Goal: Task Accomplishment & Management: Complete application form

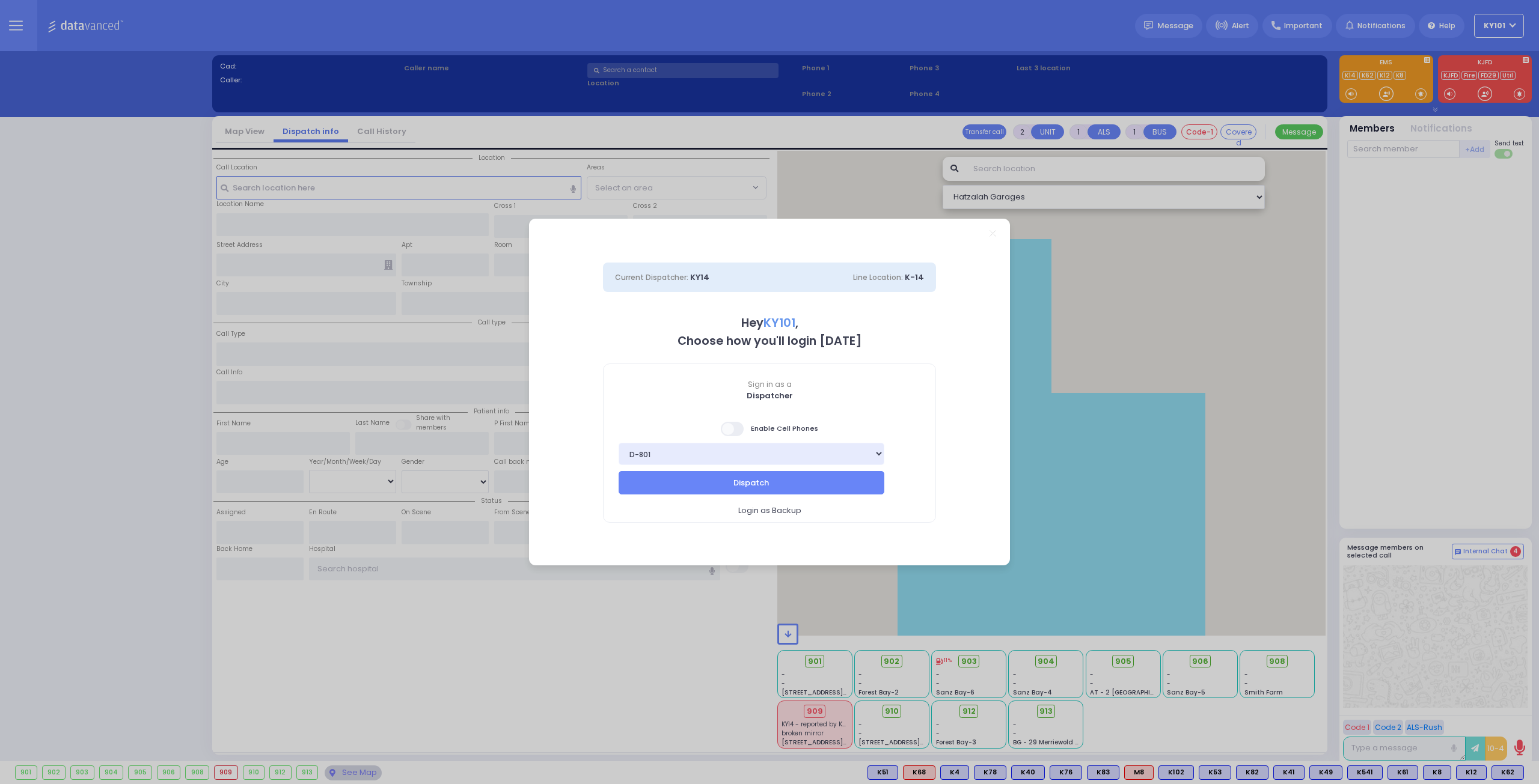
select select "14"
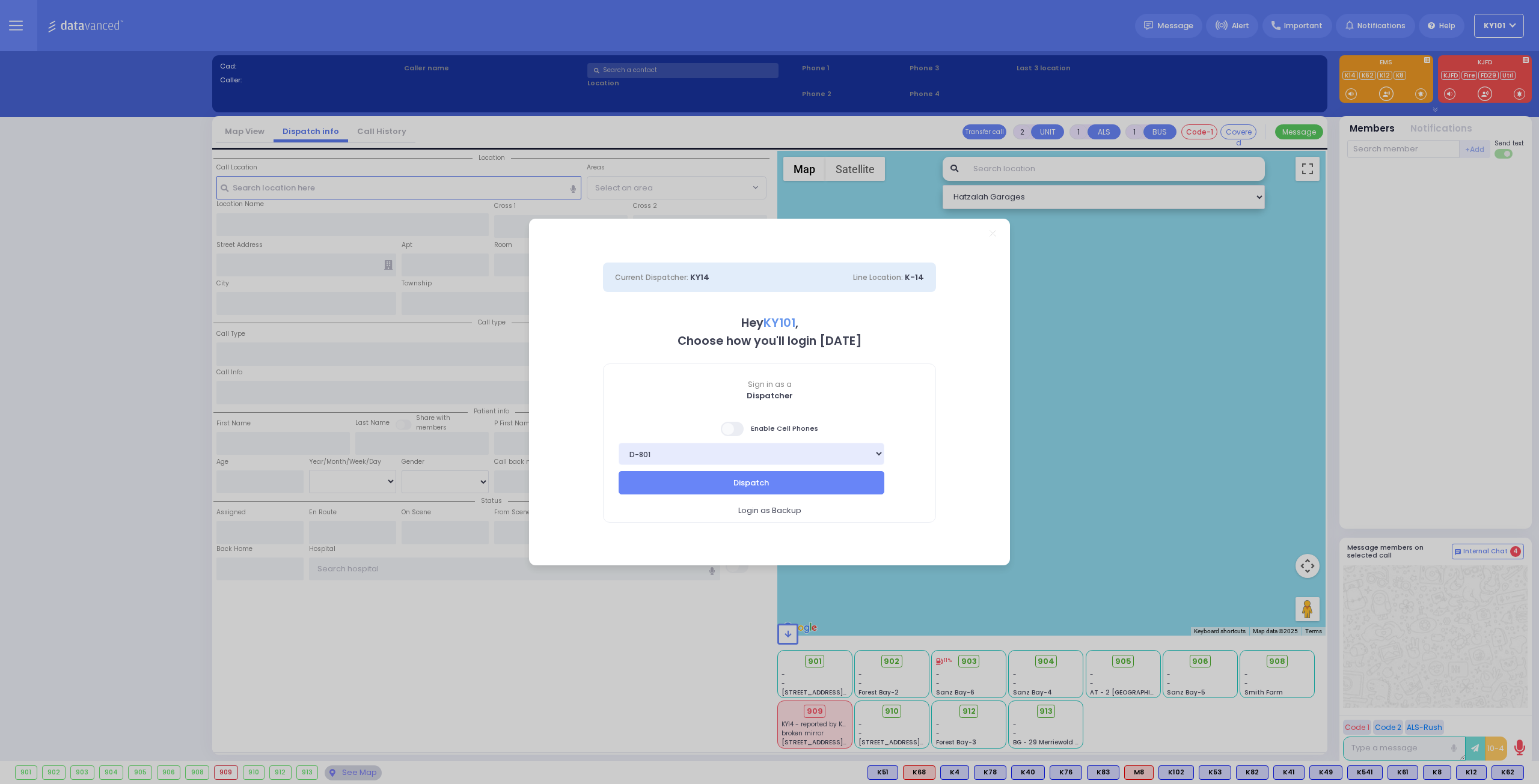
click at [740, 427] on span at bounding box center [732, 429] width 24 height 14
click at [120, 421] on input "checkbox" at bounding box center [120, 421] width 0 height 0
click at [801, 482] on button "Dispatch" at bounding box center [751, 482] width 266 height 23
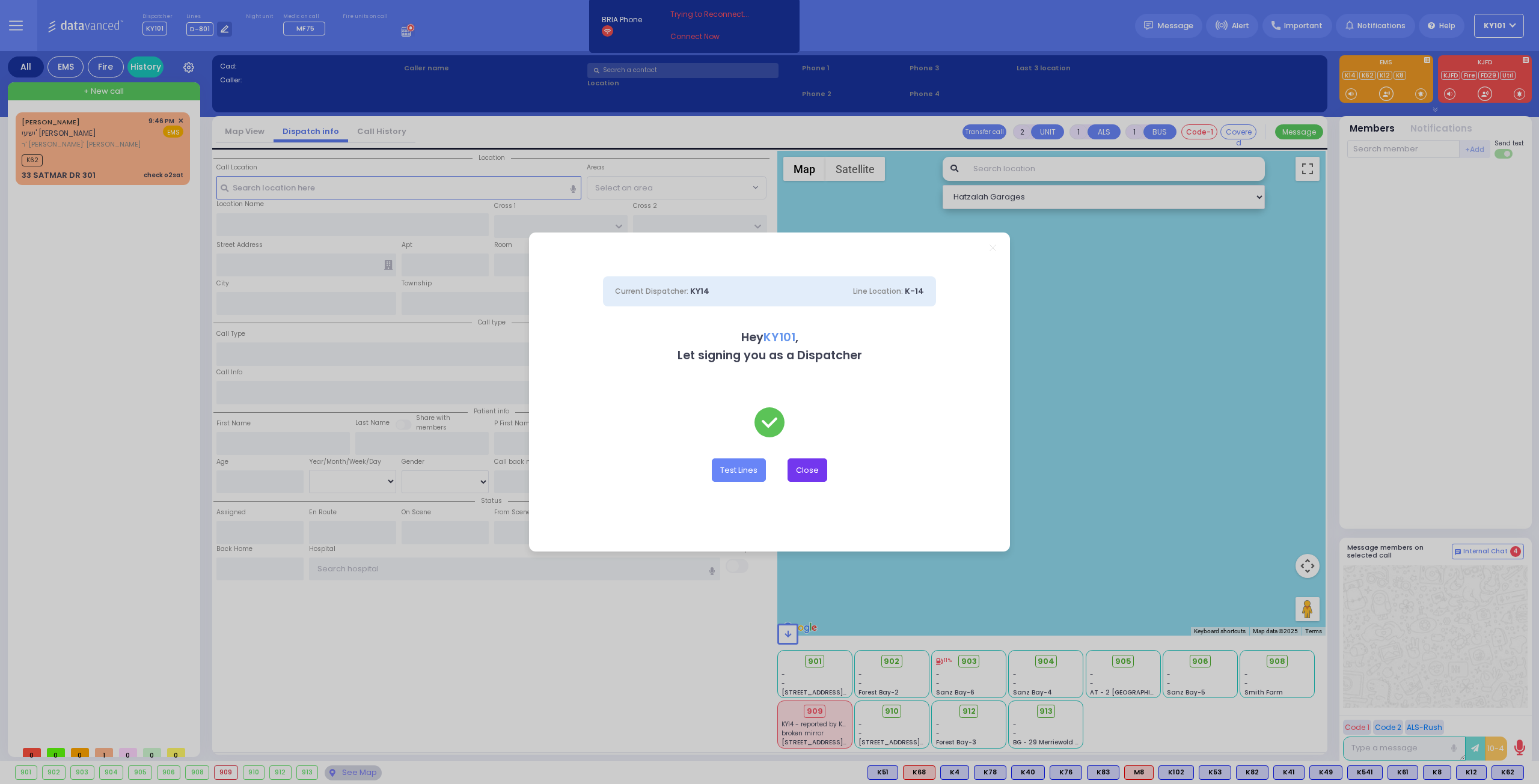
click at [811, 470] on button "Close" at bounding box center [806, 470] width 39 height 23
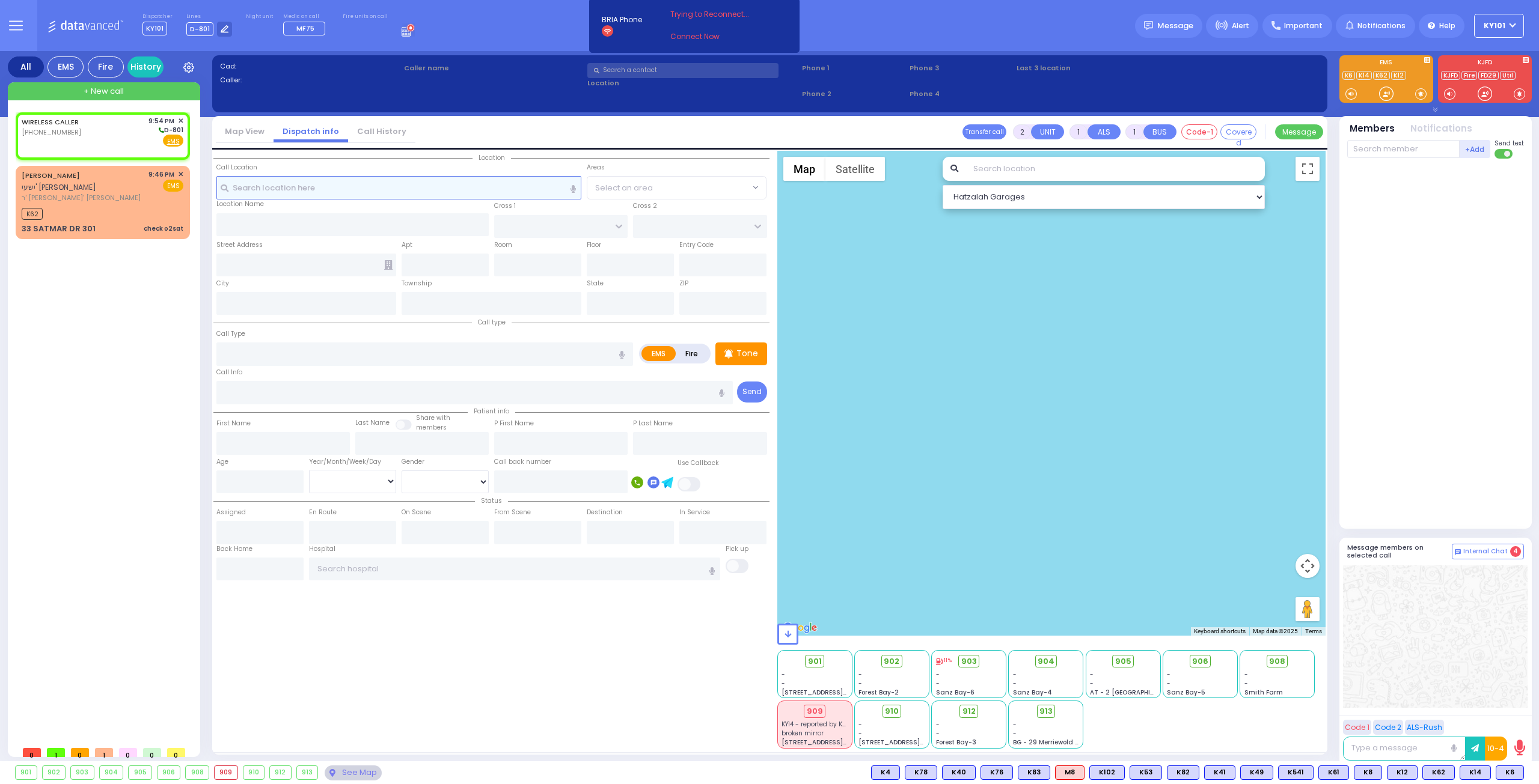
select select
radio input "true"
select select
type input "21:54"
select select "Hatzalah Garages"
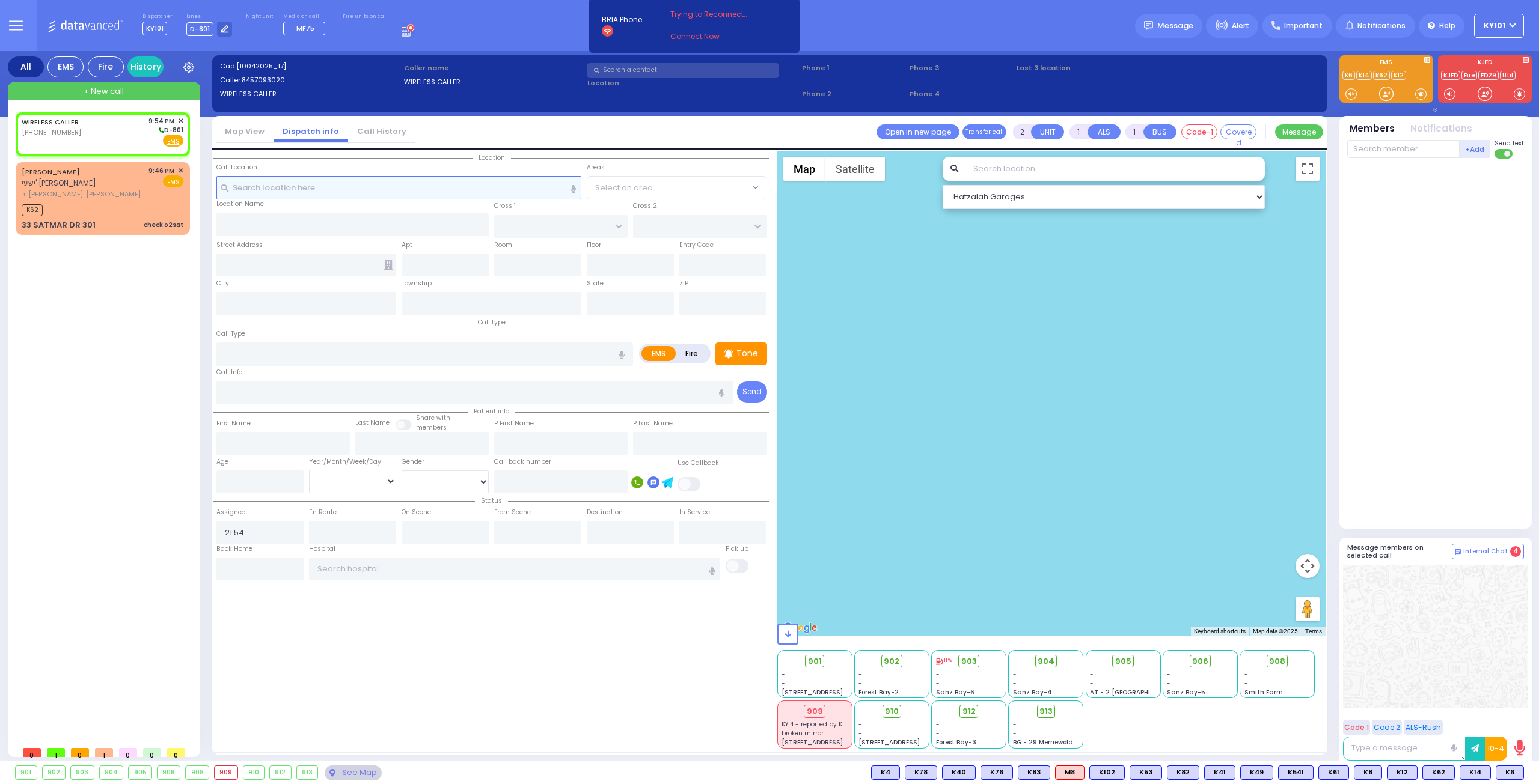
select select
radio input "true"
select select
select select "Hatzalah Garages"
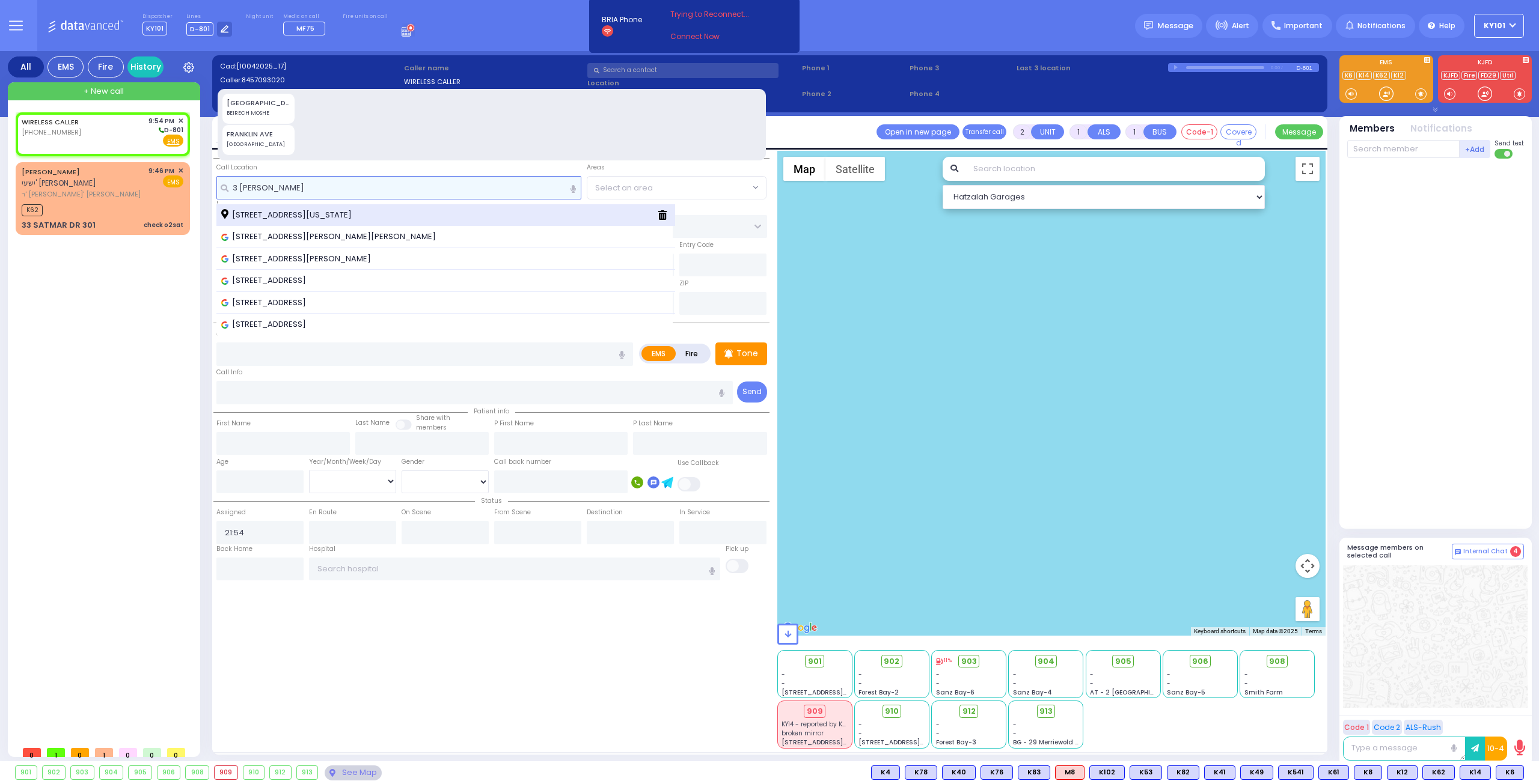
type input "3 [PERSON_NAME]"
click at [311, 217] on span "[STREET_ADDRESS][US_STATE]" at bounding box center [288, 215] width 134 height 12
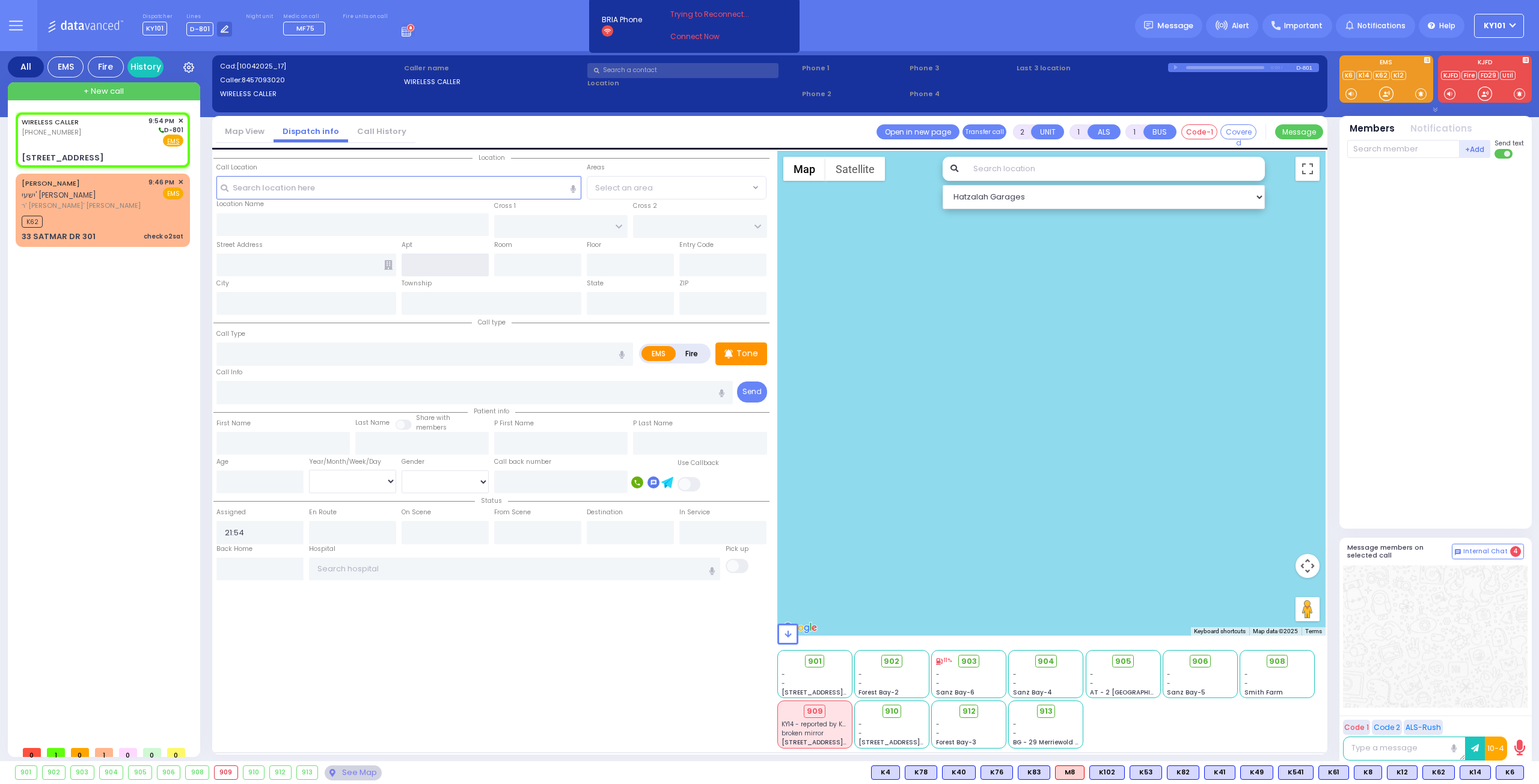
select select
radio input "true"
select select
click at [449, 266] on input "text" at bounding box center [445, 265] width 87 height 23
select select "Hatzalah Garages"
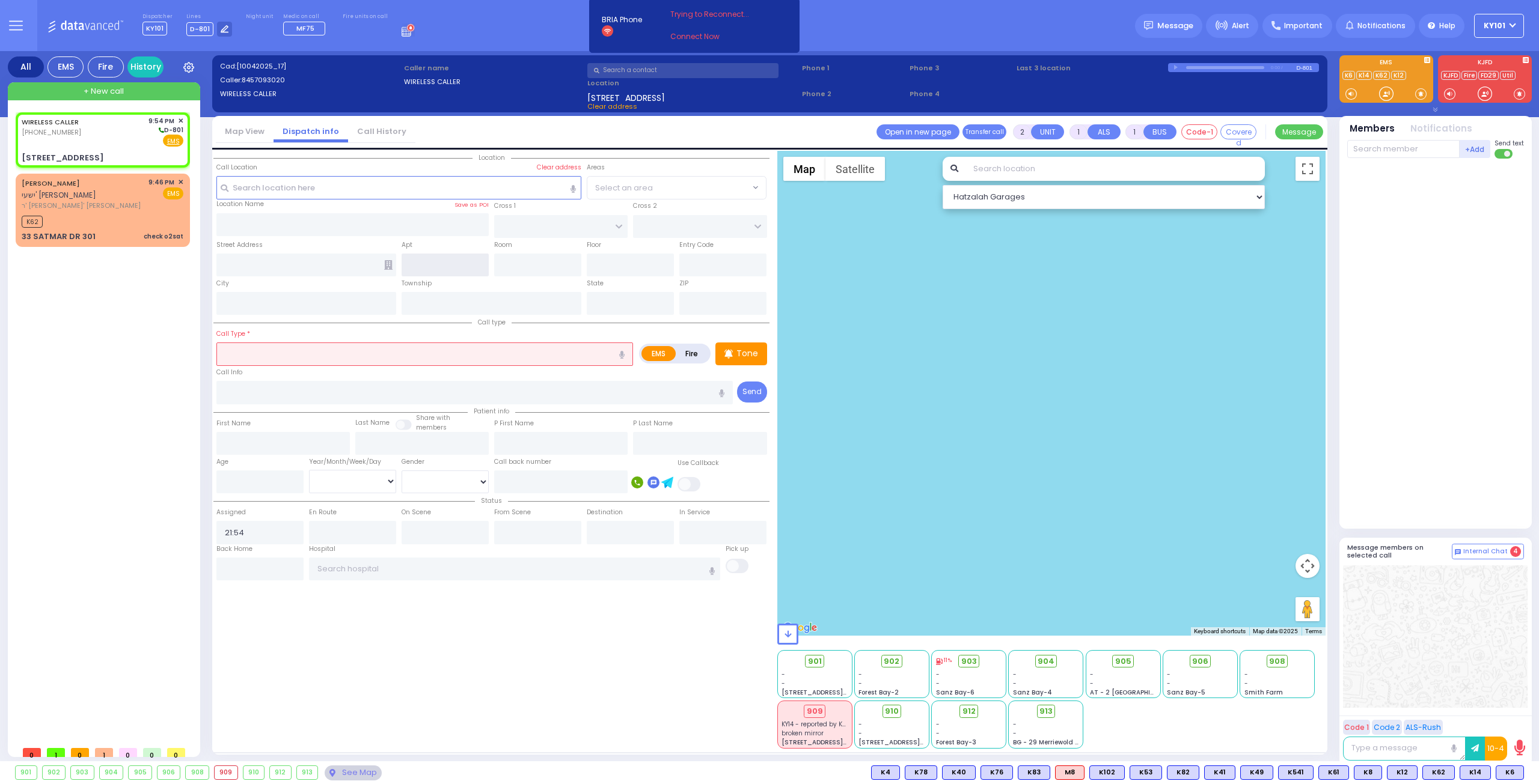
type input "[GEOGRAPHIC_DATA]"
type input "DINEV COURT"
type input "[STREET_ADDRESS]"
type input "Monroe"
type input "[US_STATE]"
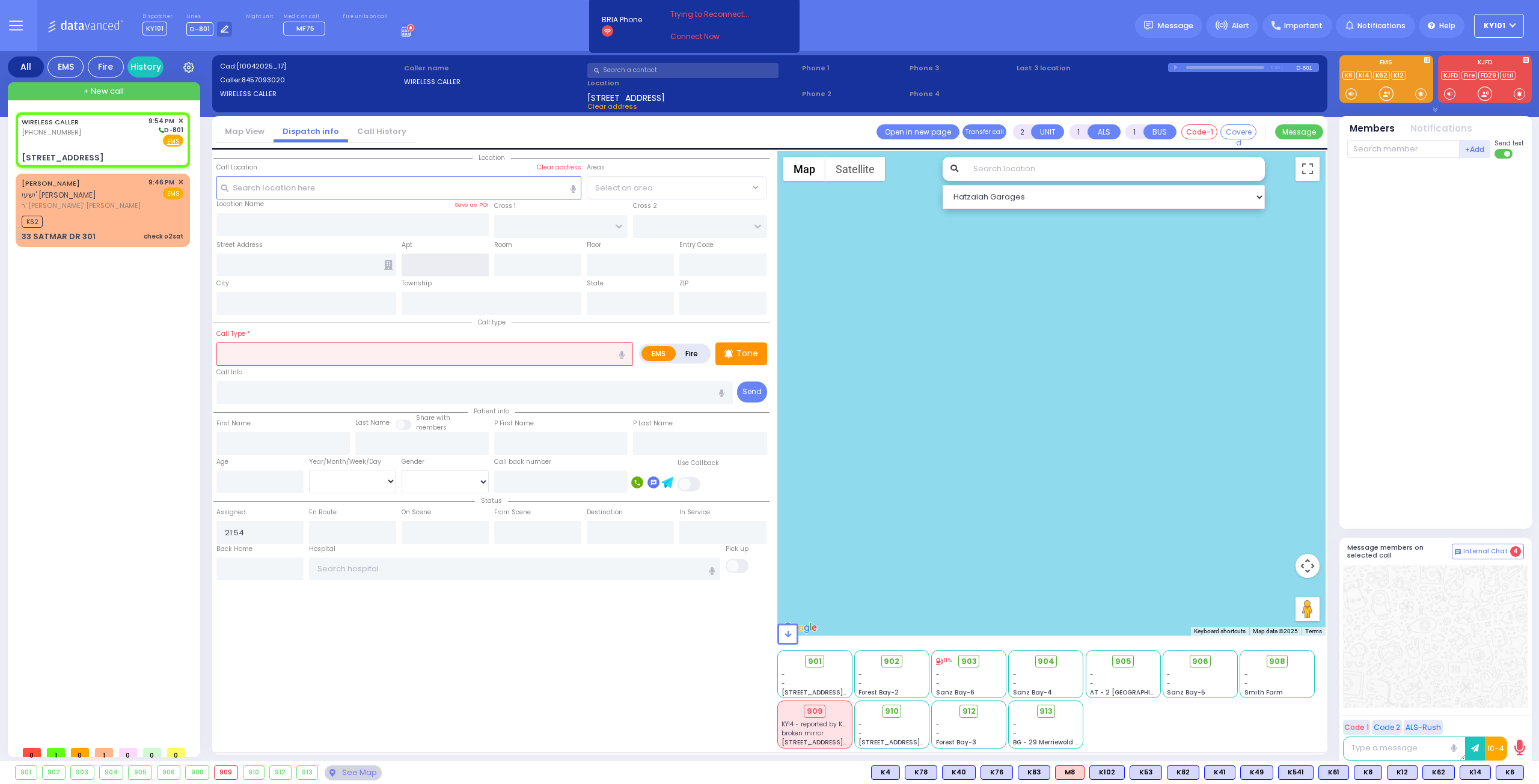
type input "10950"
select select "BEIRECH MOSHE"
type input "301"
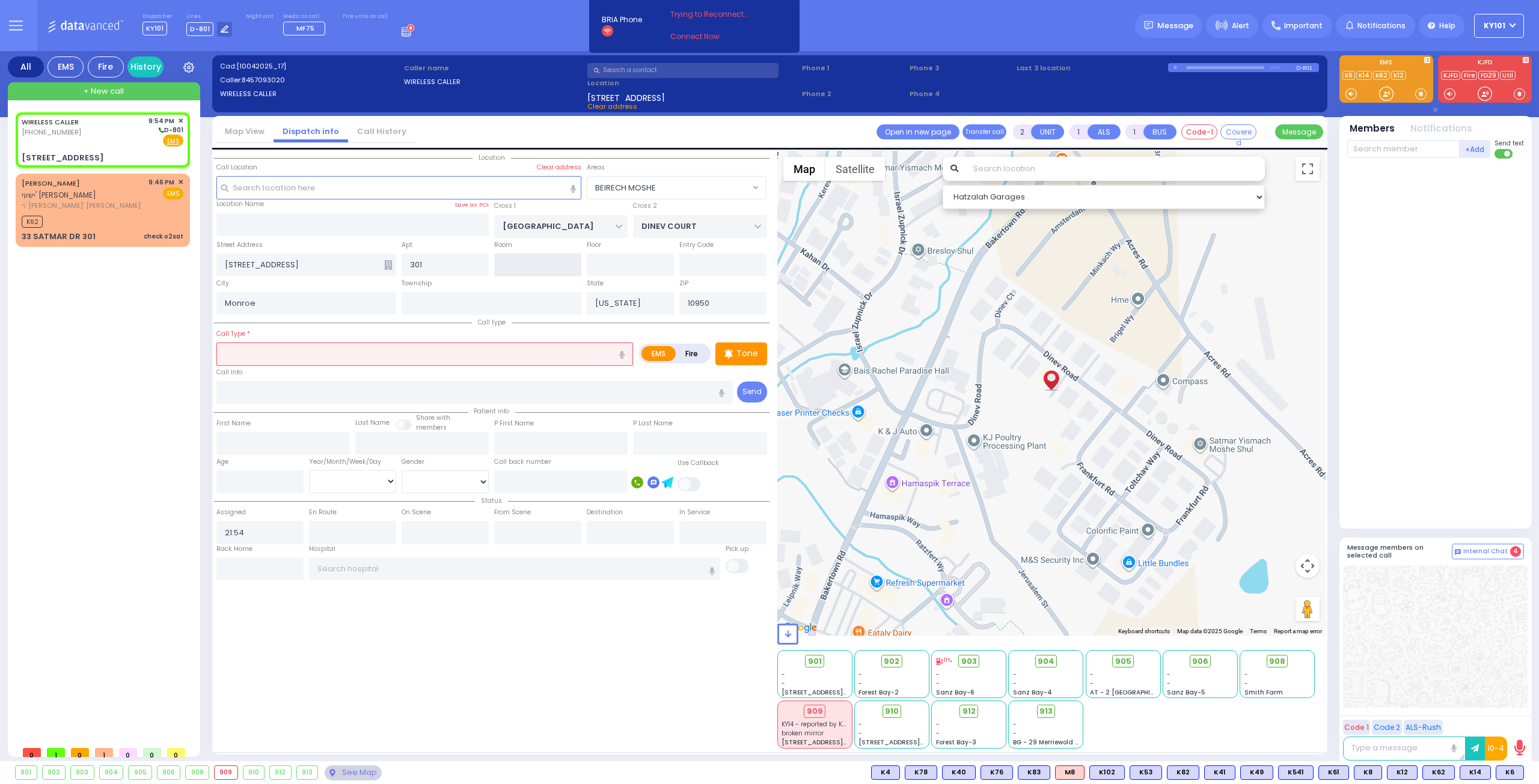
select select
radio input "true"
select select
select select "Hatzalah Garages"
select select "BEIRECH MOSHE"
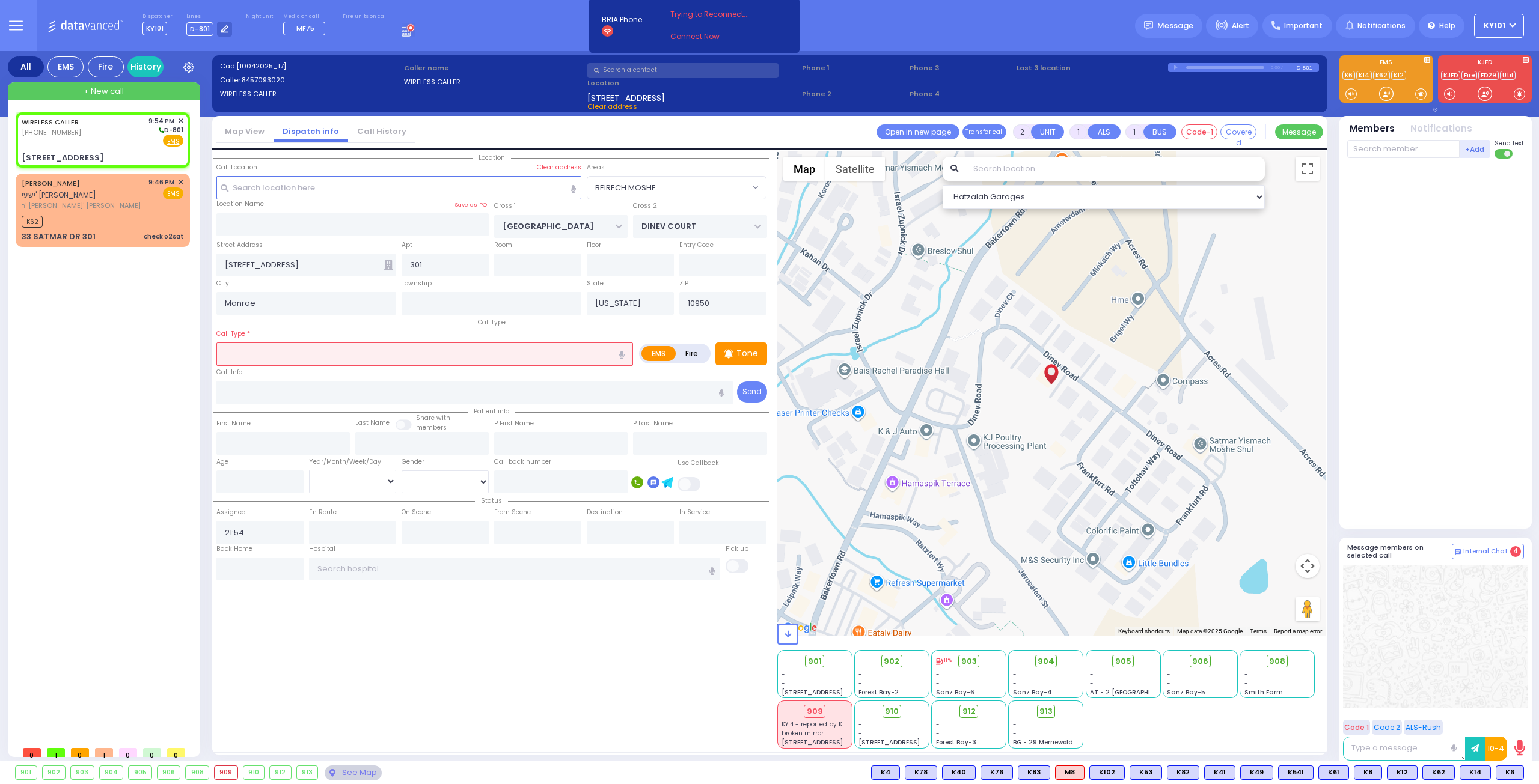
click at [385, 264] on icon at bounding box center [389, 265] width 9 height 10
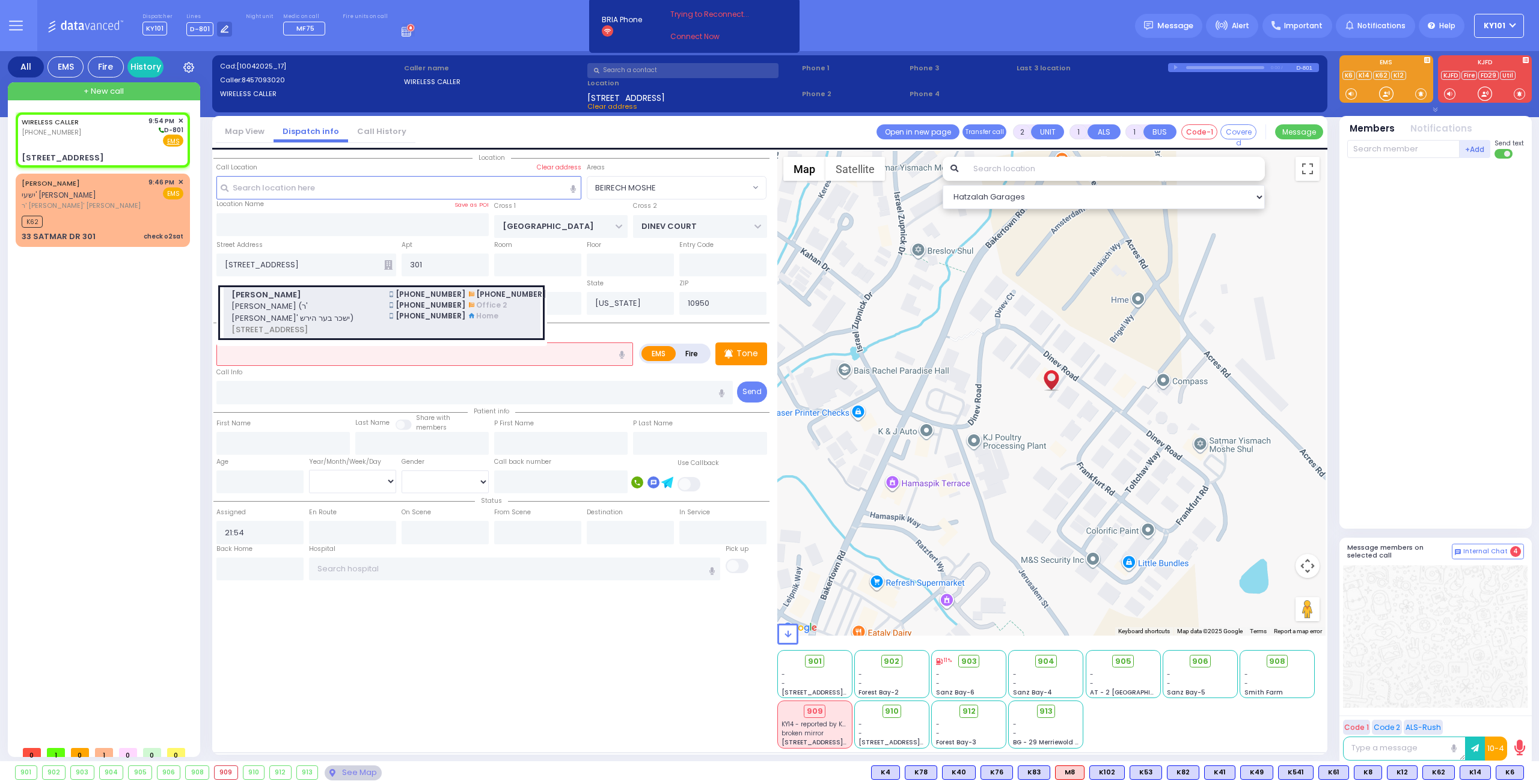
click at [359, 298] on span "[PERSON_NAME]" at bounding box center [304, 296] width 144 height 12
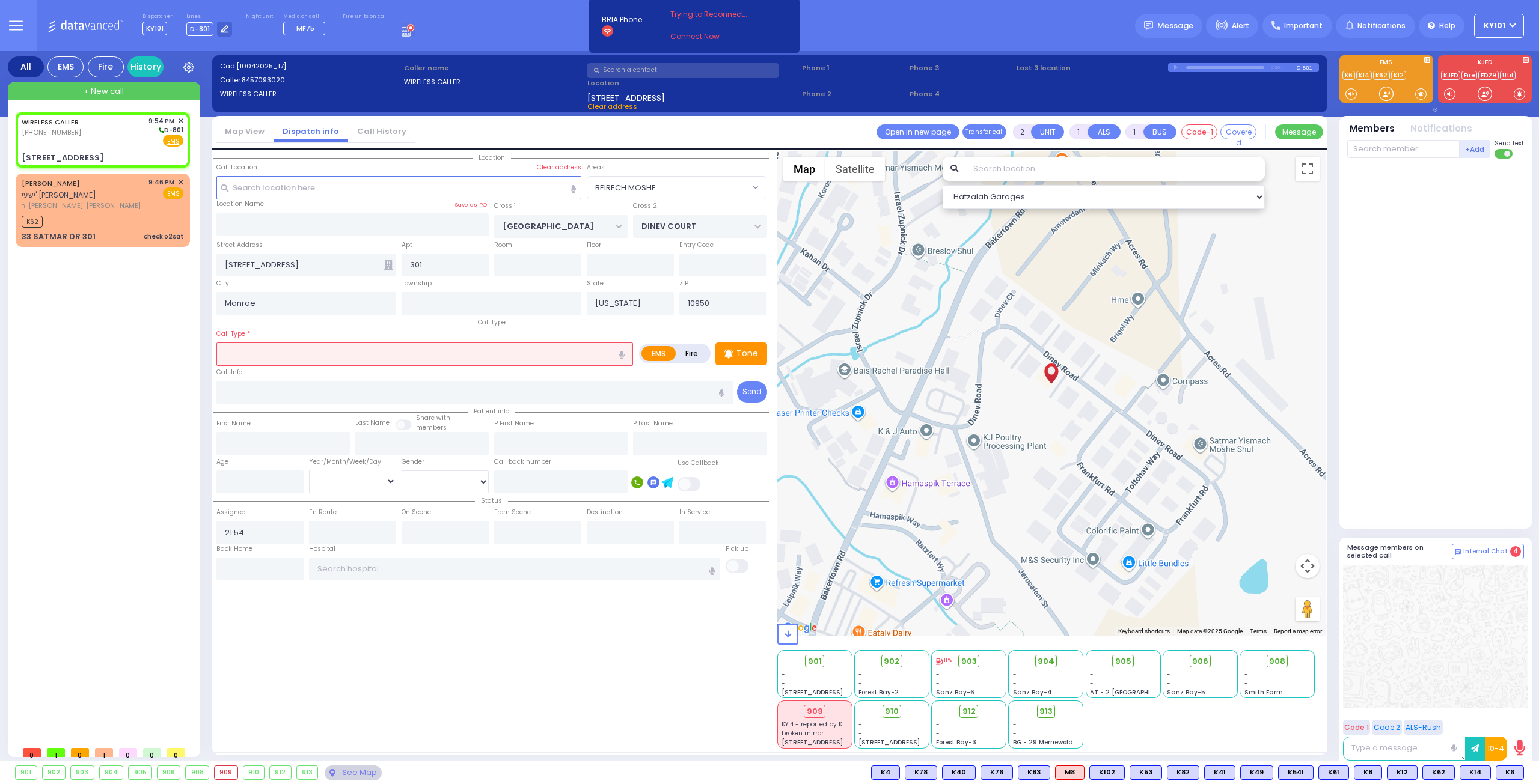
click at [306, 346] on input "text" at bounding box center [425, 354] width 417 height 23
type input "t"
select select
type input "tr"
radio input "true"
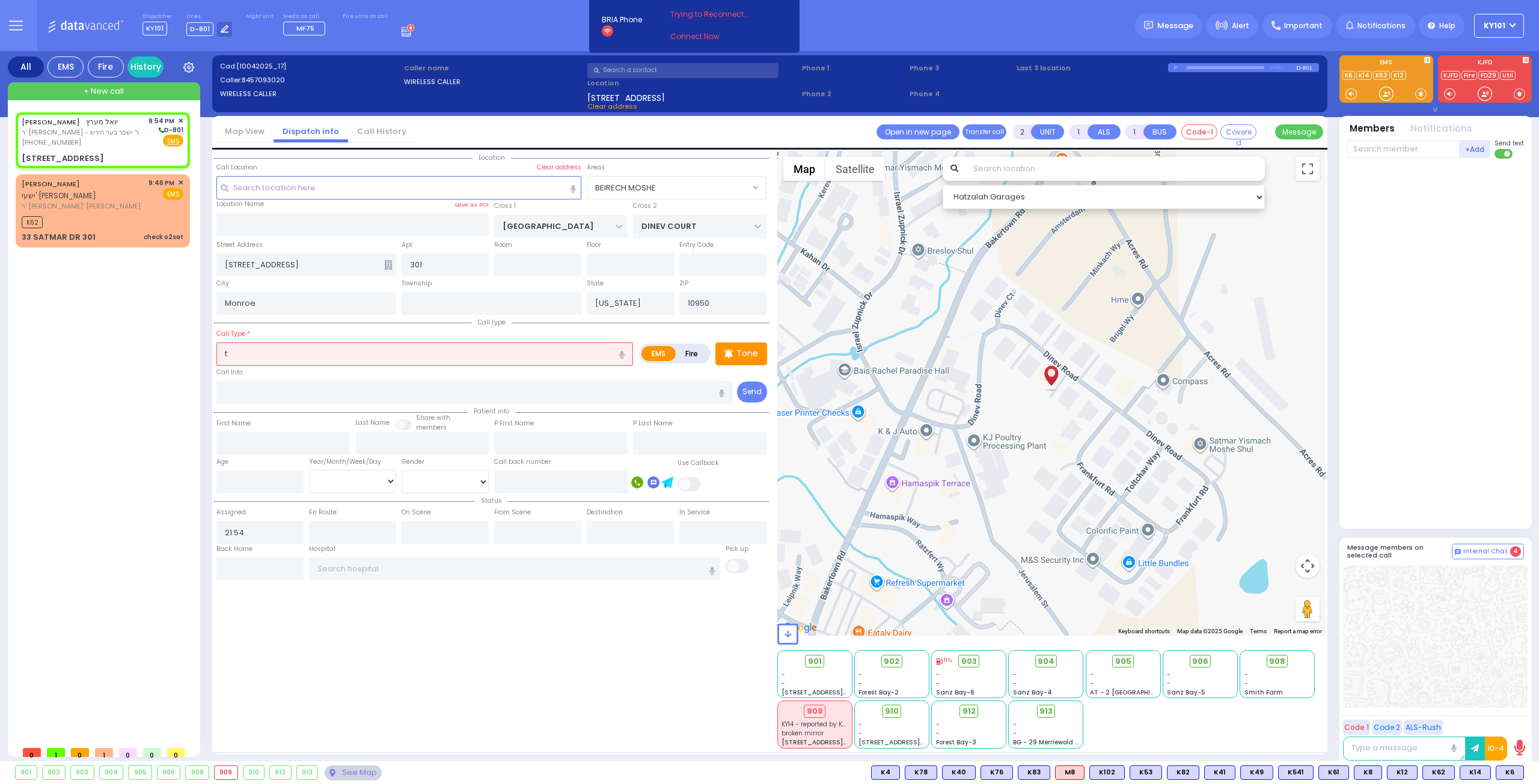
type input "[PERSON_NAME]"
select select
select select "Hatzalah Garages"
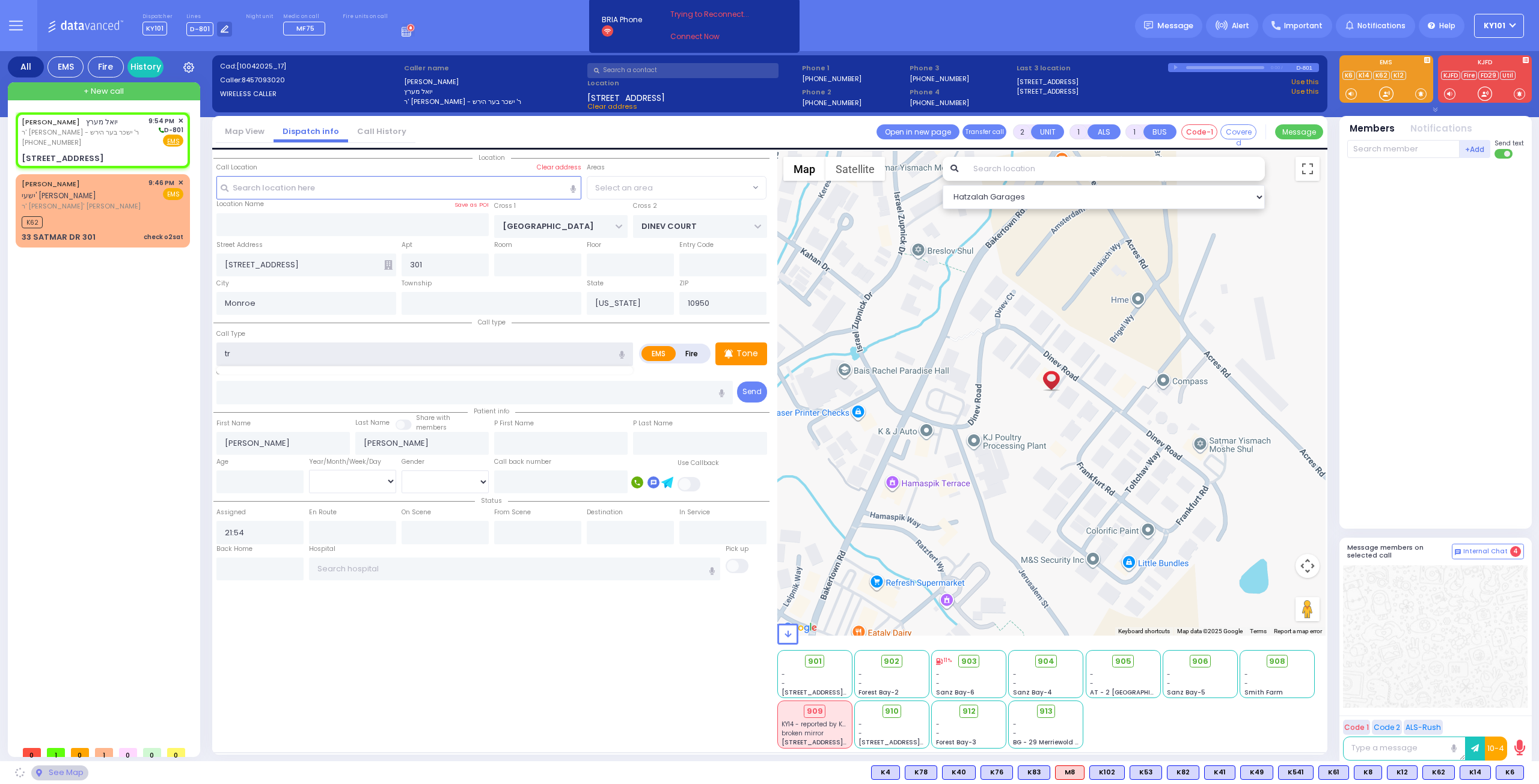
type input "tra"
type input "[STREET_ADDRESS]"
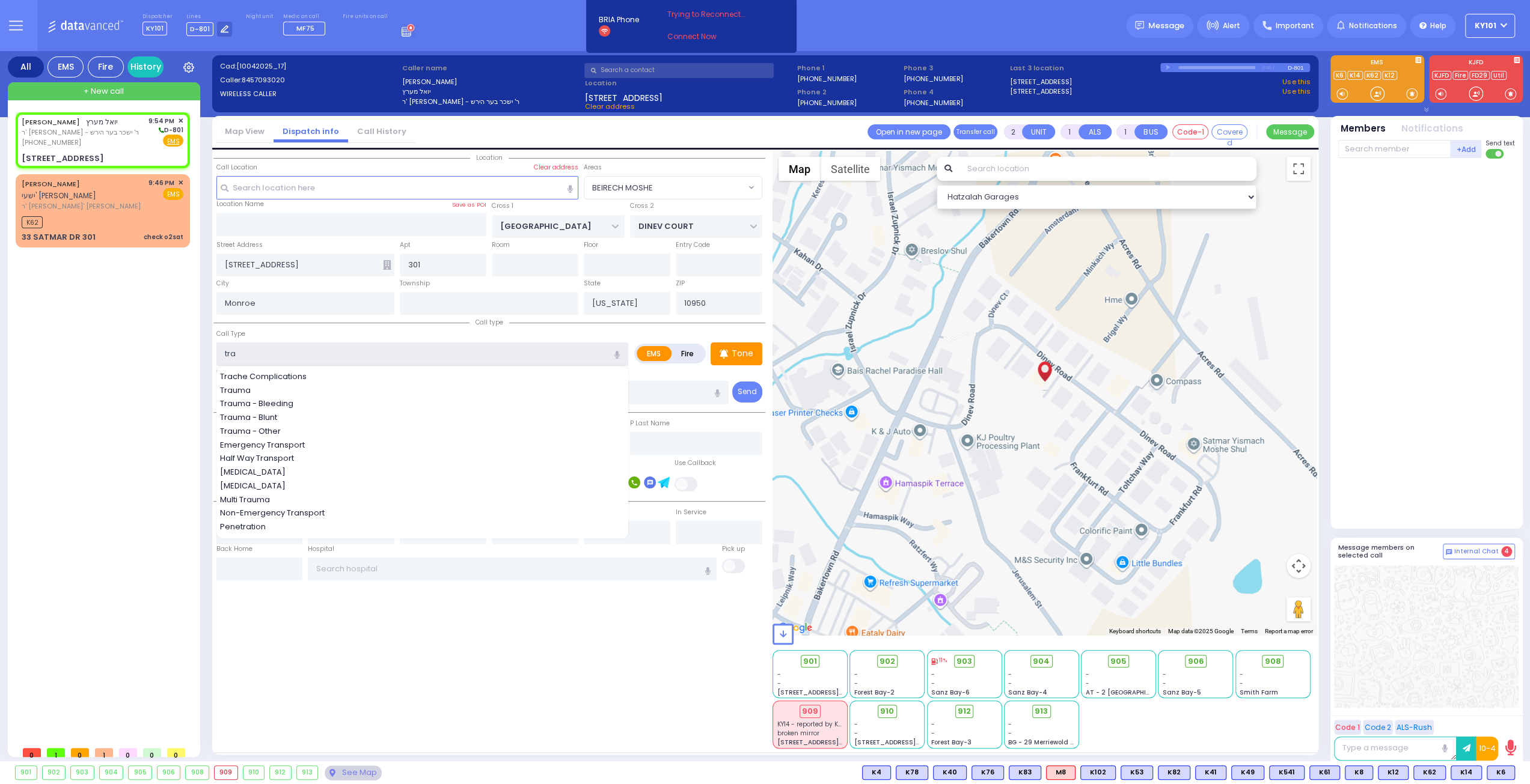
select select "BEIRECH MOSHE"
click at [304, 398] on div "Trauma - Bleeding" at bounding box center [425, 404] width 411 height 12
type input "Trauma - Bleeding"
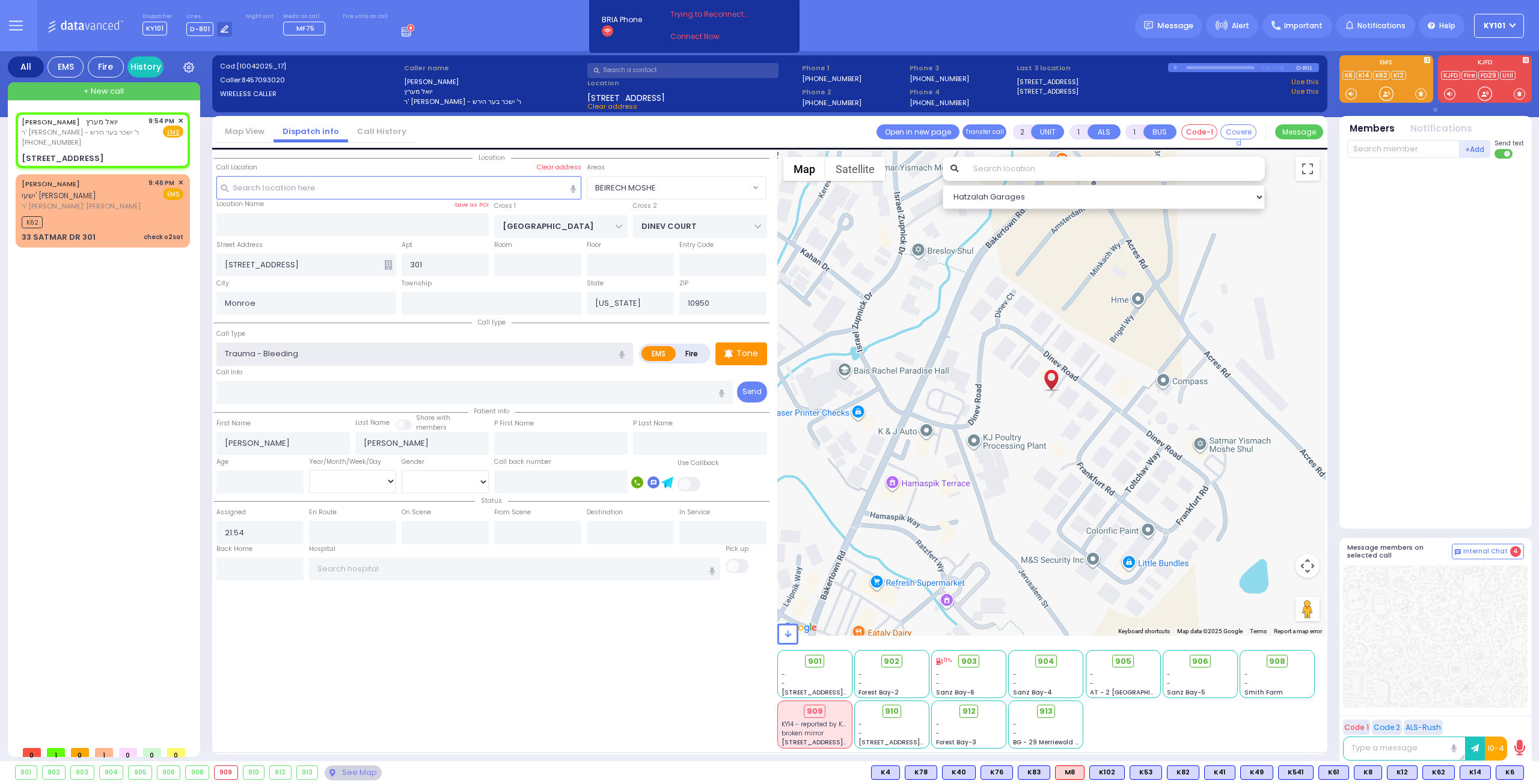
select select
radio input "true"
select select
select select "Hatzalah Garages"
select select "BEIRECH MOSHE"
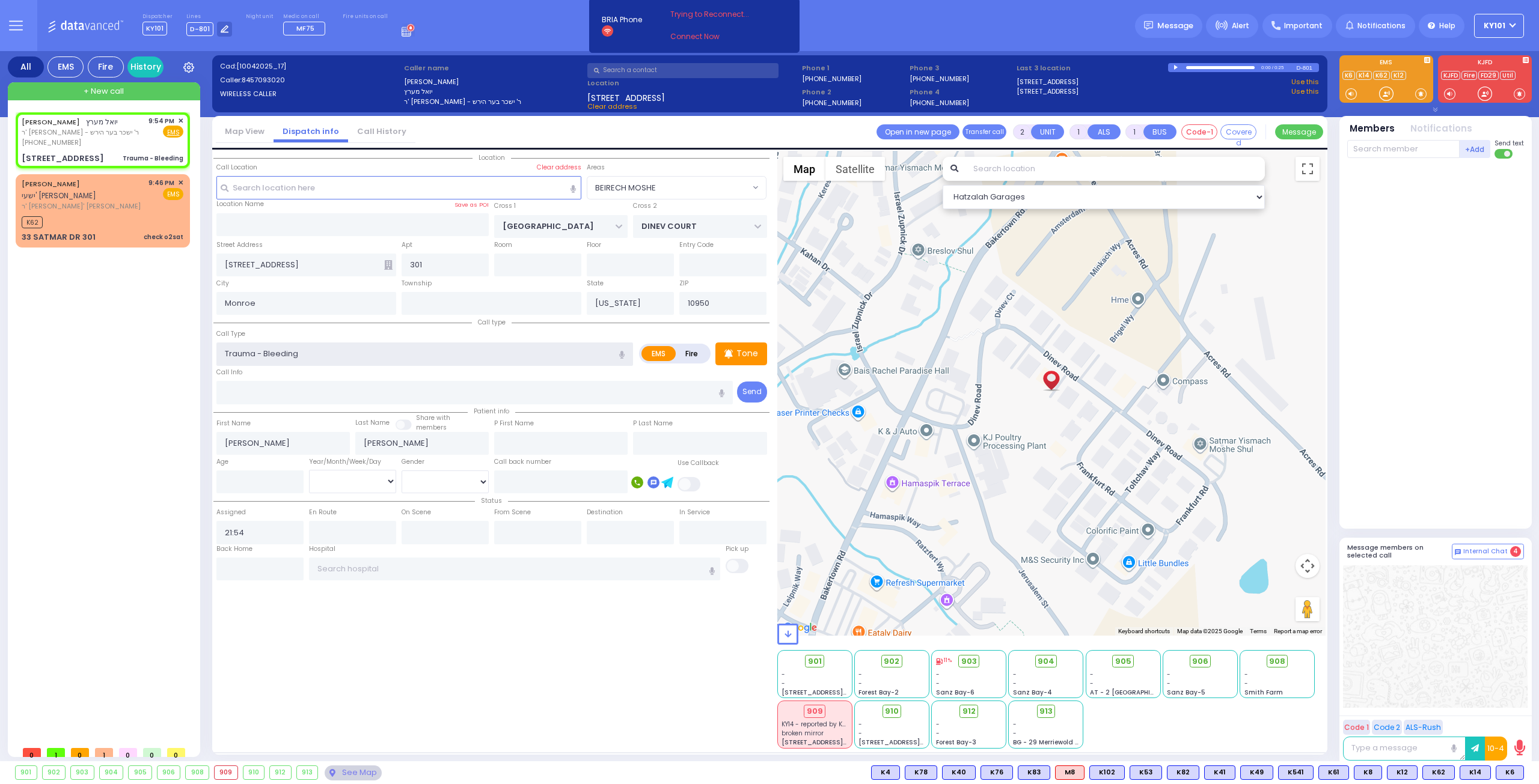
select select
radio input "true"
select select
select select "Hatzalah Garages"
select select "BEIRECH MOSHE"
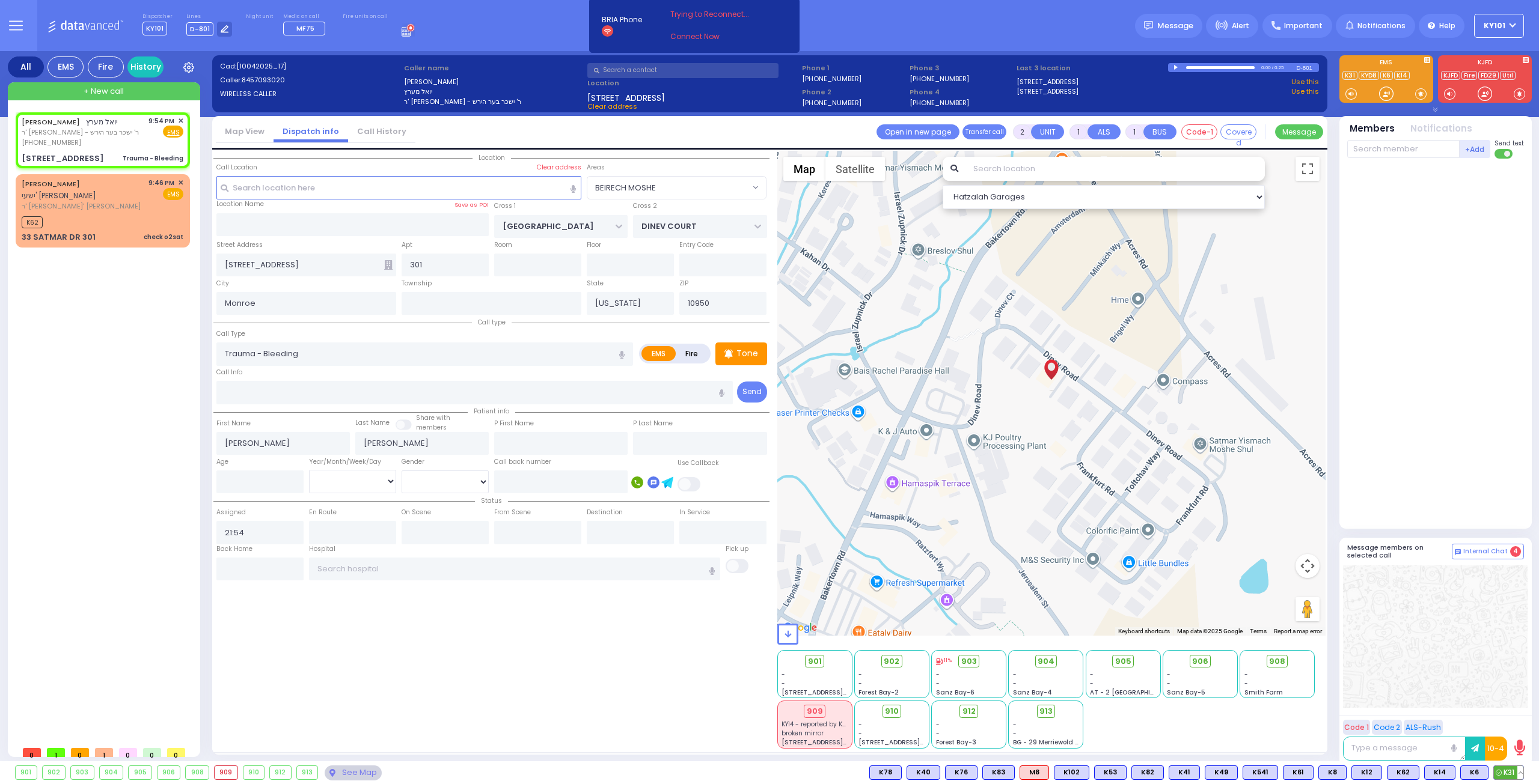
click at [1502, 774] on span "K31" at bounding box center [1508, 773] width 30 height 13
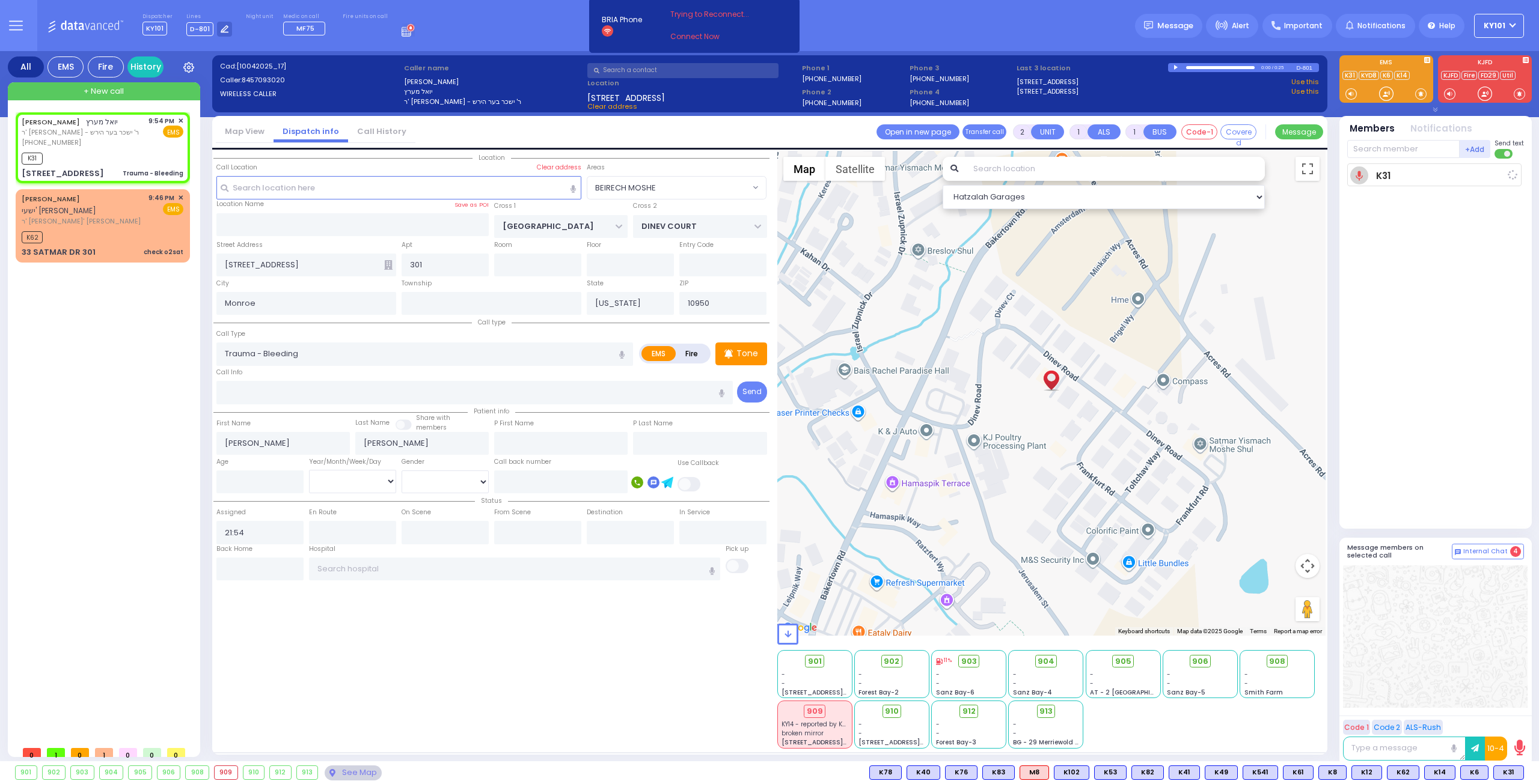
select select
radio input "true"
select select
type input "21:55"
select select "Hatzalah Garages"
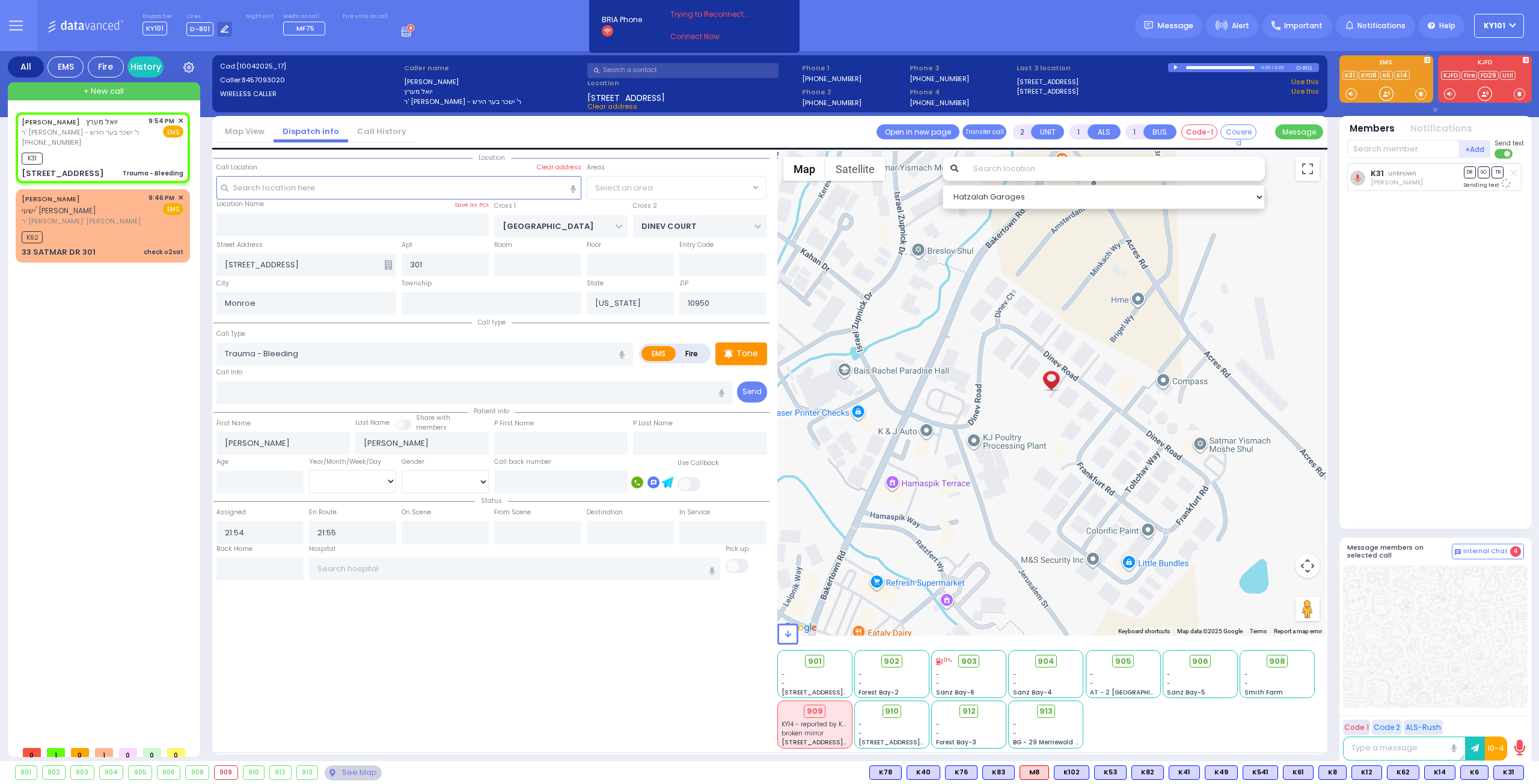
select select "BEIRECH MOSHE"
select select
radio input "true"
select select
select select "Hatzalah Garages"
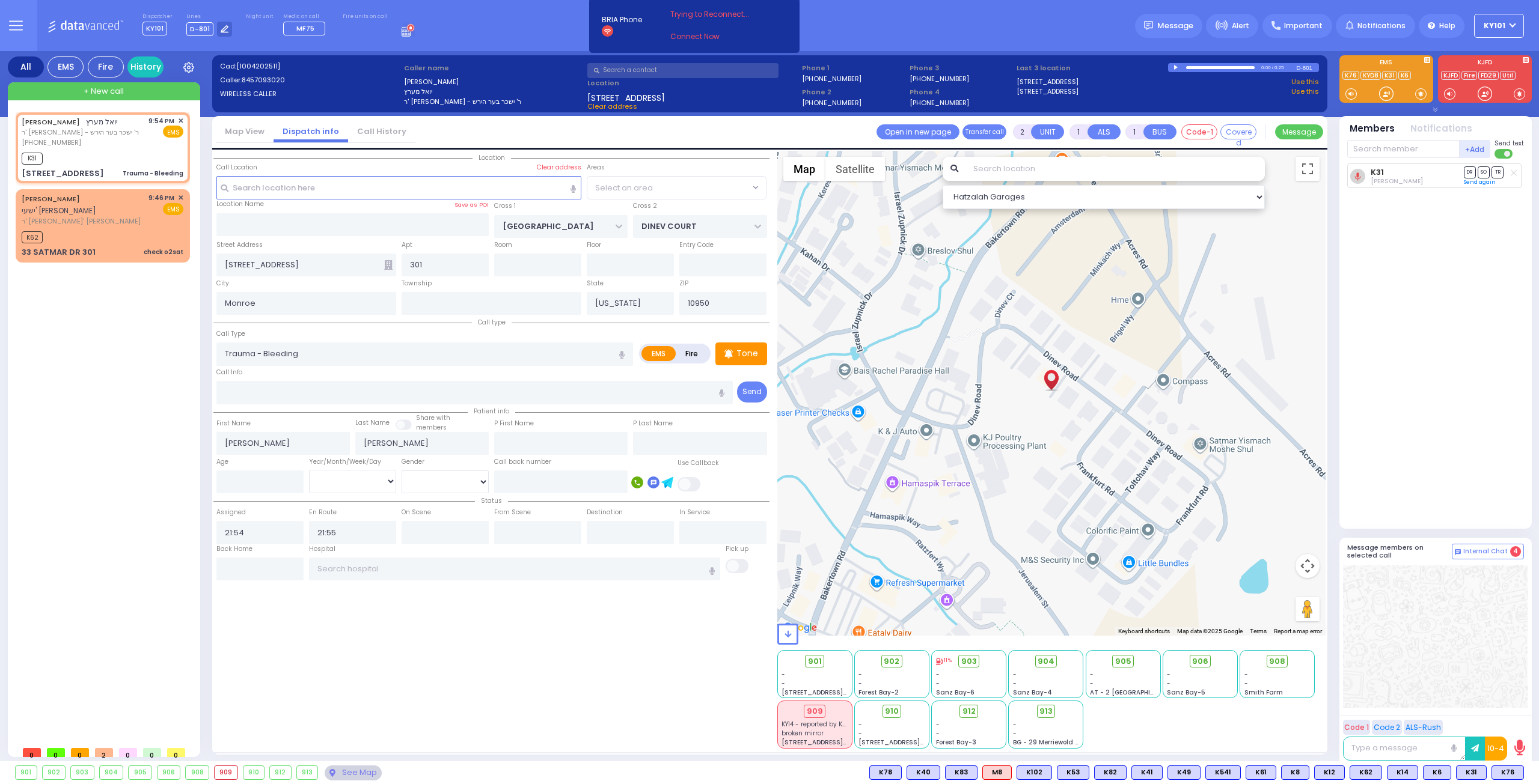
select select
radio input "true"
select select
select select "Hatzalah Garages"
select select "BEIRECH MOSHE"
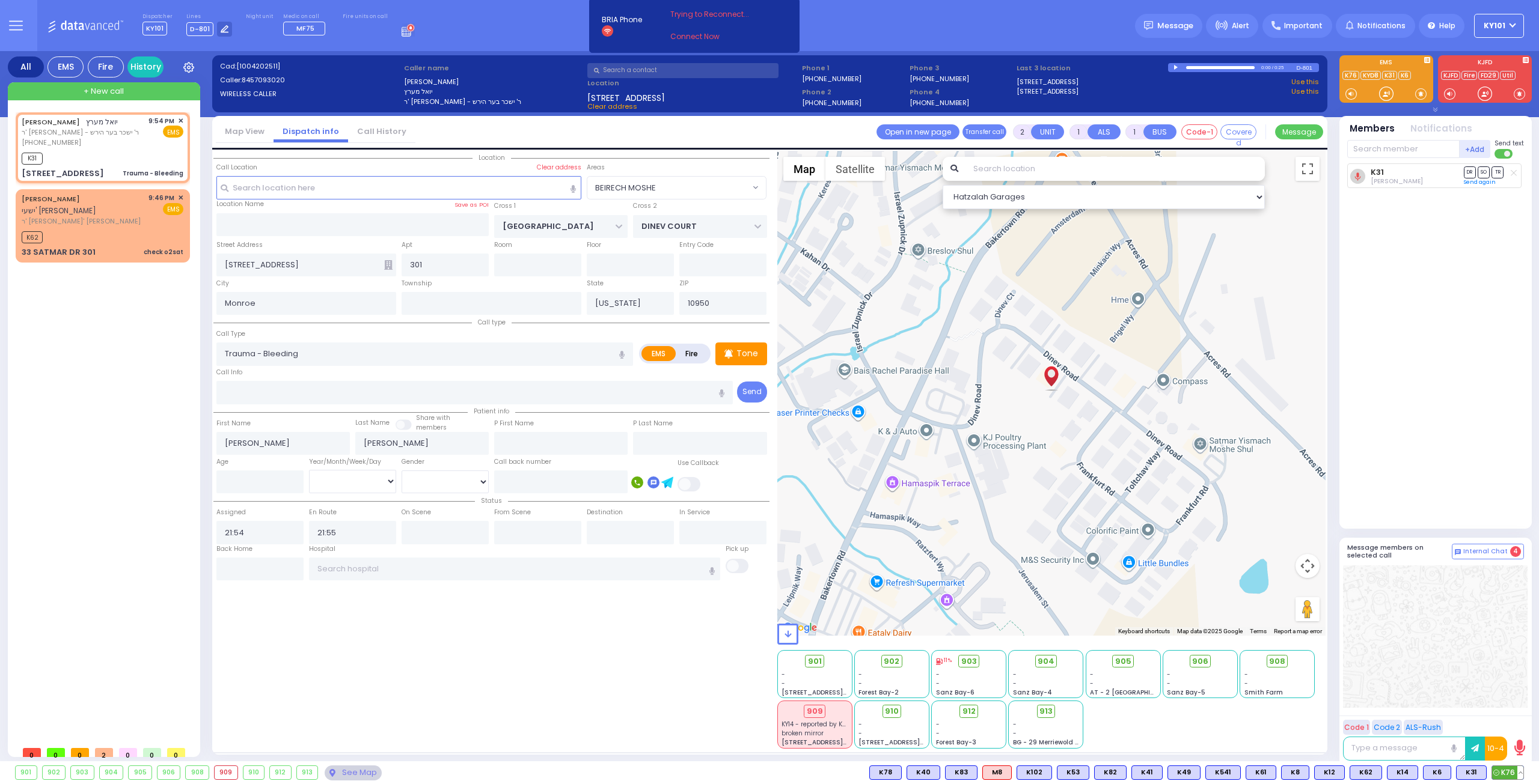
click at [1507, 772] on span "K76" at bounding box center [1507, 773] width 32 height 13
select select
radio input "true"
select select
select select "Hatzalah Garages"
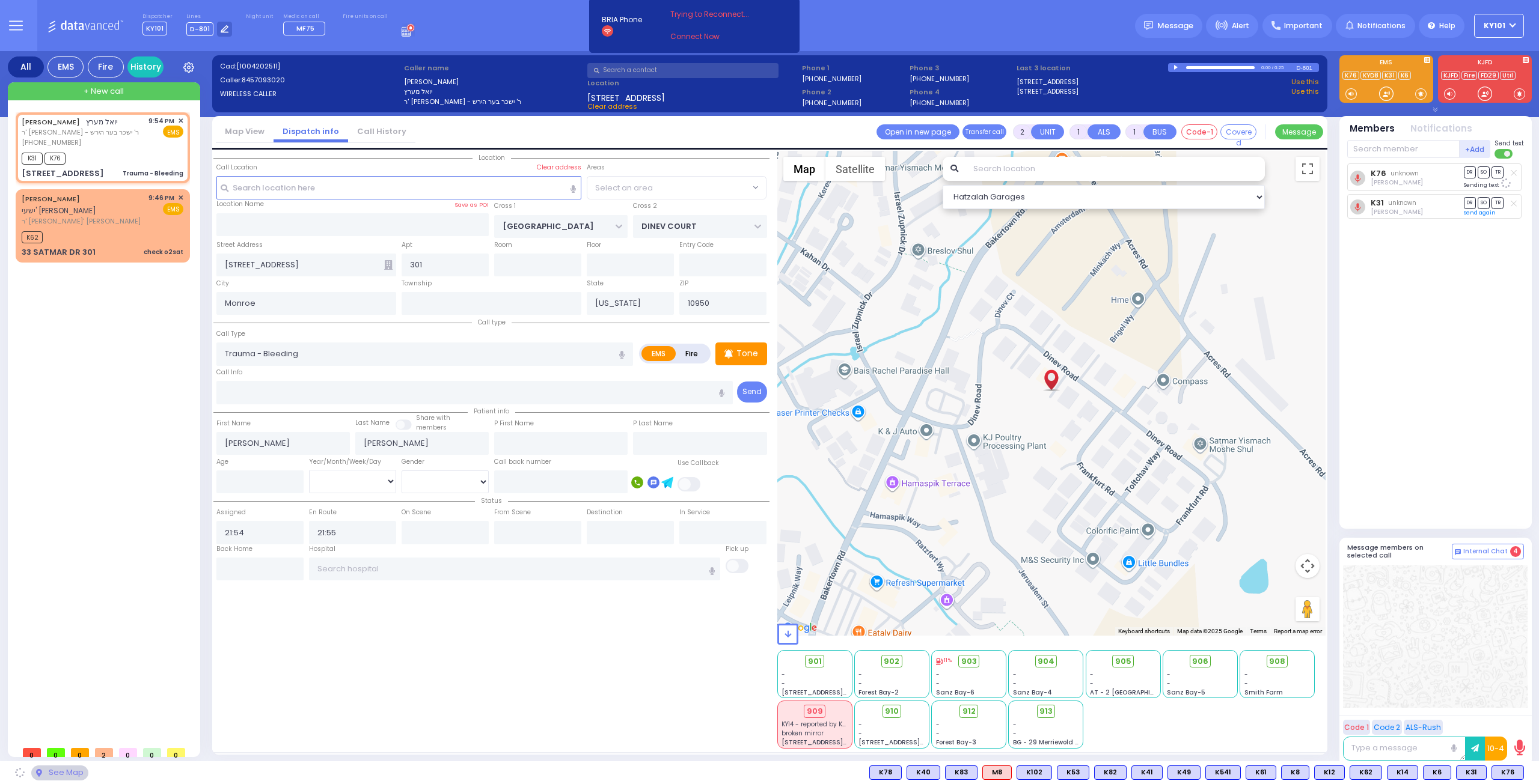
select select "BEIRECH MOSHE"
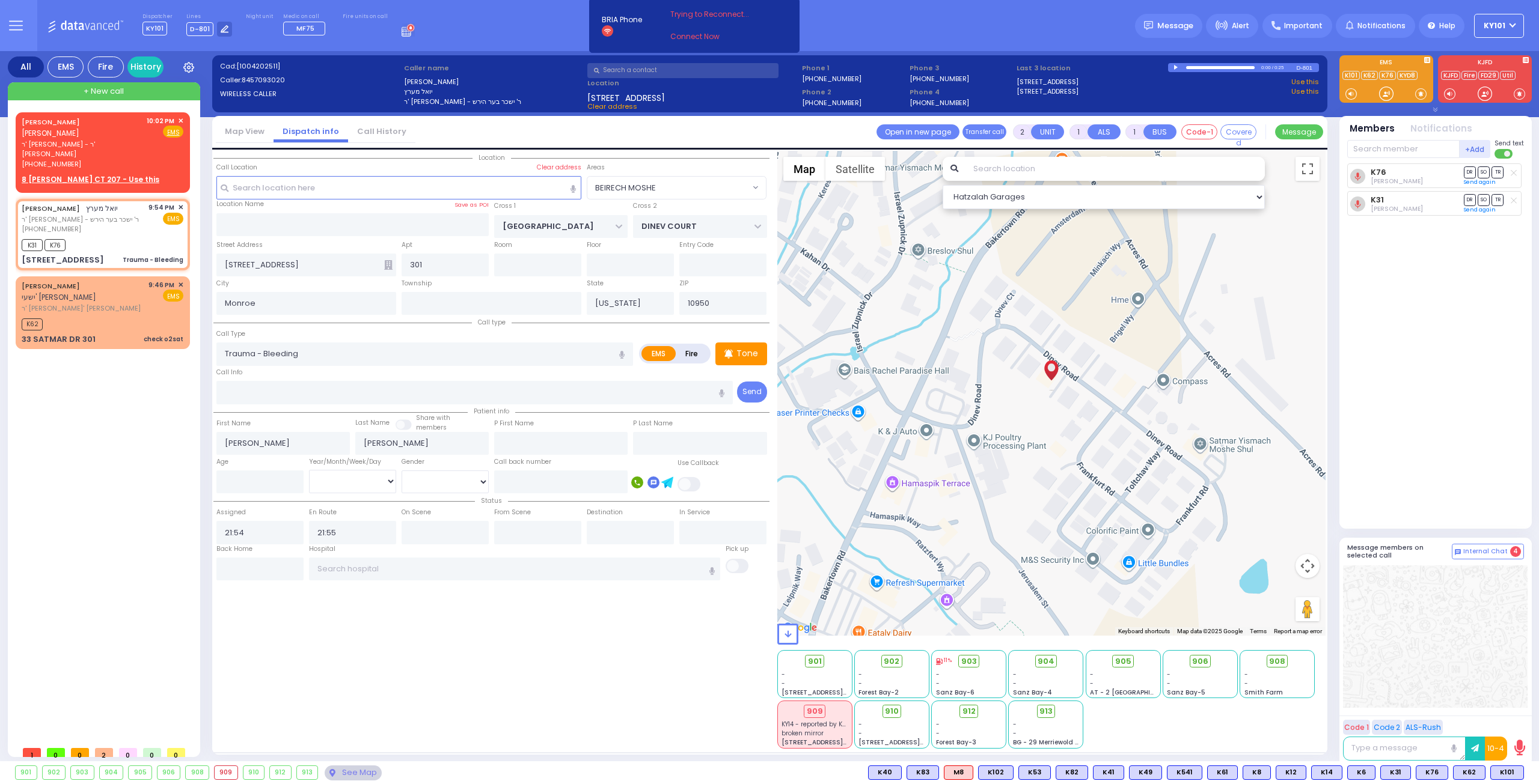
type input "6"
select select
radio input "true"
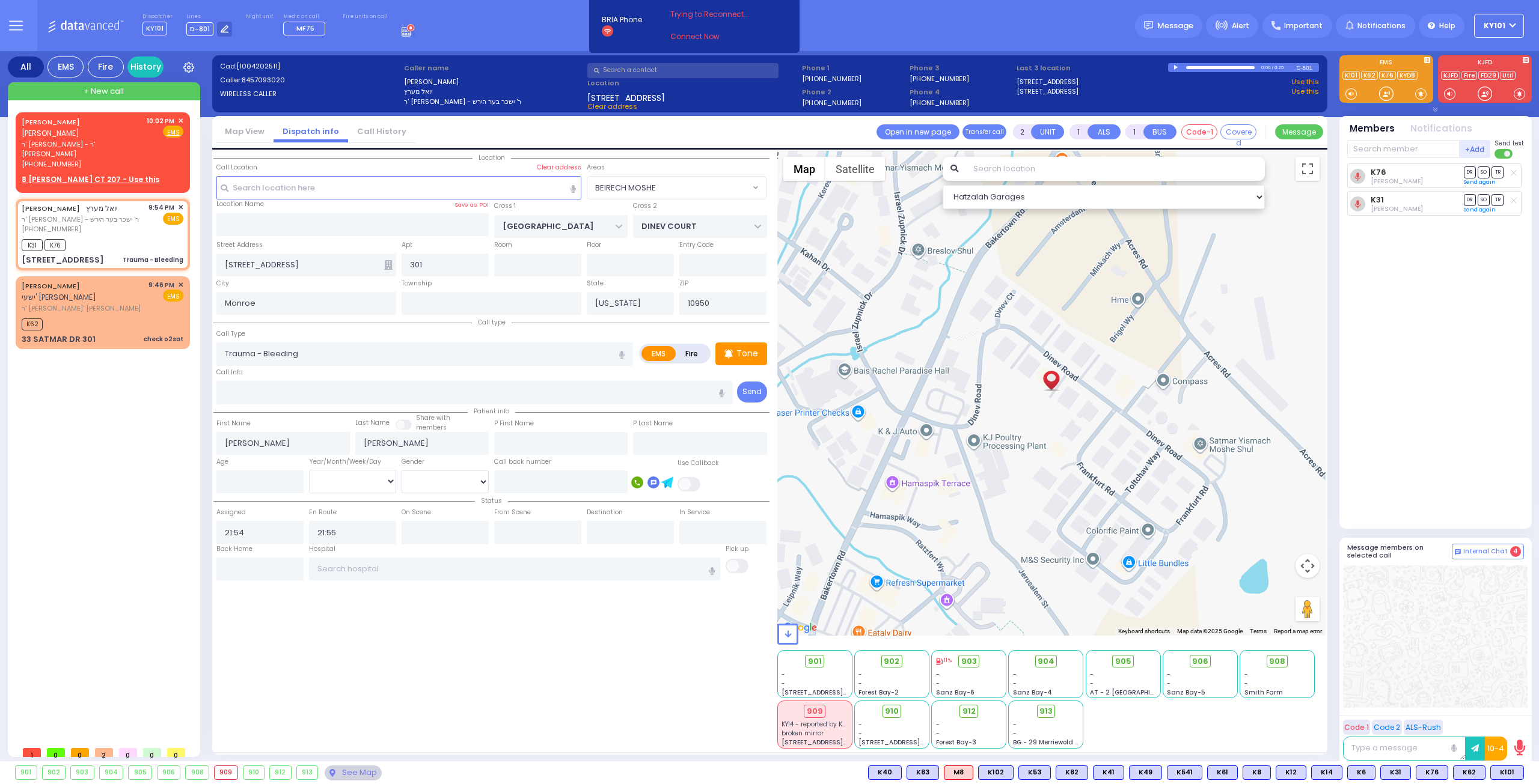
type input "Unknown"
select select "Year"
select select "Hatzalah Garages"
select select "BEIRECH MOSHE"
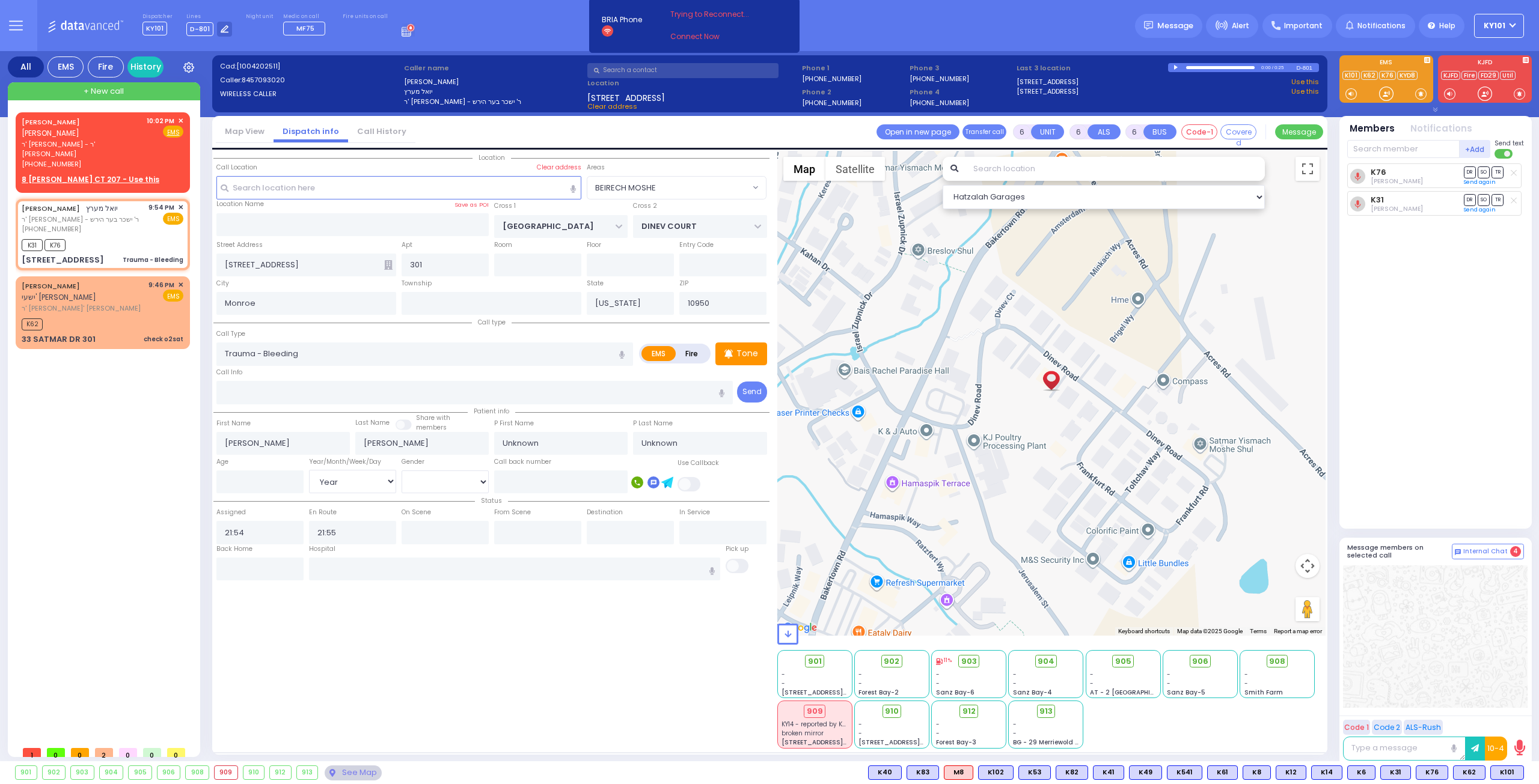
select select
radio input "true"
select select "Year"
select select "Hatzalah Garages"
select select "BEIRECH MOSHE"
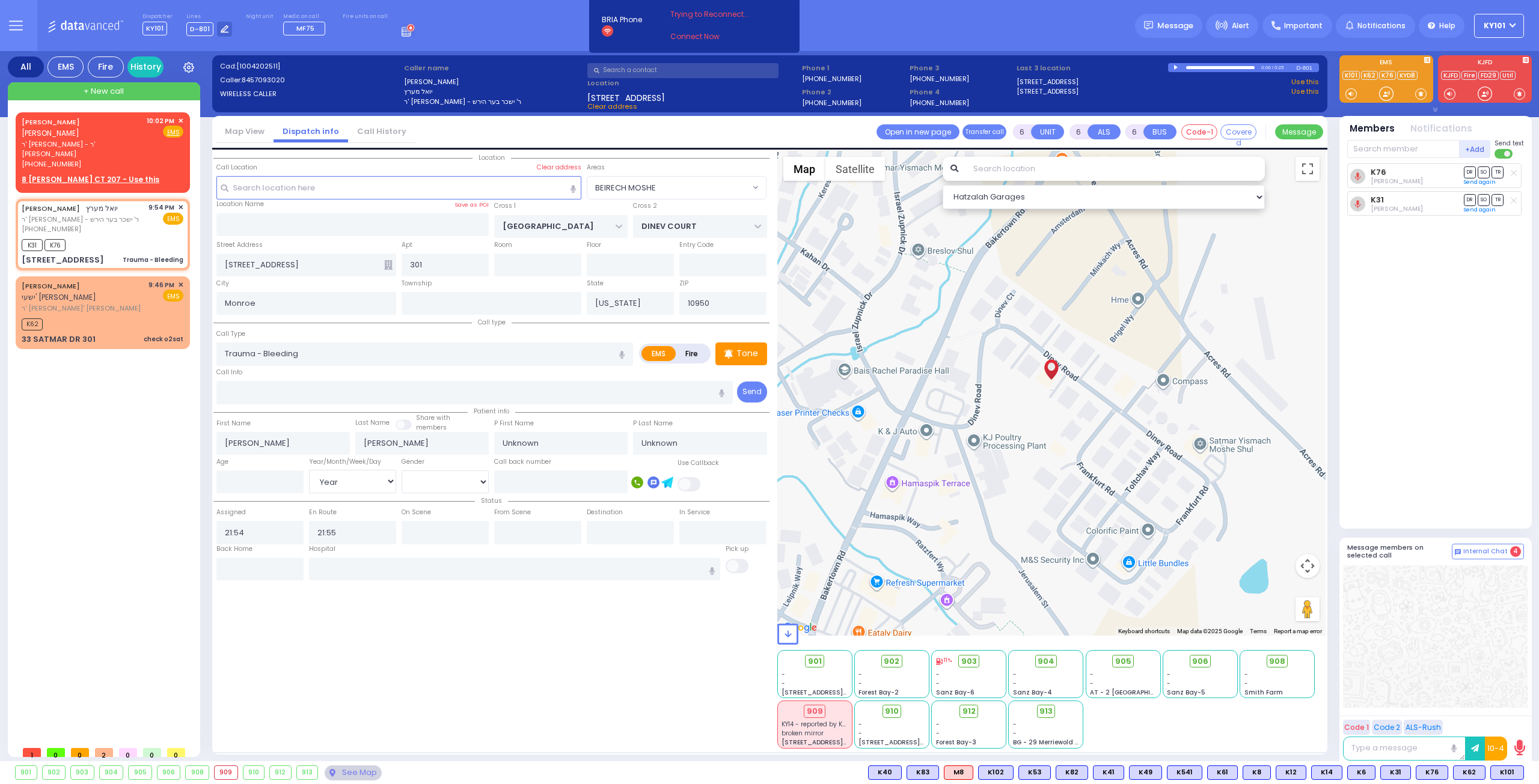
select select
radio input "true"
select select "Year"
select select "Hatzalah Garages"
select select "BEIRECH MOSHE"
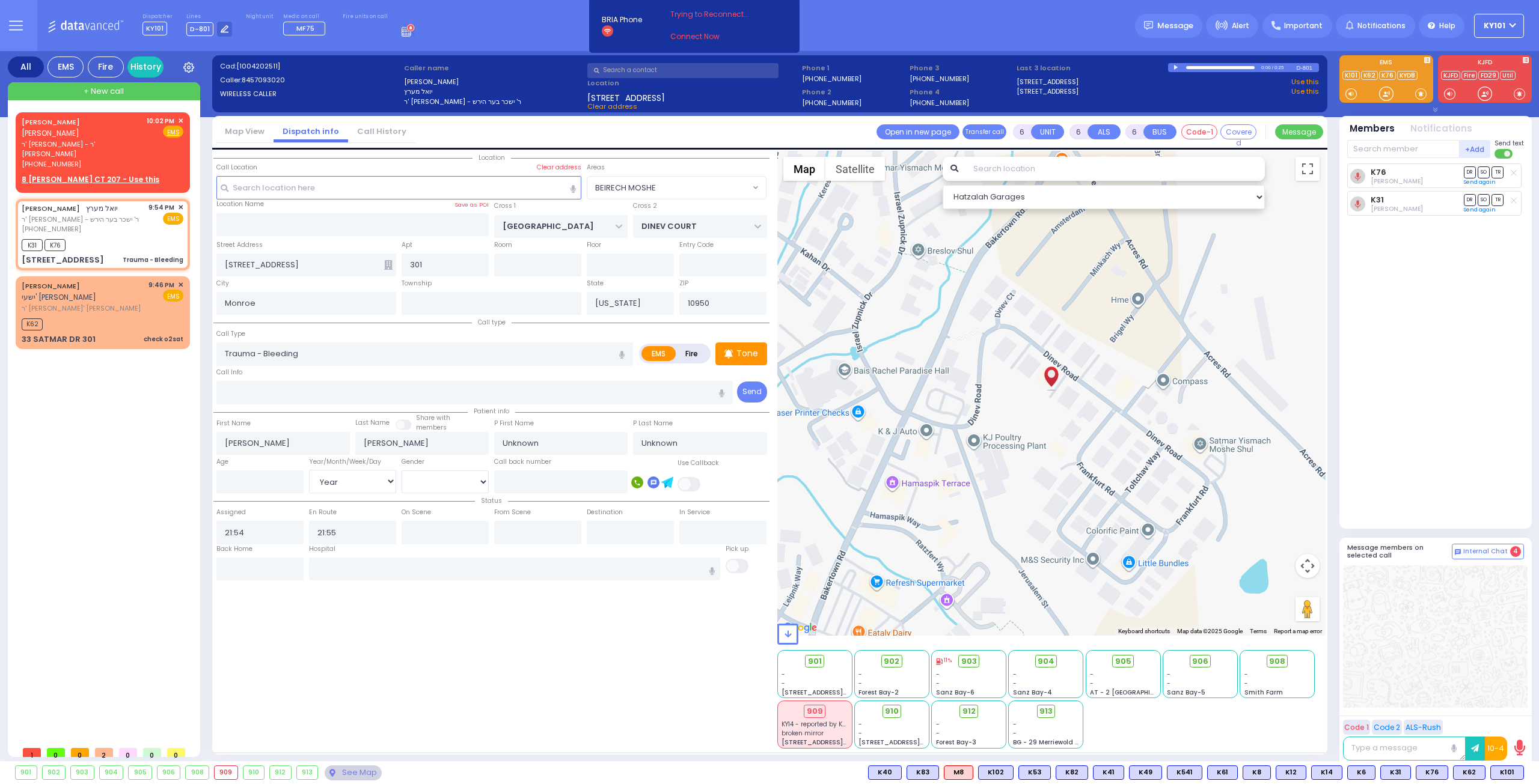
select select
radio input "true"
select select "Year"
select select "Hatzalah Garages"
radio input "true"
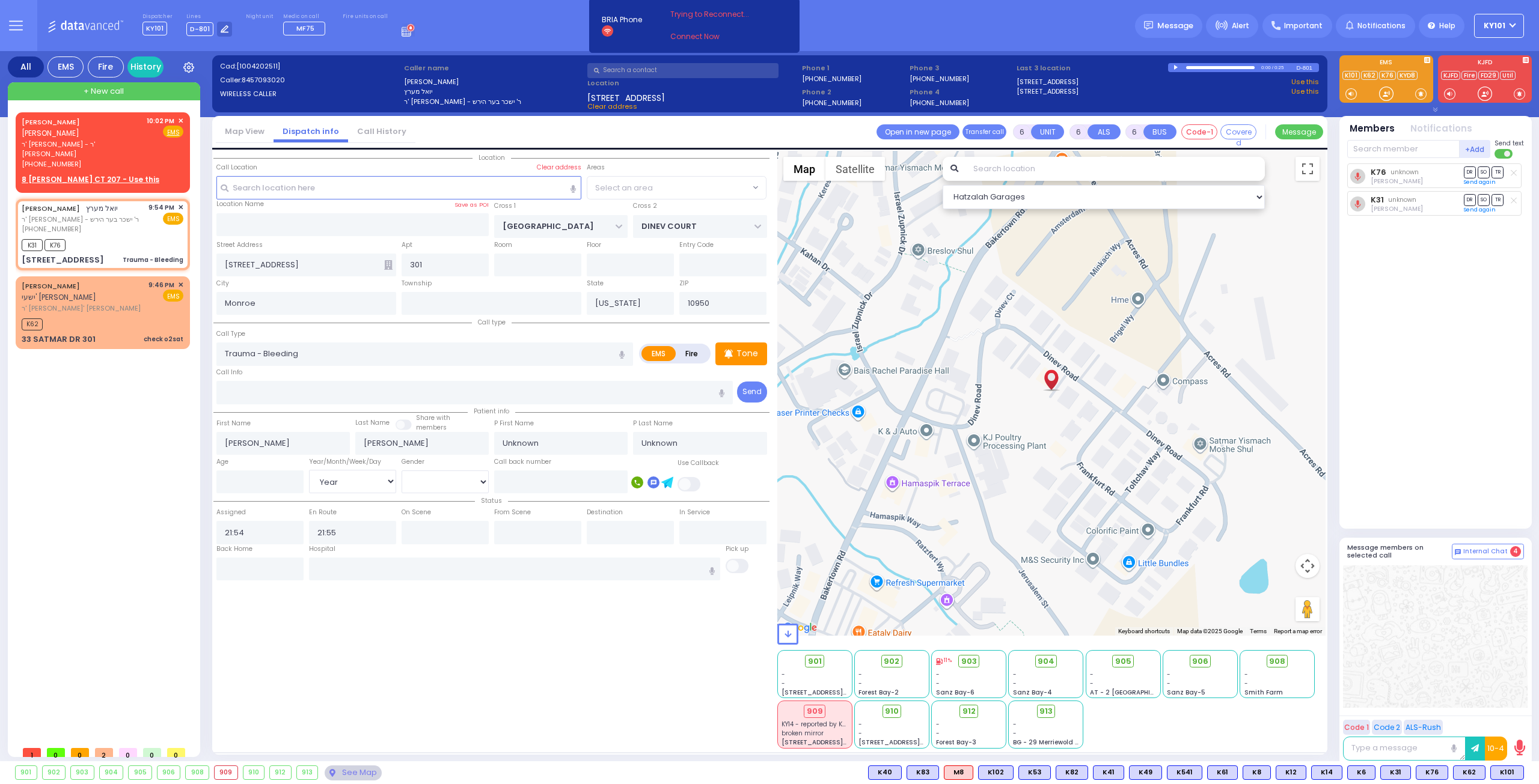
select select "Year"
select select
select select "Hatzalah Garages"
select select "BEIRECH MOSHE"
select select
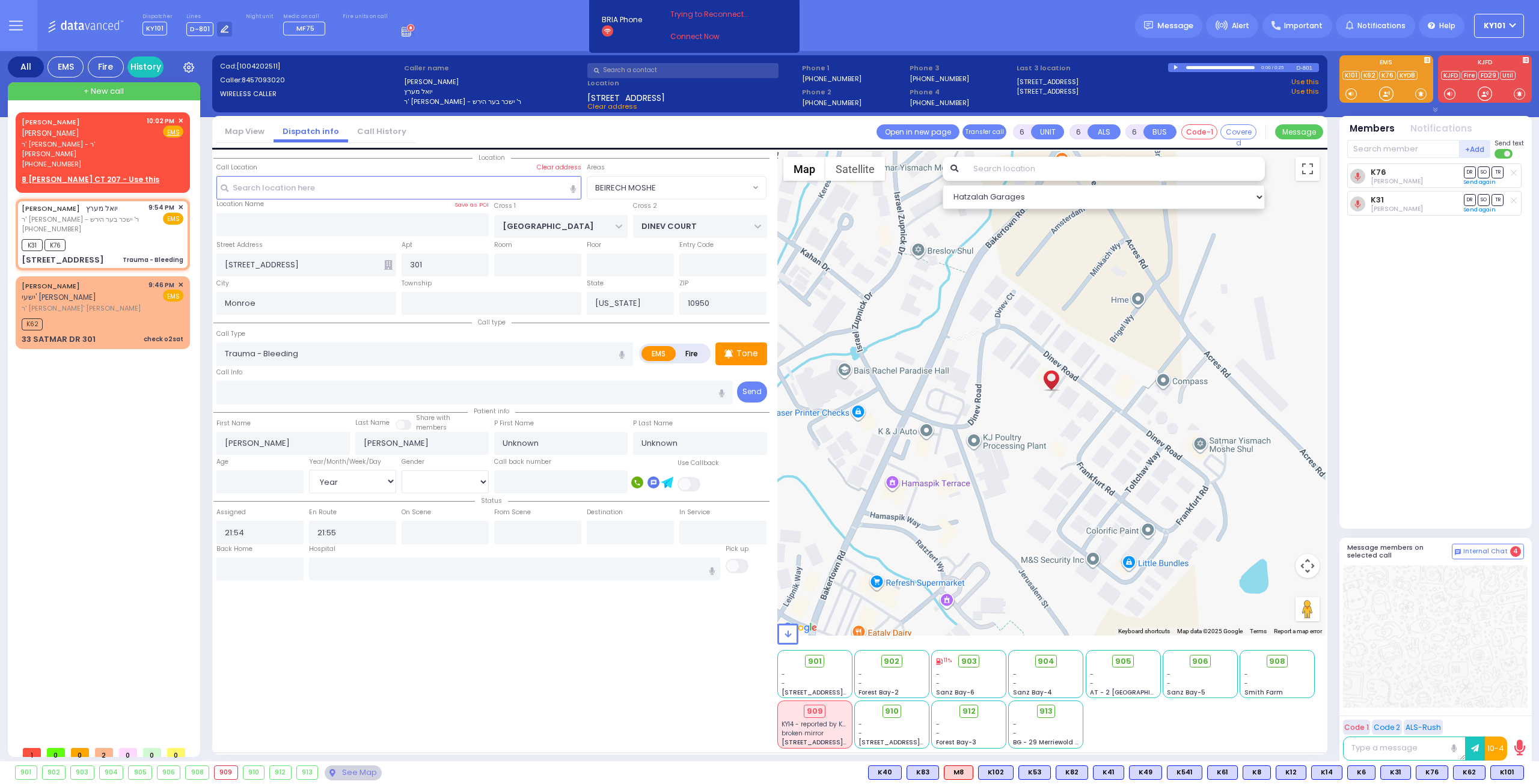
radio input "true"
select select "Year"
select select "Hatzalah Garages"
select select "BEIRECH MOSHE"
select select
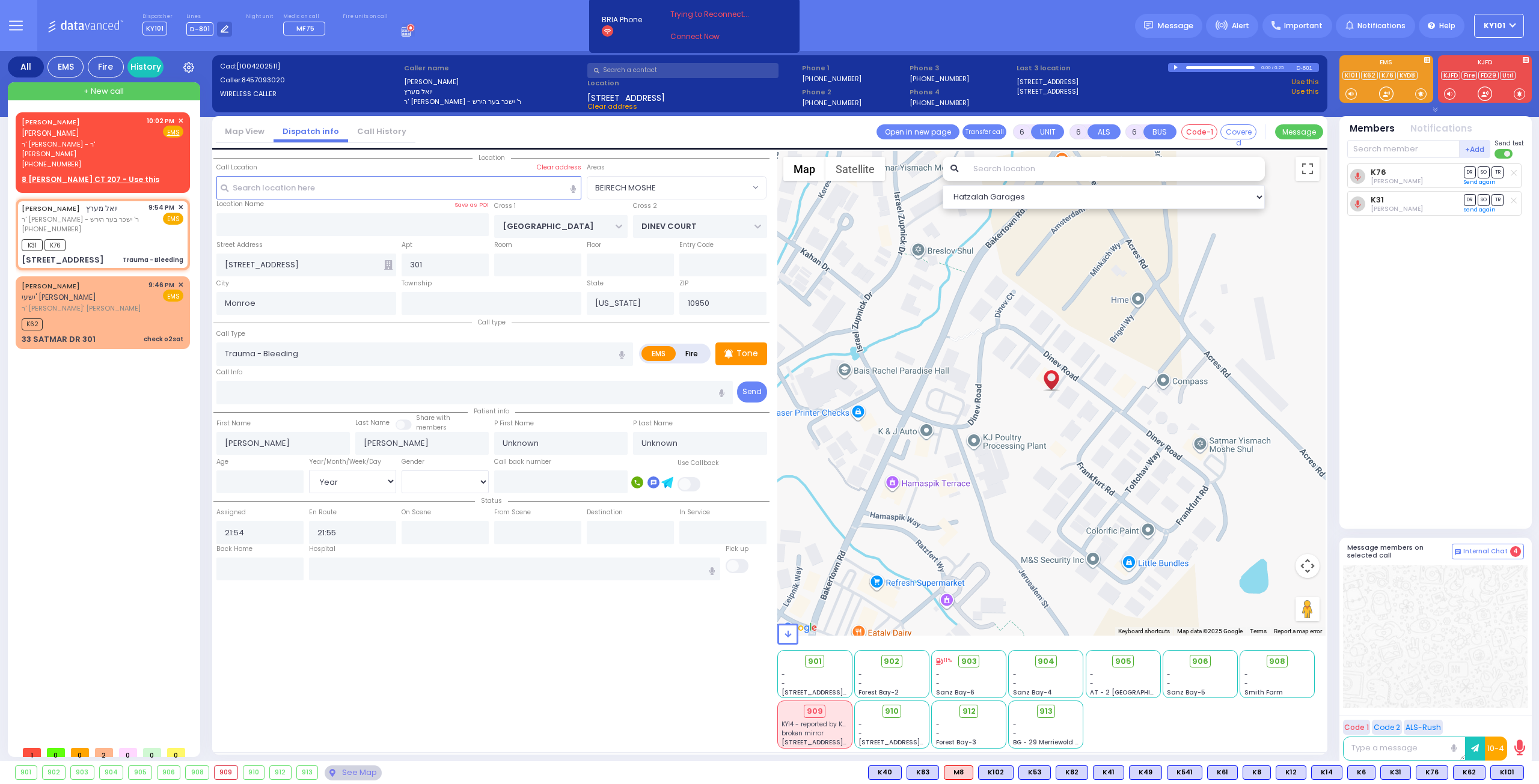
radio input "true"
type input "[PERSON_NAME]"
type input "2"
select select "Year"
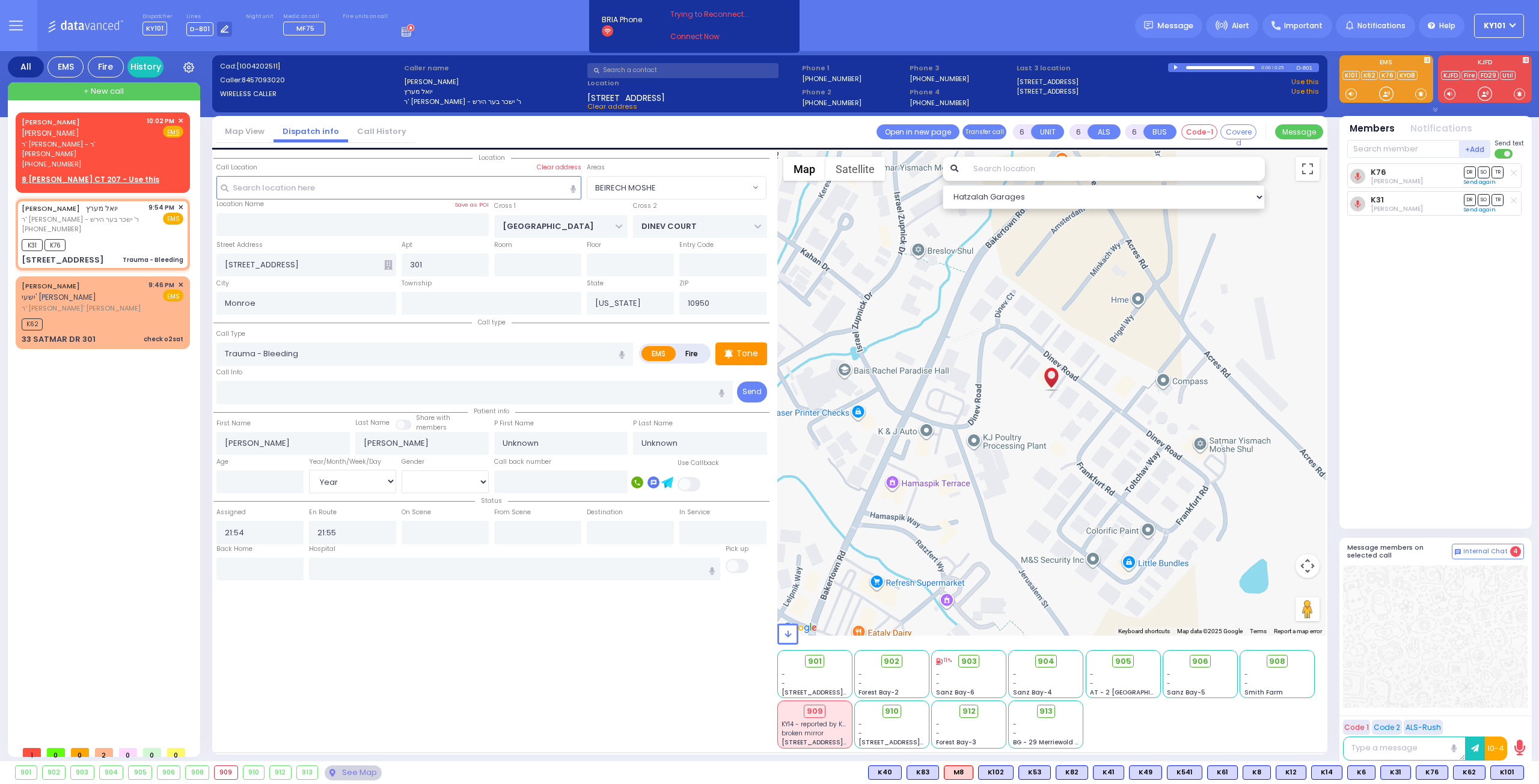
select select "[DEMOGRAPHIC_DATA]"
select select "Hatzalah Garages"
select select "BEIRECH MOSHE"
select select
radio input "true"
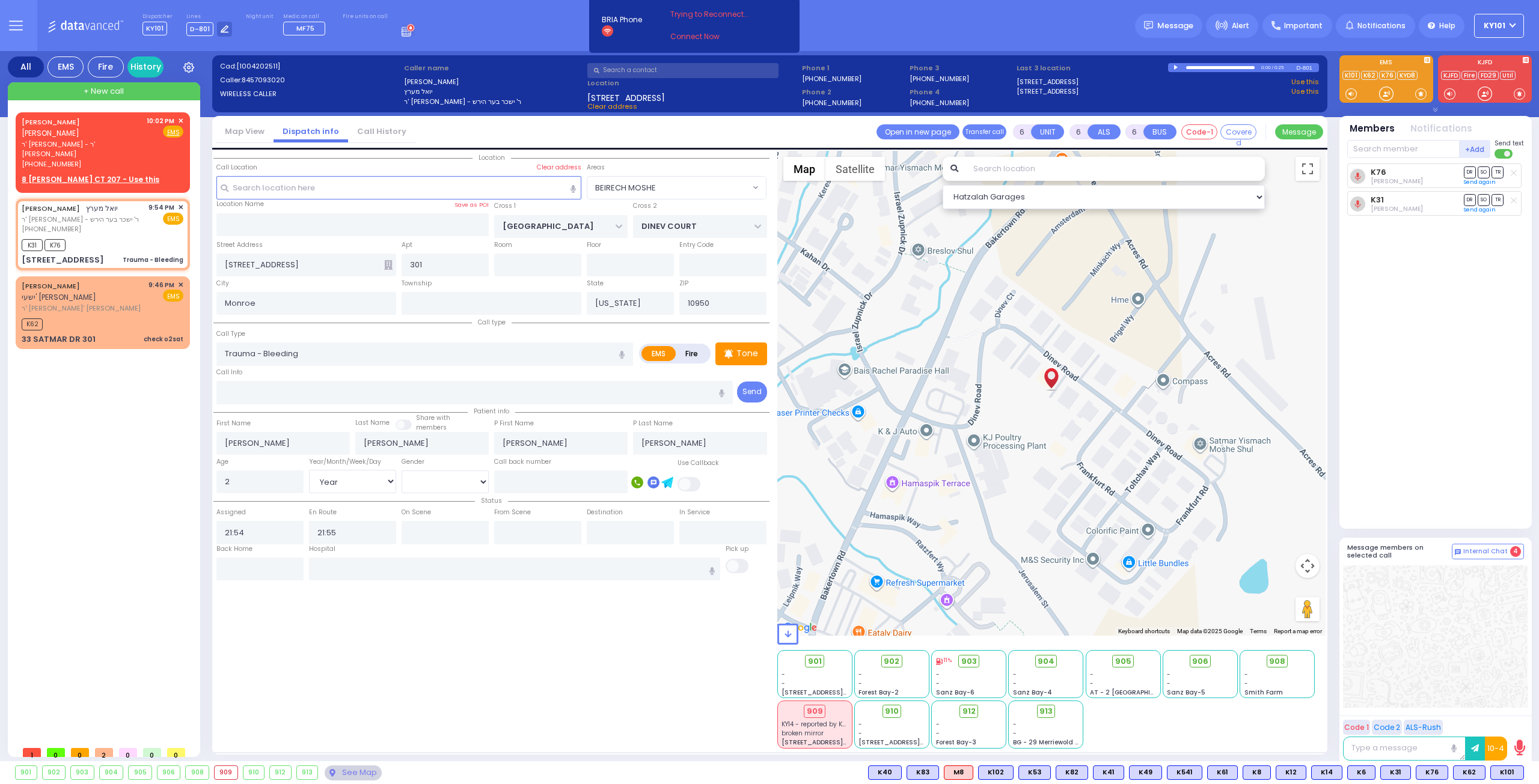
select select "Year"
select select "[DEMOGRAPHIC_DATA]"
select select "Hatzalah Garages"
select select "BEIRECH MOSHE"
select select
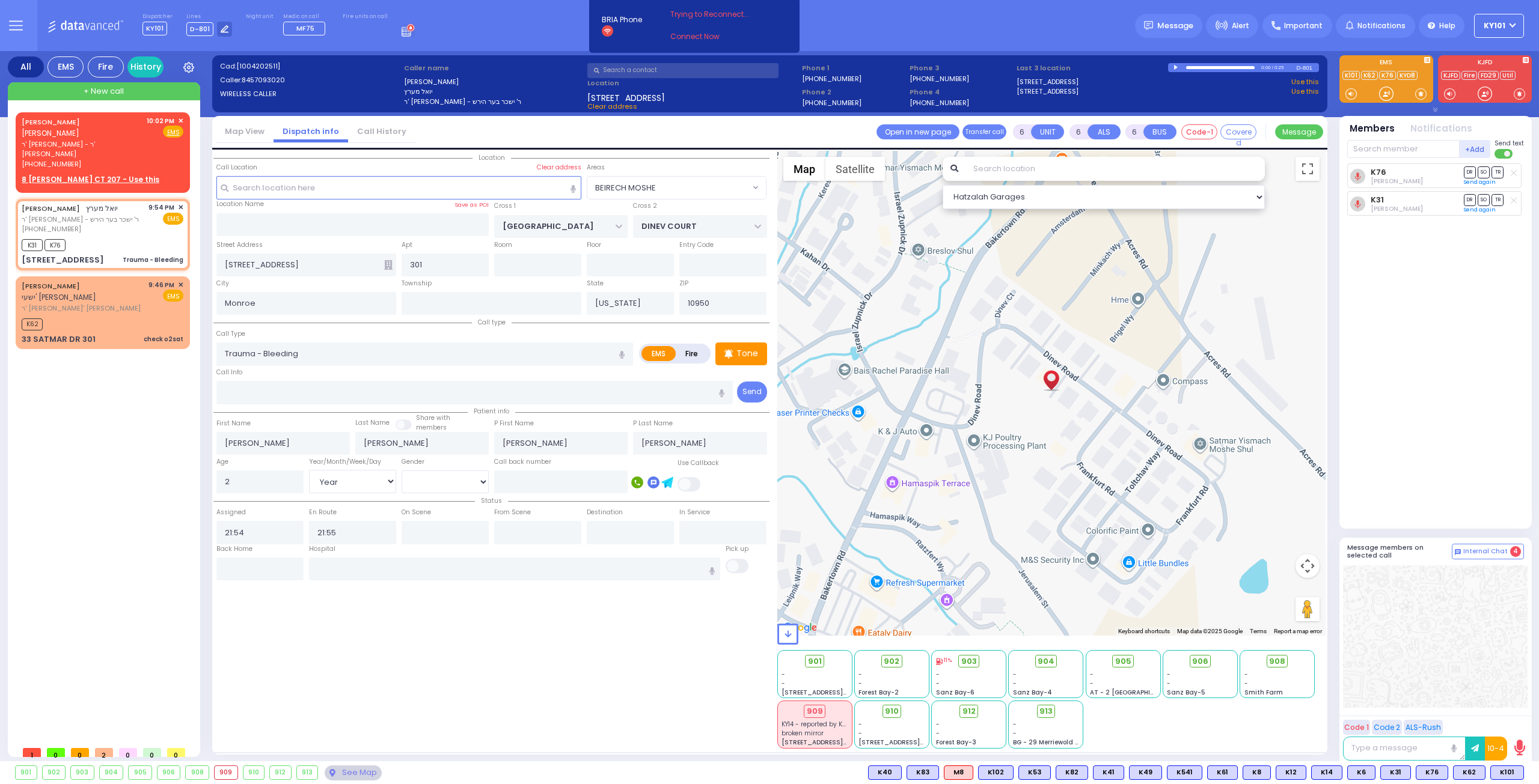
radio input "true"
select select "Year"
select select "[DEMOGRAPHIC_DATA]"
select select "Hatzalah Garages"
select select "BEIRECH MOSHE"
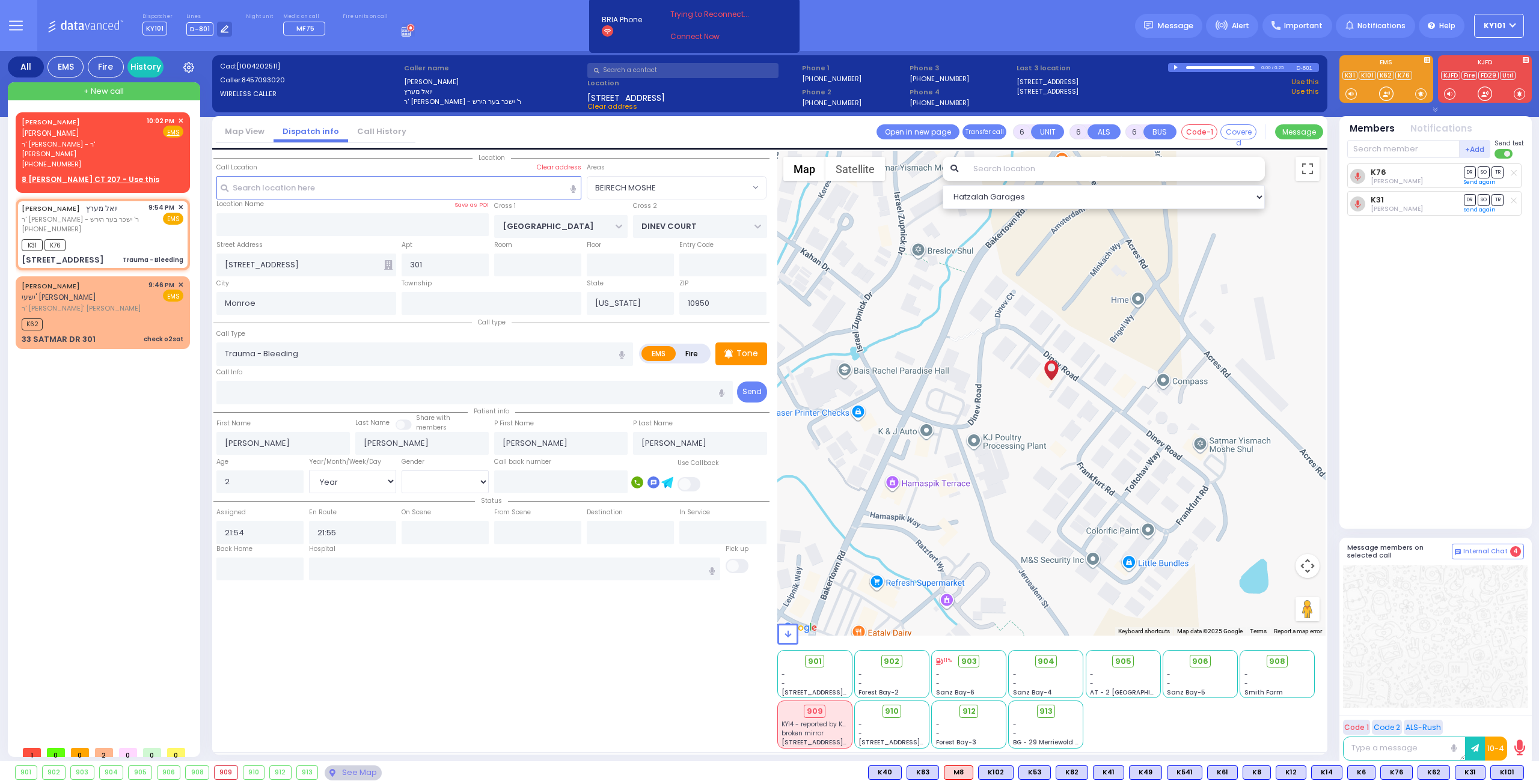
select select
radio input "true"
select select "Year"
select select "[DEMOGRAPHIC_DATA]"
select select "Hatzalah Garages"
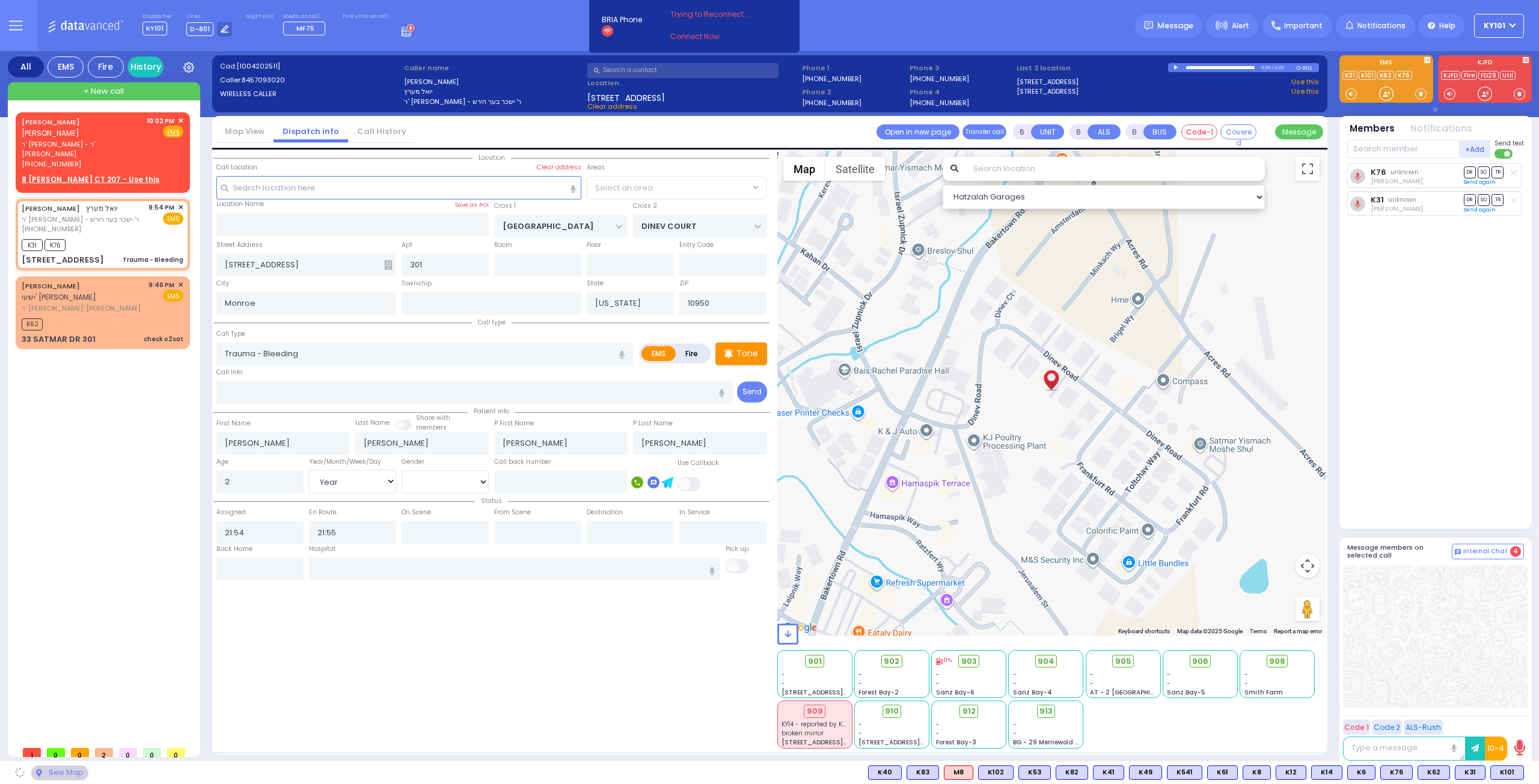
select select "BEIRECH MOSHE"
select select
radio input "true"
select select "Year"
select select "[DEMOGRAPHIC_DATA]"
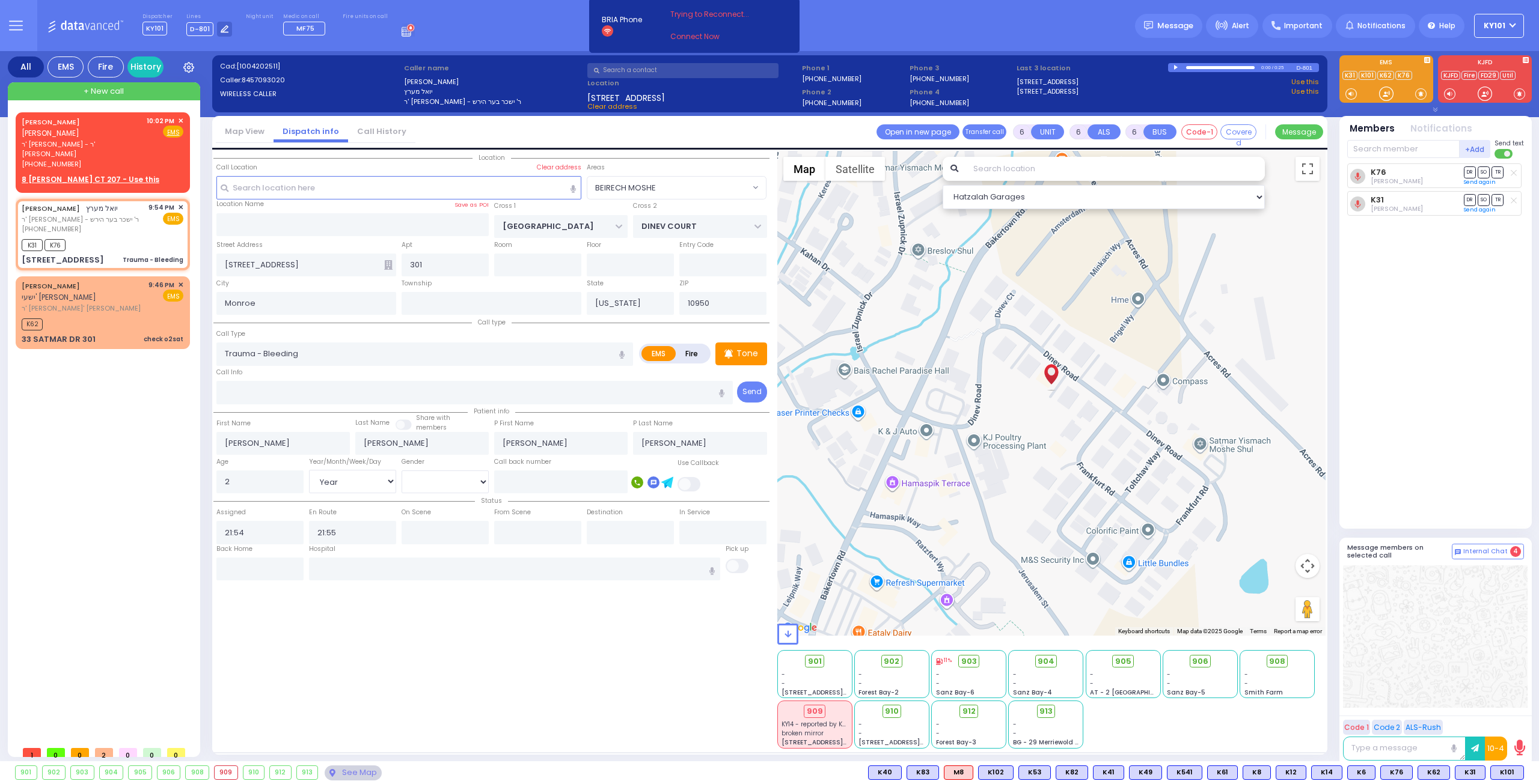
select select "Hatzalah Garages"
select select
radio input "true"
select select "Year"
select select "[DEMOGRAPHIC_DATA]"
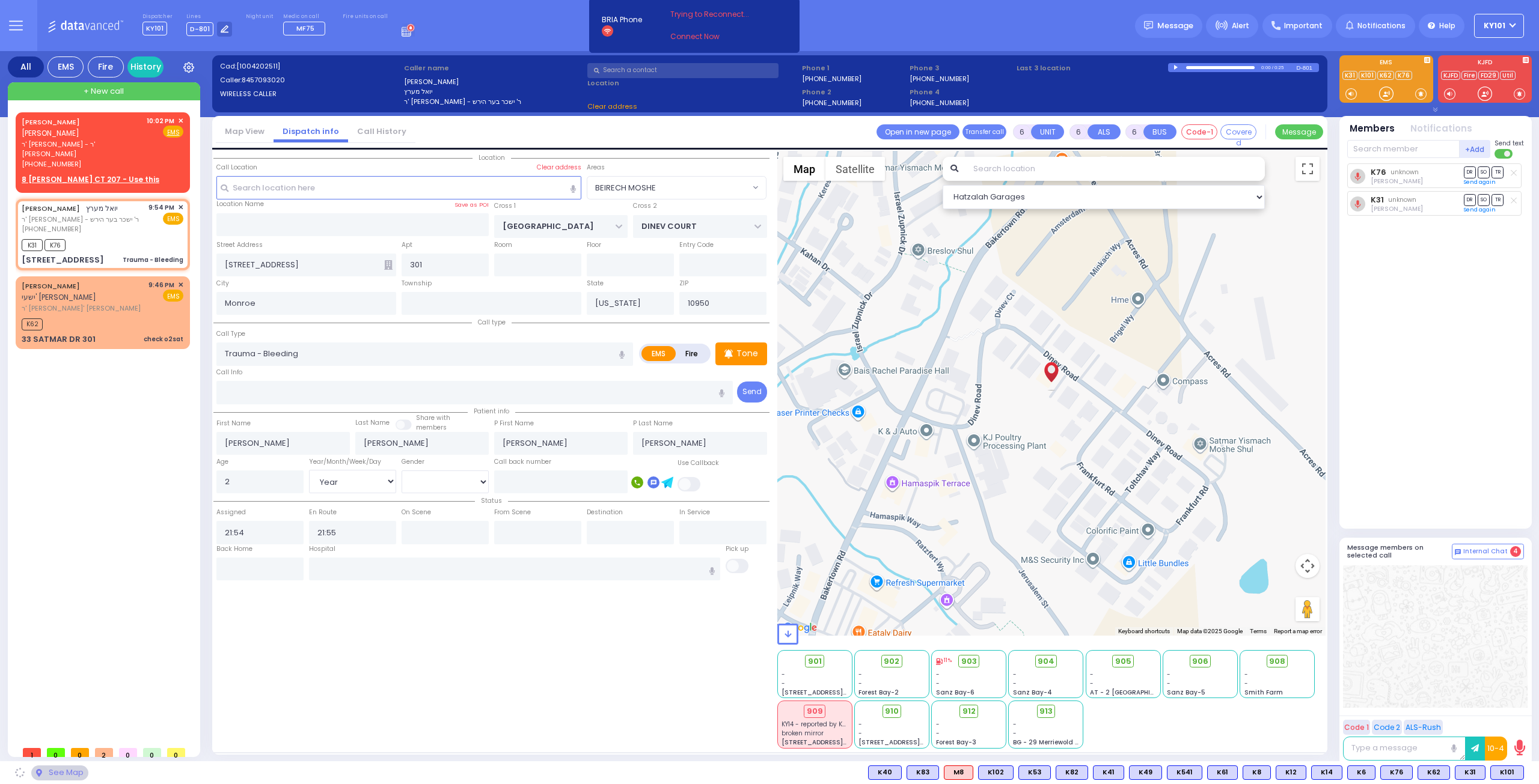
select select "Hatzalah Garages"
select select "BEIRECH MOSHE"
select select
radio input "true"
select select "Year"
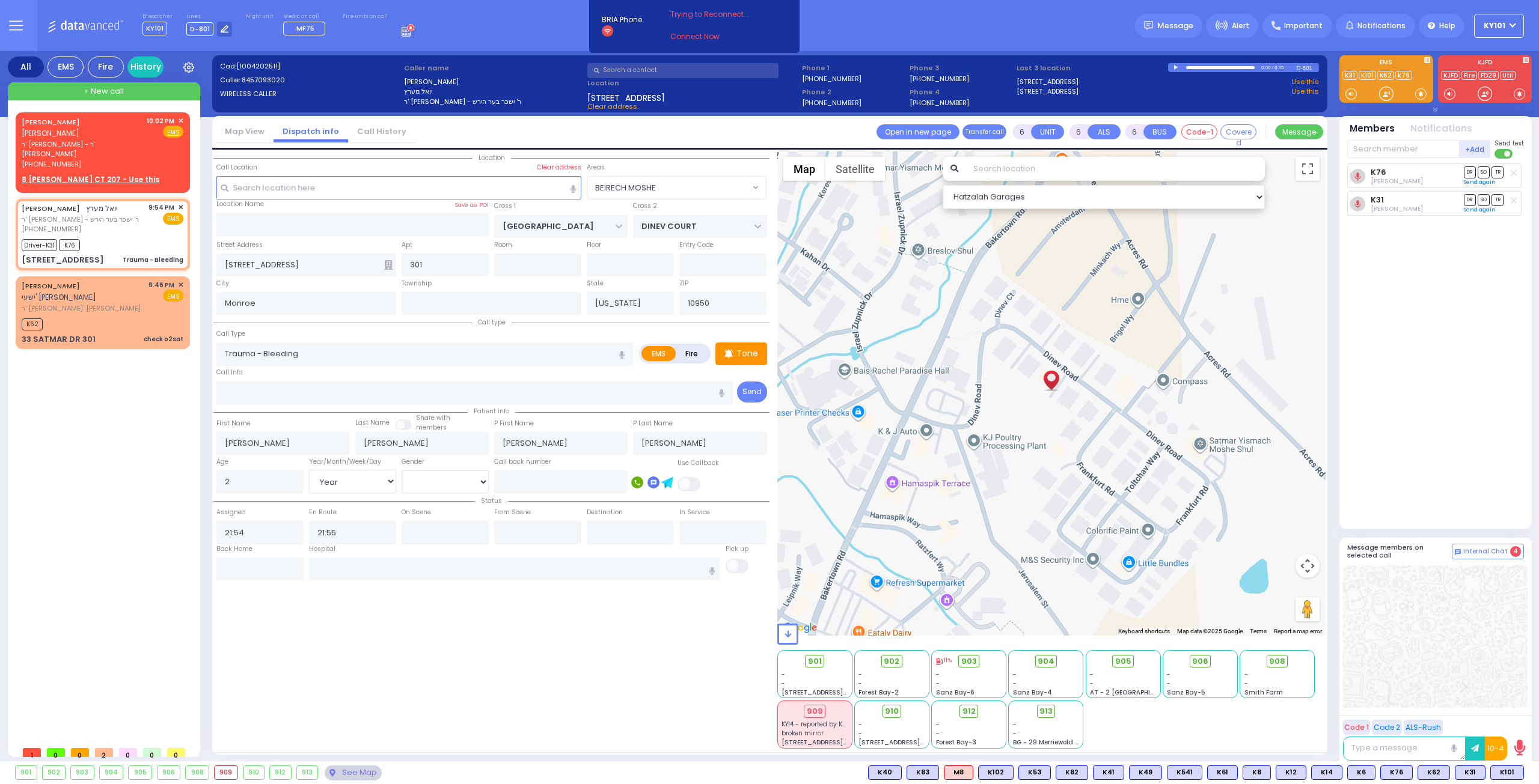
select select "[DEMOGRAPHIC_DATA]"
select select "Hatzalah Garages"
select select
radio input "true"
select select "Year"
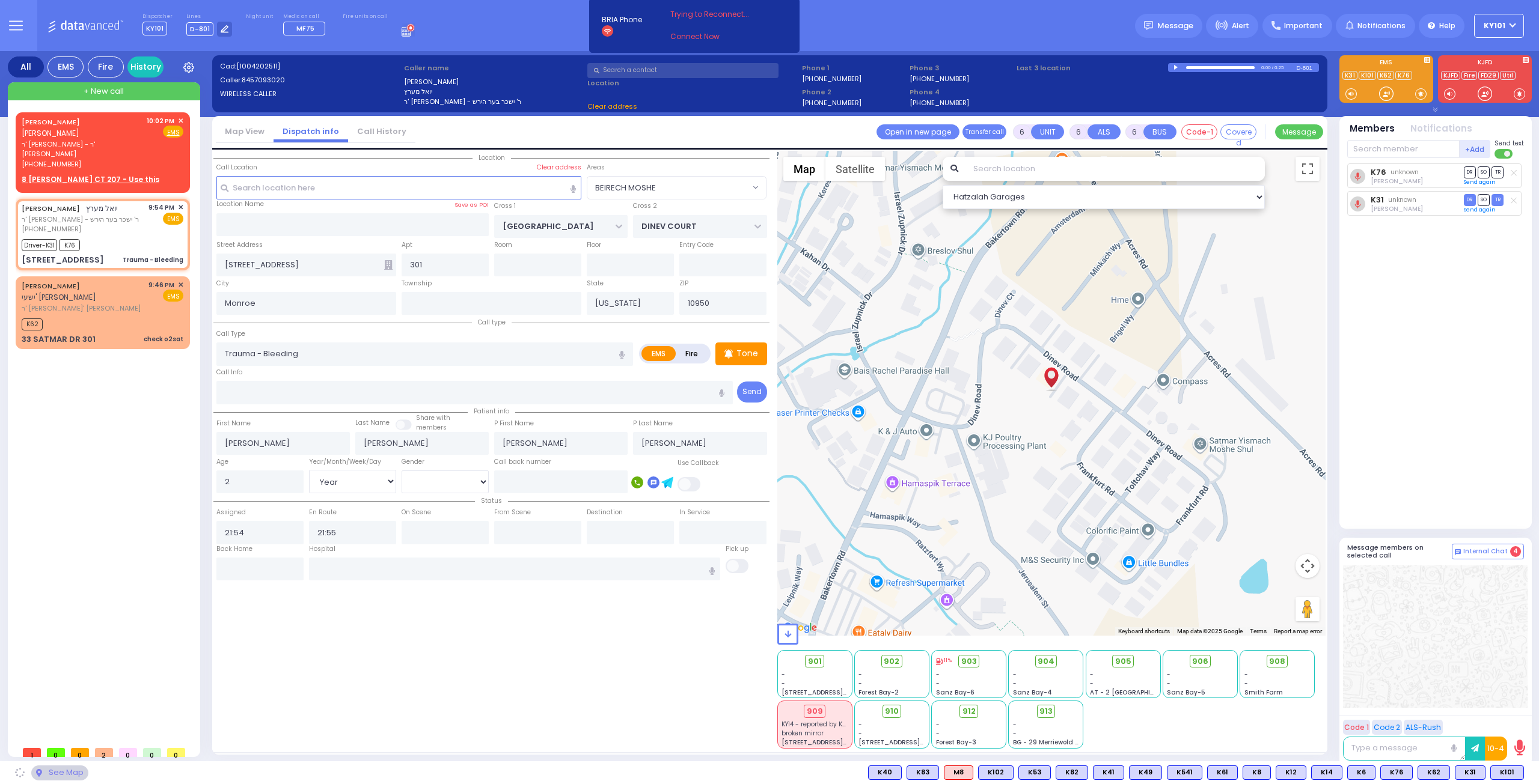
select select "[DEMOGRAPHIC_DATA]"
select select "Hatzalah Garages"
select select "BEIRECH MOSHE"
select select
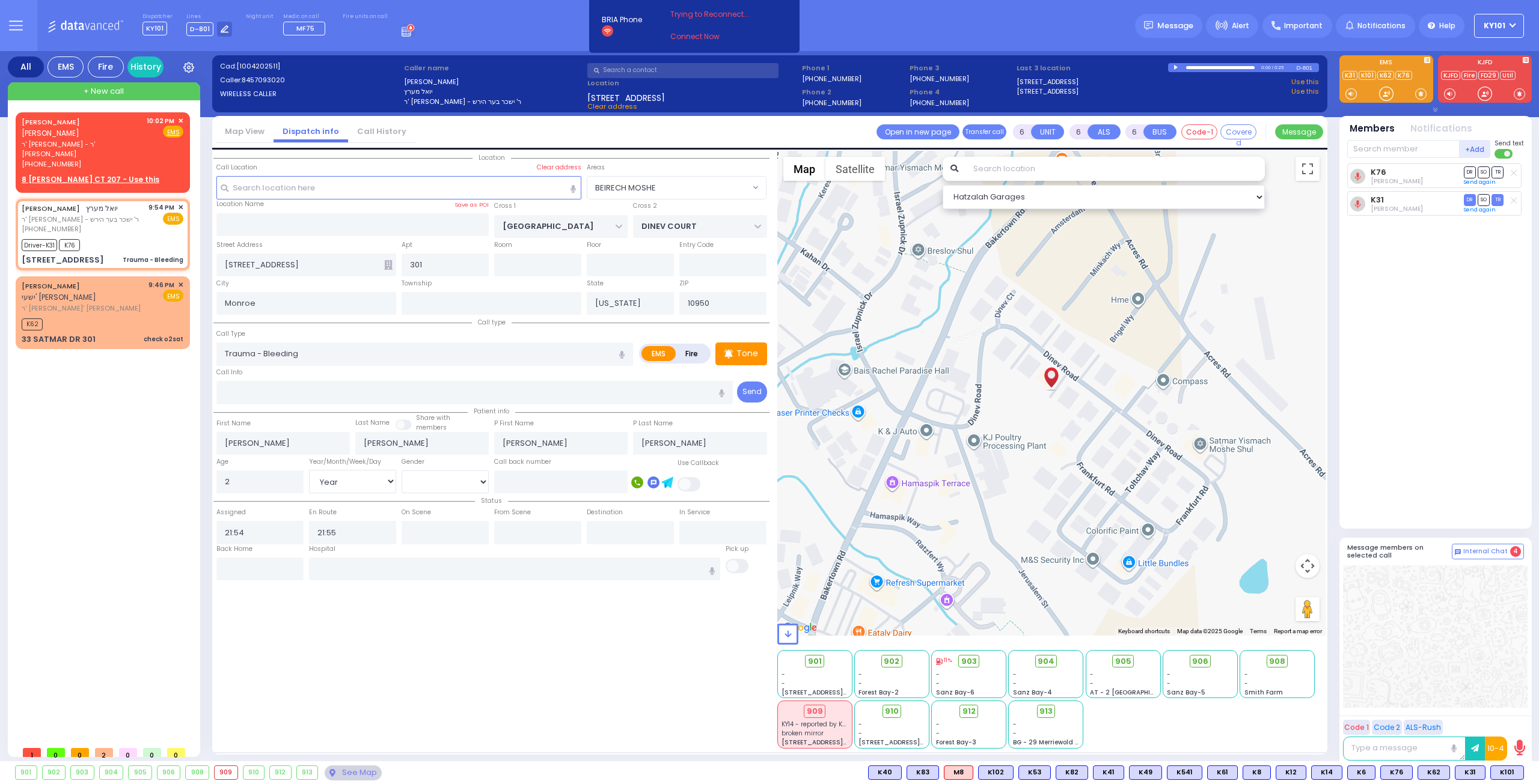
radio input "true"
select select "Year"
select select "[DEMOGRAPHIC_DATA]"
select select "Hatzalah Garages"
select select "BEIRECH MOSHE"
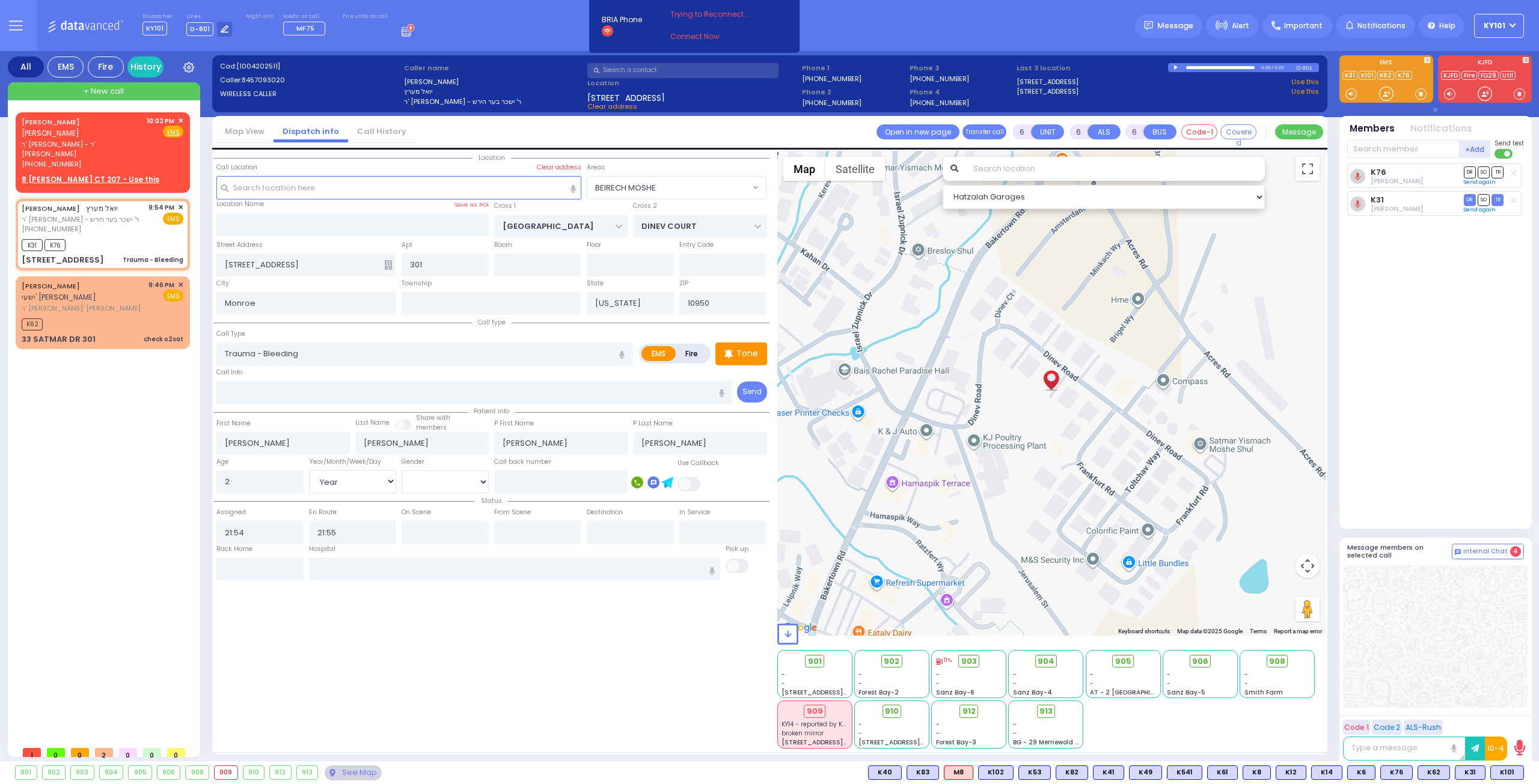
select select
radio input "true"
select select "Year"
select select "[DEMOGRAPHIC_DATA]"
select select "Hatzalah Garages"
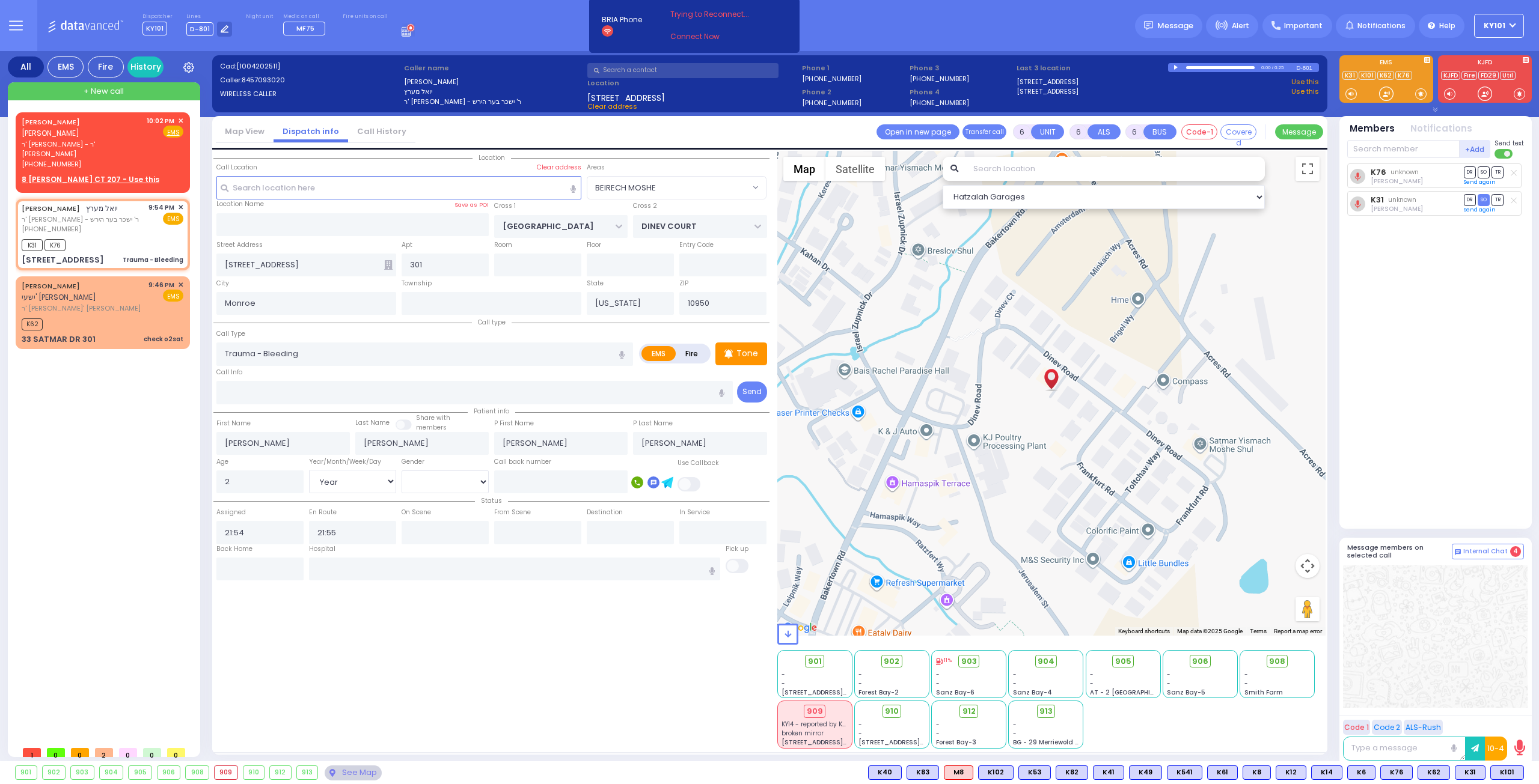
select select "BEIRECH MOSHE"
select select
radio input "true"
select select "Year"
select select "[DEMOGRAPHIC_DATA]"
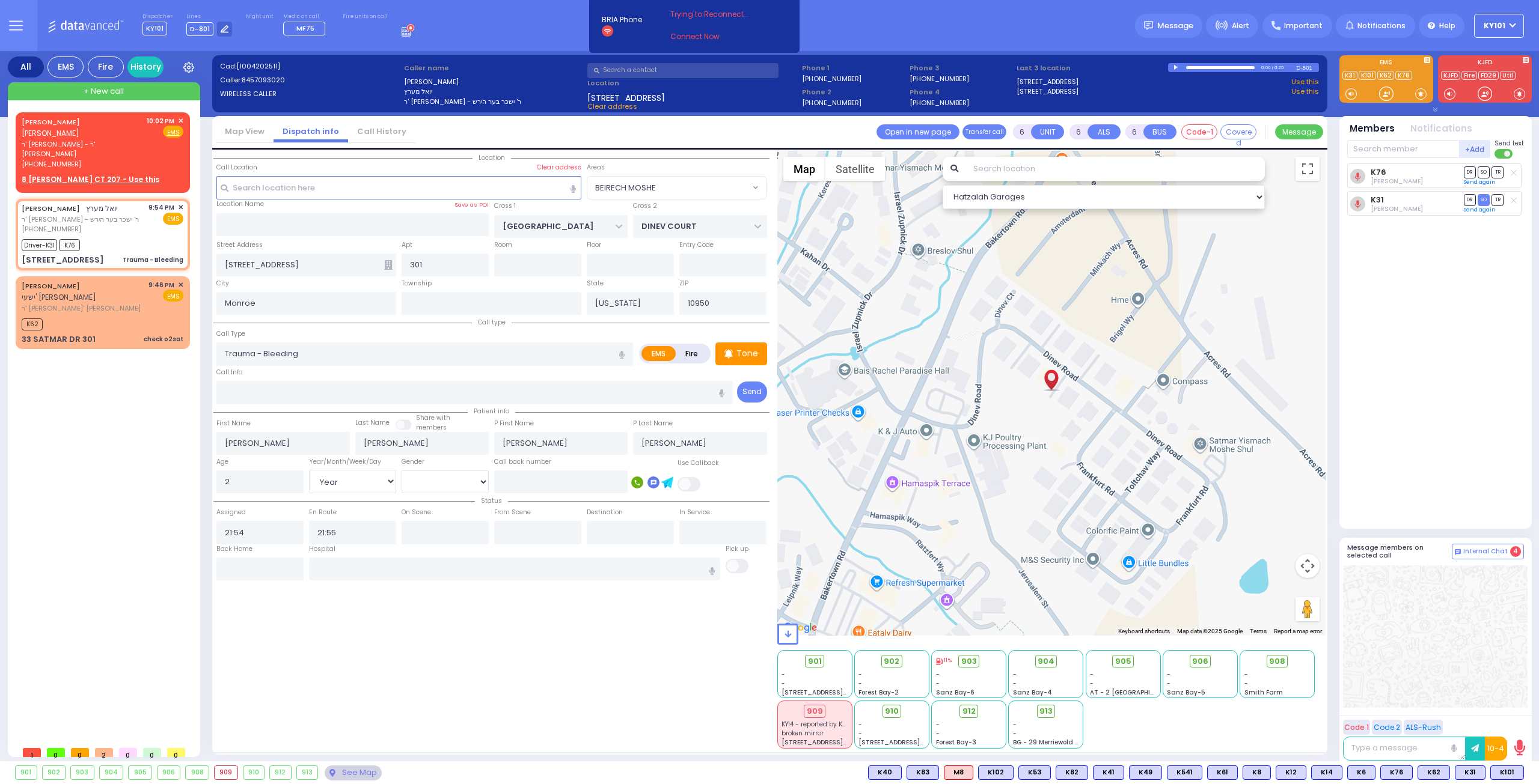
type input "21:58"
type input "22:14"
select select "Hatzalah Garages"
radio input "true"
select select "Year"
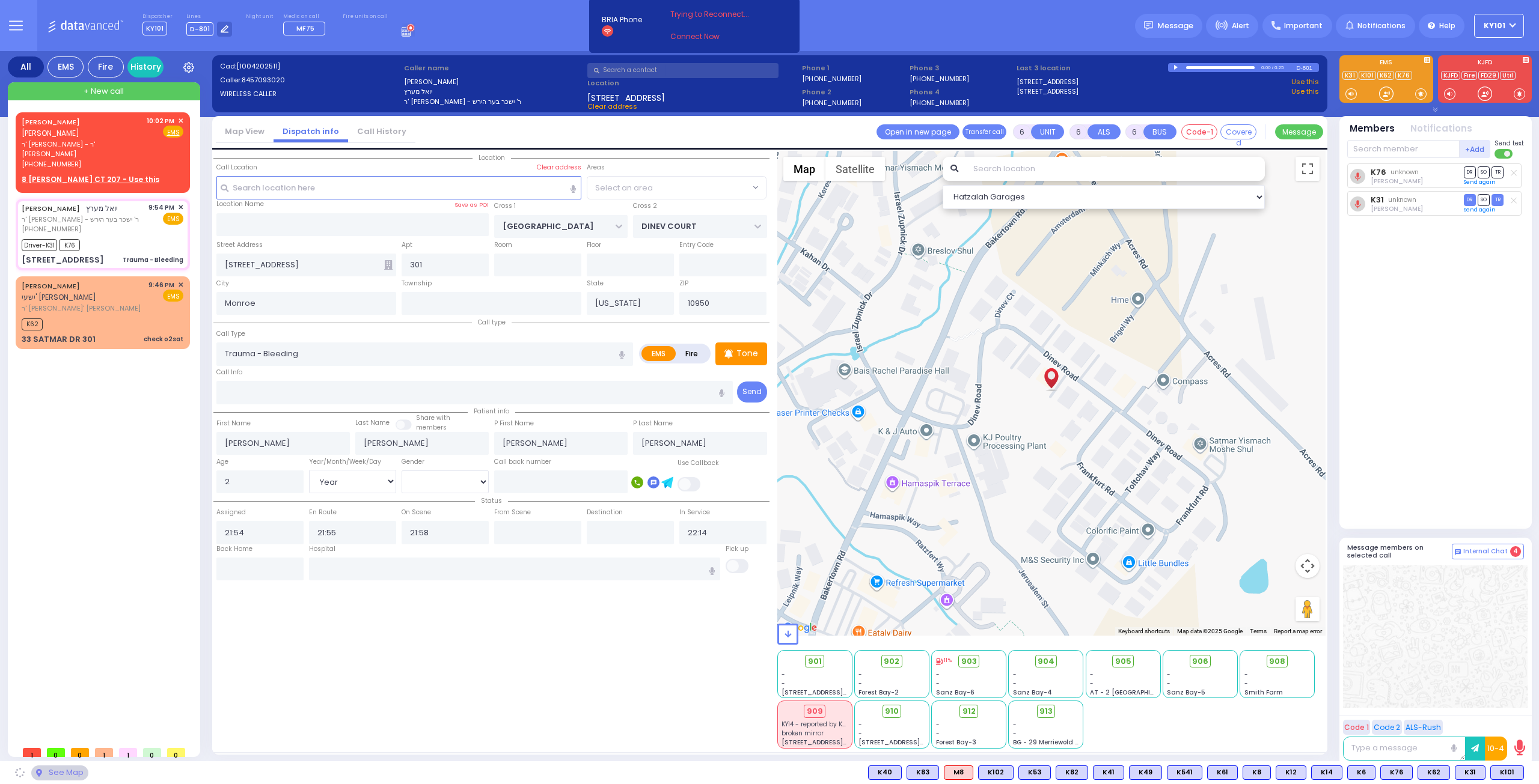
select select "[DEMOGRAPHIC_DATA]"
select select "BEIRECH MOSHE"
select select "Hatzalah Garages"
select select "BEIRECH MOSHE"
select select
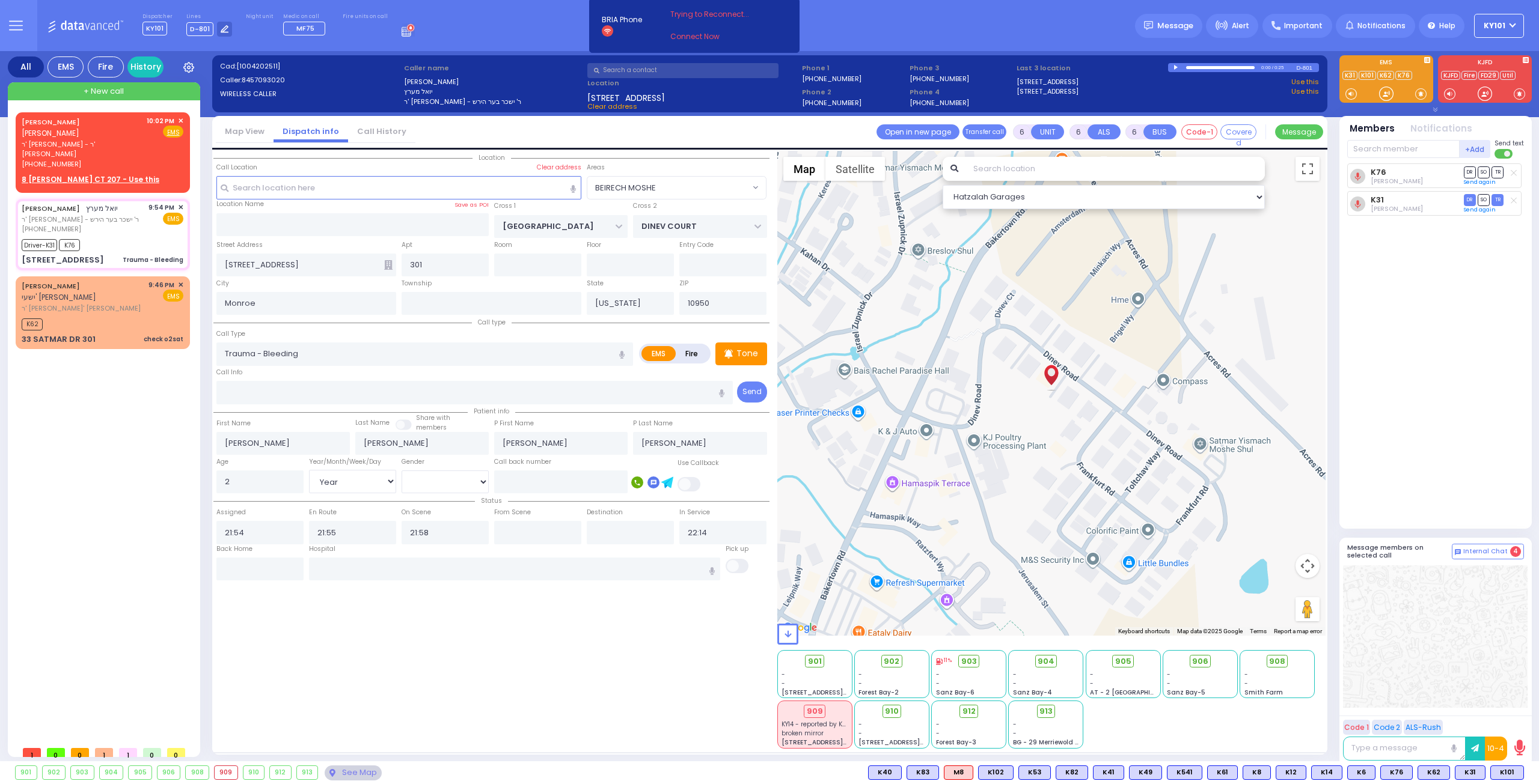
radio input "true"
select select "Year"
select select "[DEMOGRAPHIC_DATA]"
select select "Hatzalah Garages"
select select "BEIRECH MOSHE"
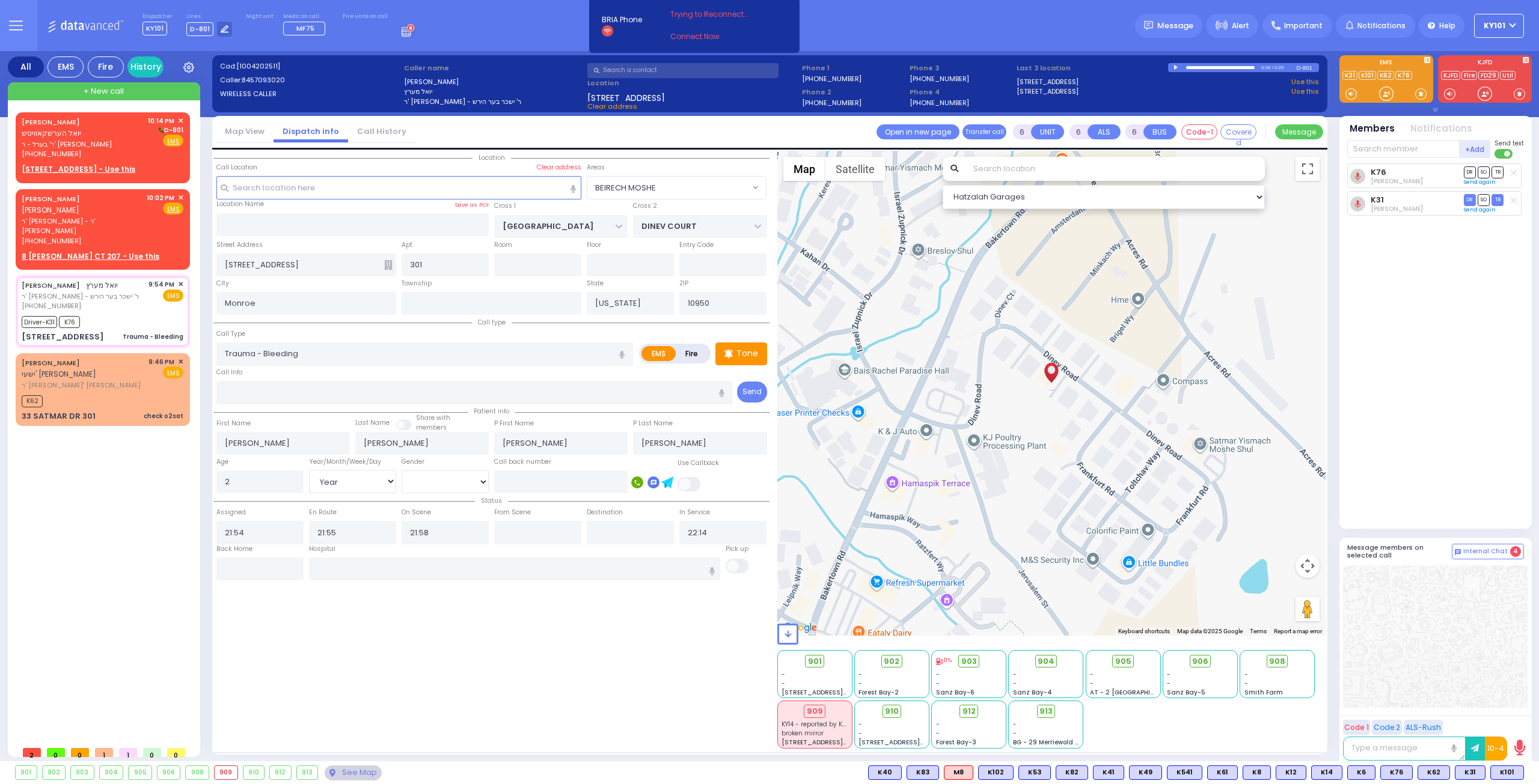
select select
radio input "true"
select select "Year"
select select "[DEMOGRAPHIC_DATA]"
select select "Hatzalah Garages"
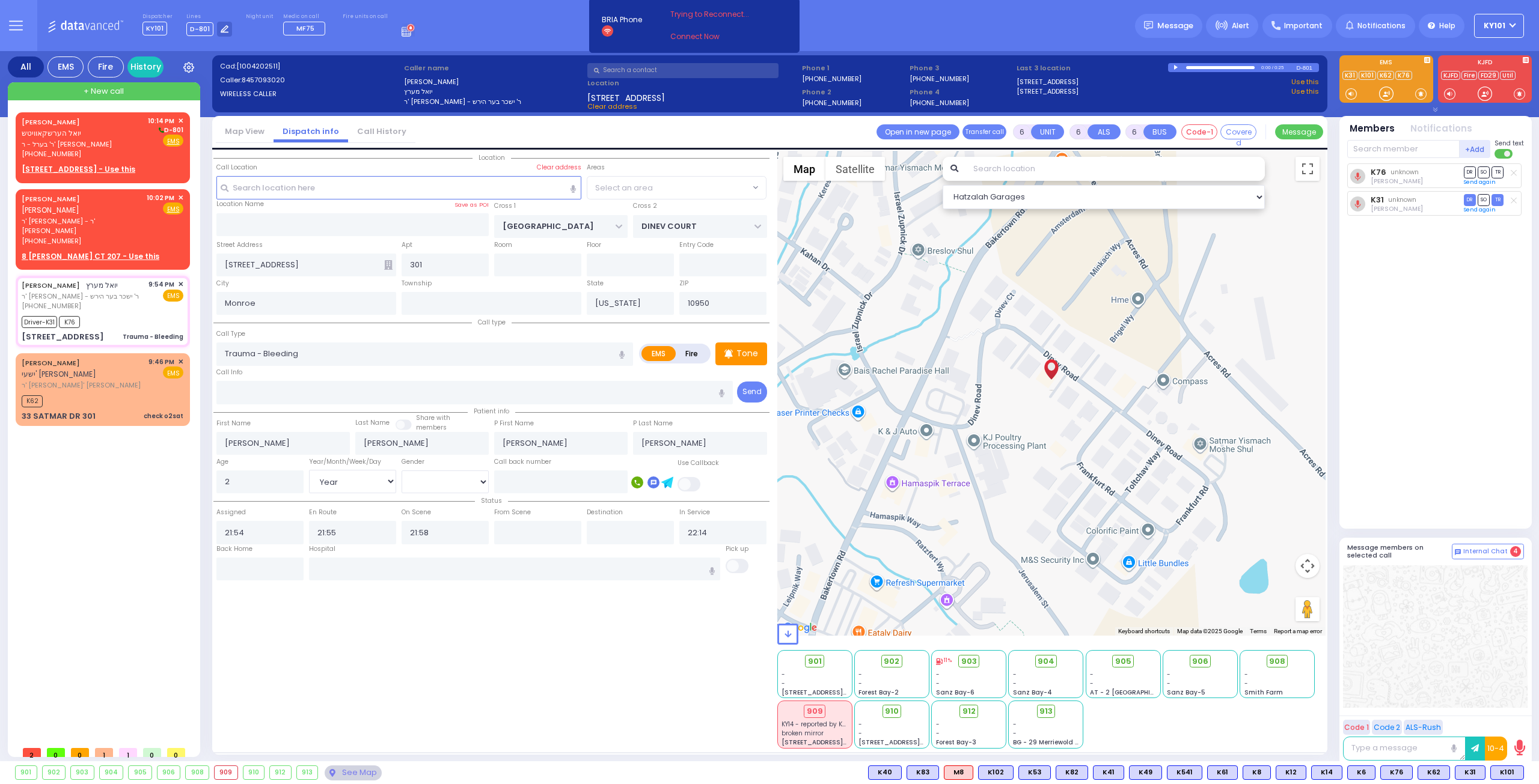
select select
radio input "true"
select select "Year"
select select "[DEMOGRAPHIC_DATA]"
select select "Hatzalah Garages"
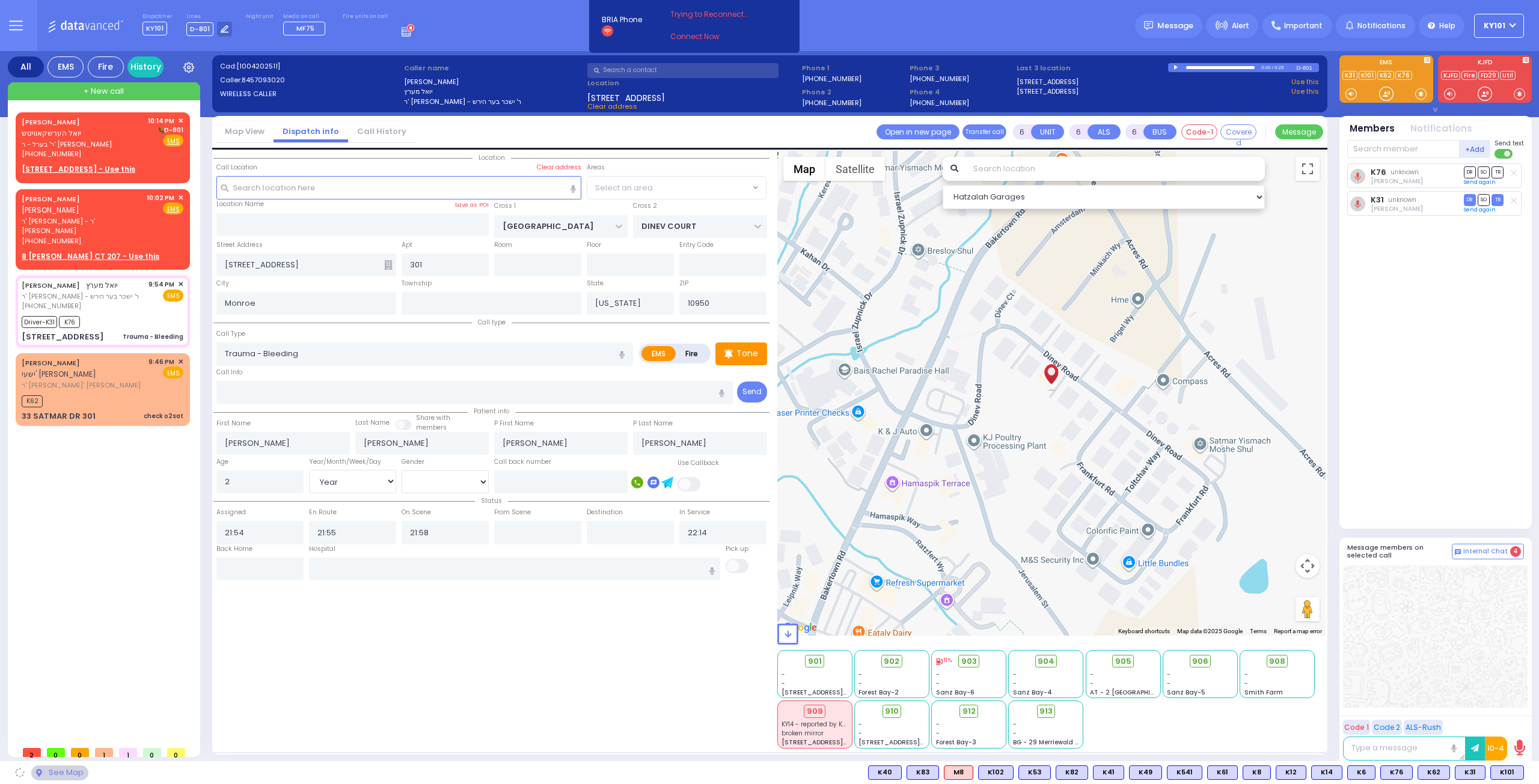
select select "BEIRECH MOSHE"
click at [182, 193] on span "✕" at bounding box center [181, 198] width 5 height 11
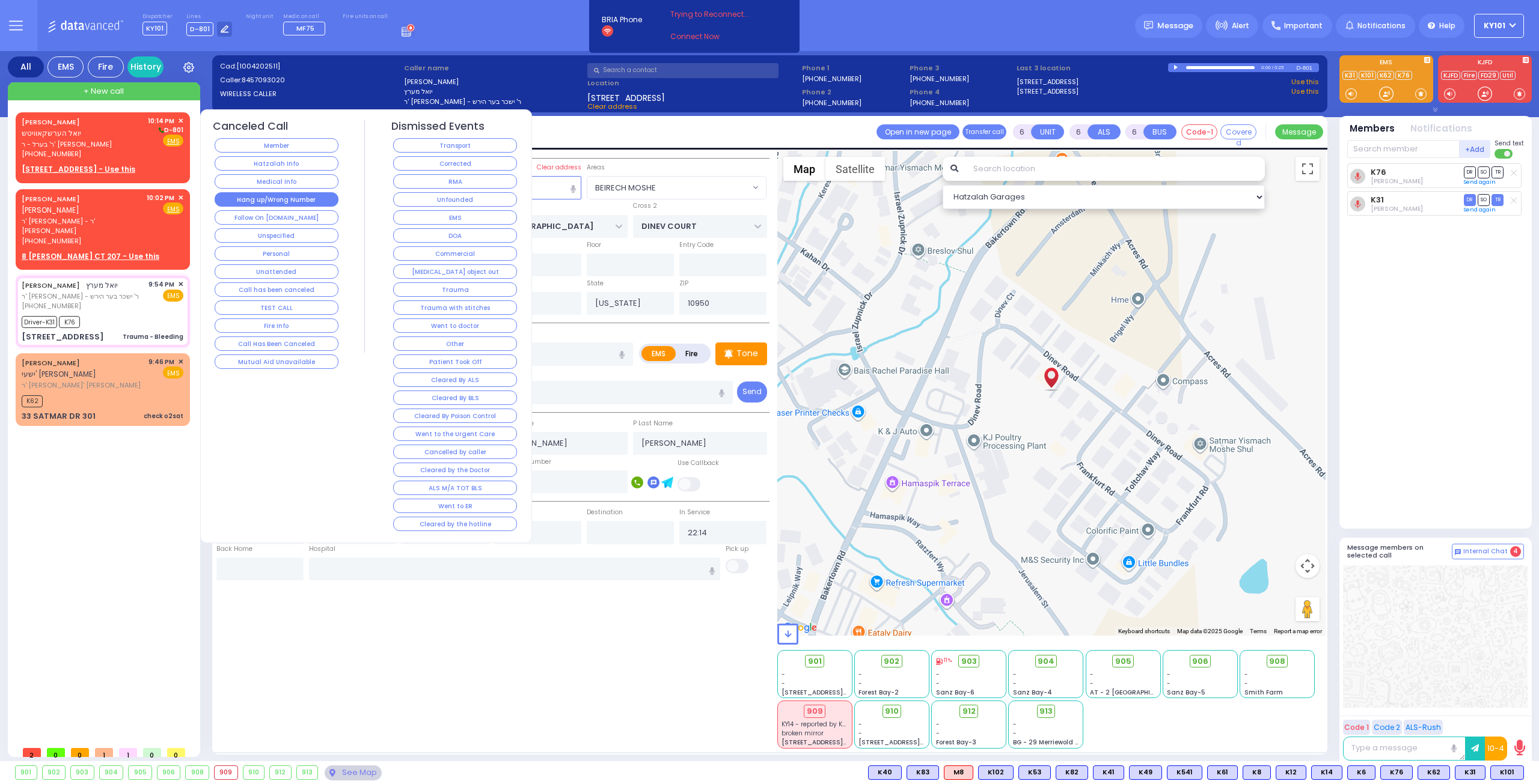
click at [306, 200] on button "Hang up/Wrong Number" at bounding box center [276, 199] width 124 height 14
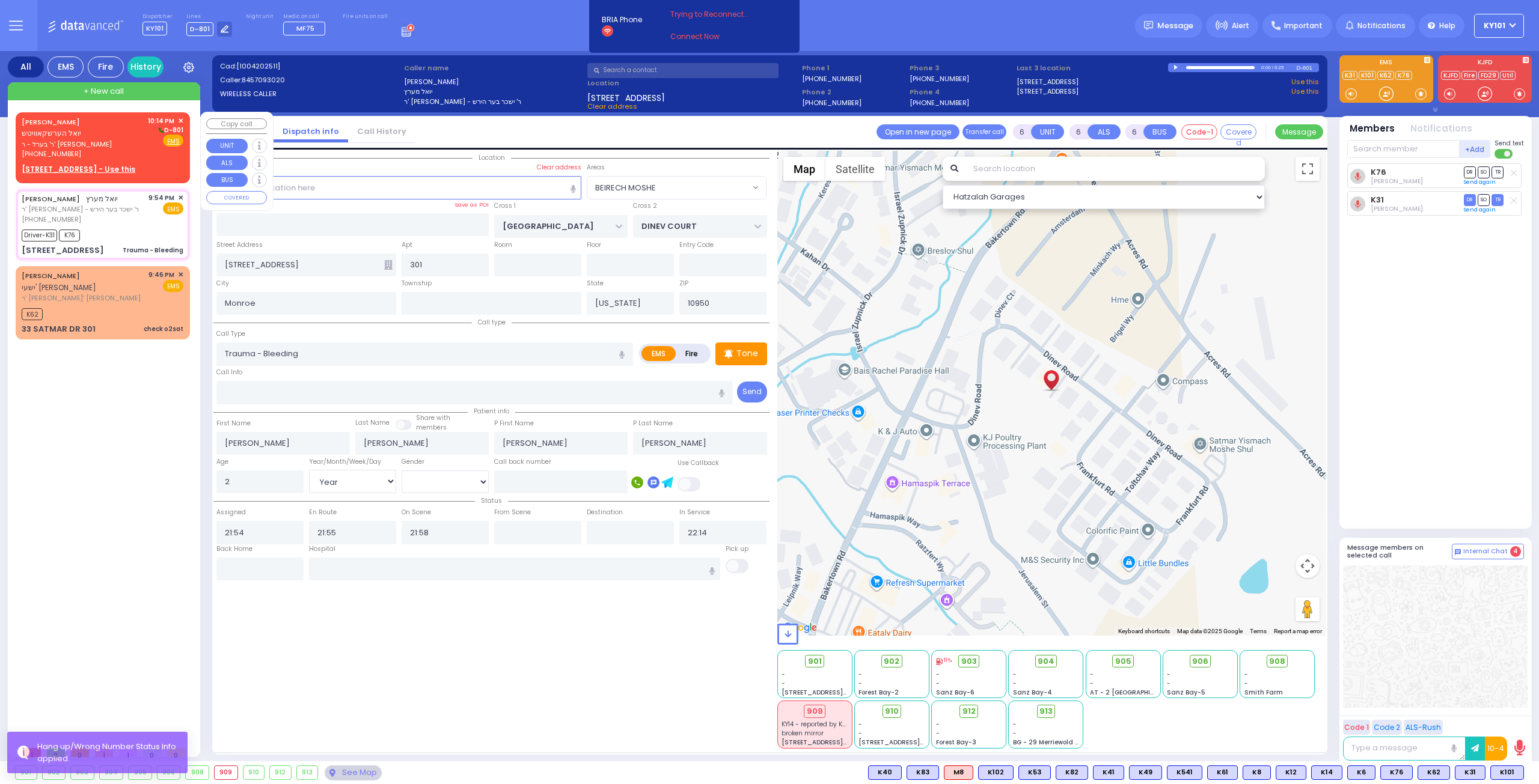
click at [110, 164] on u "[STREET_ADDRESS] - Use this" at bounding box center [78, 169] width 113 height 11
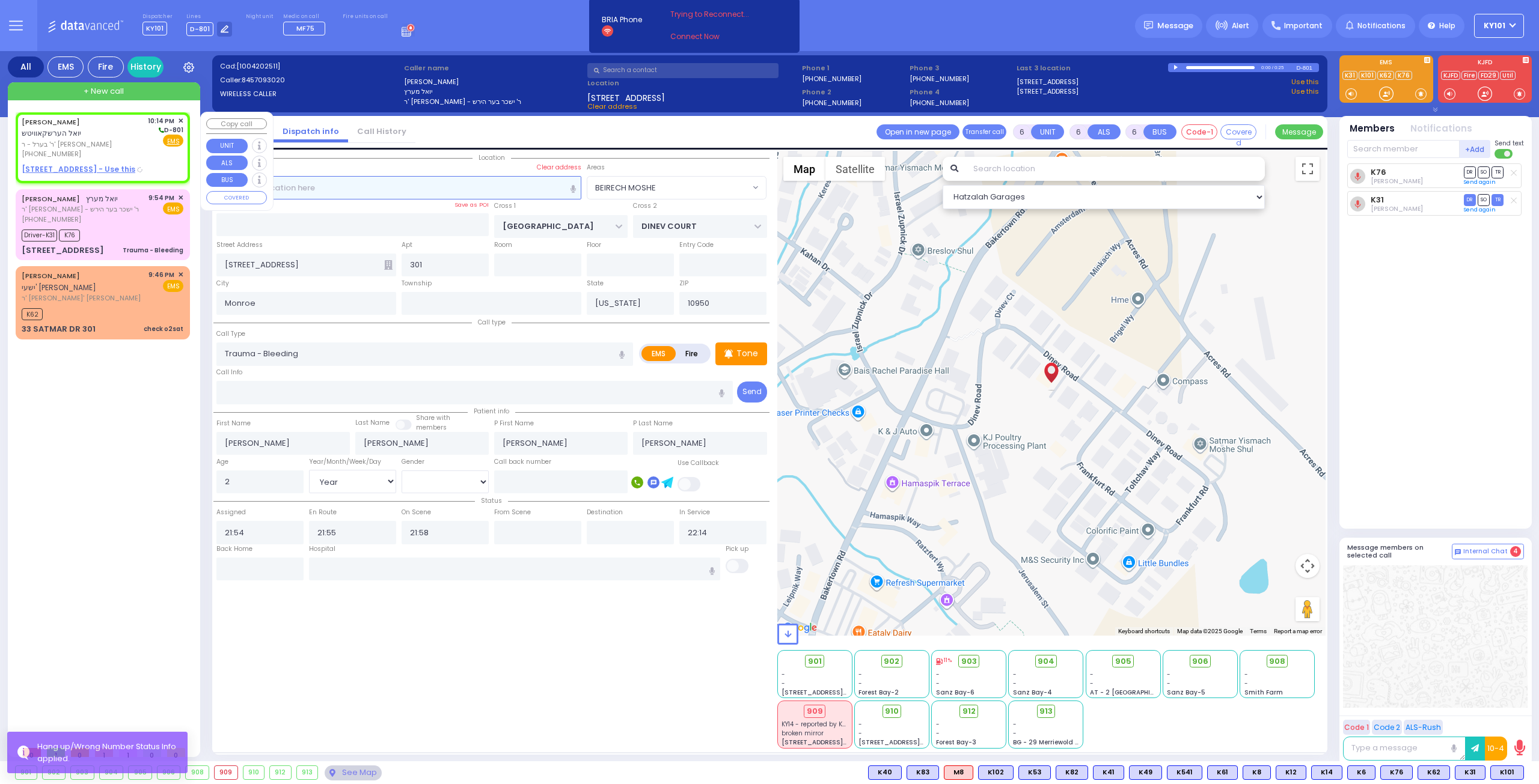
type input "2"
type input "1"
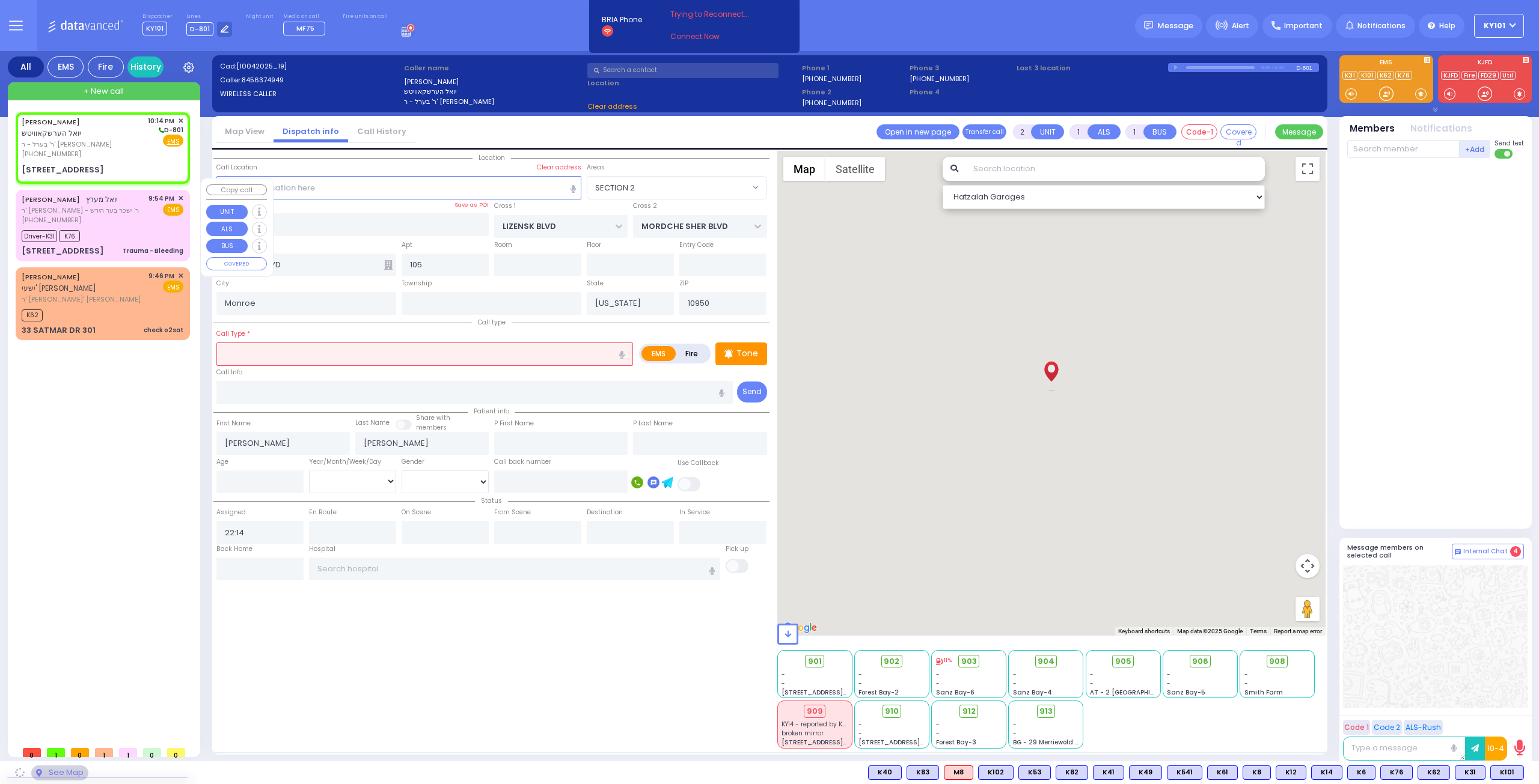
click at [180, 194] on span "✕" at bounding box center [181, 199] width 5 height 11
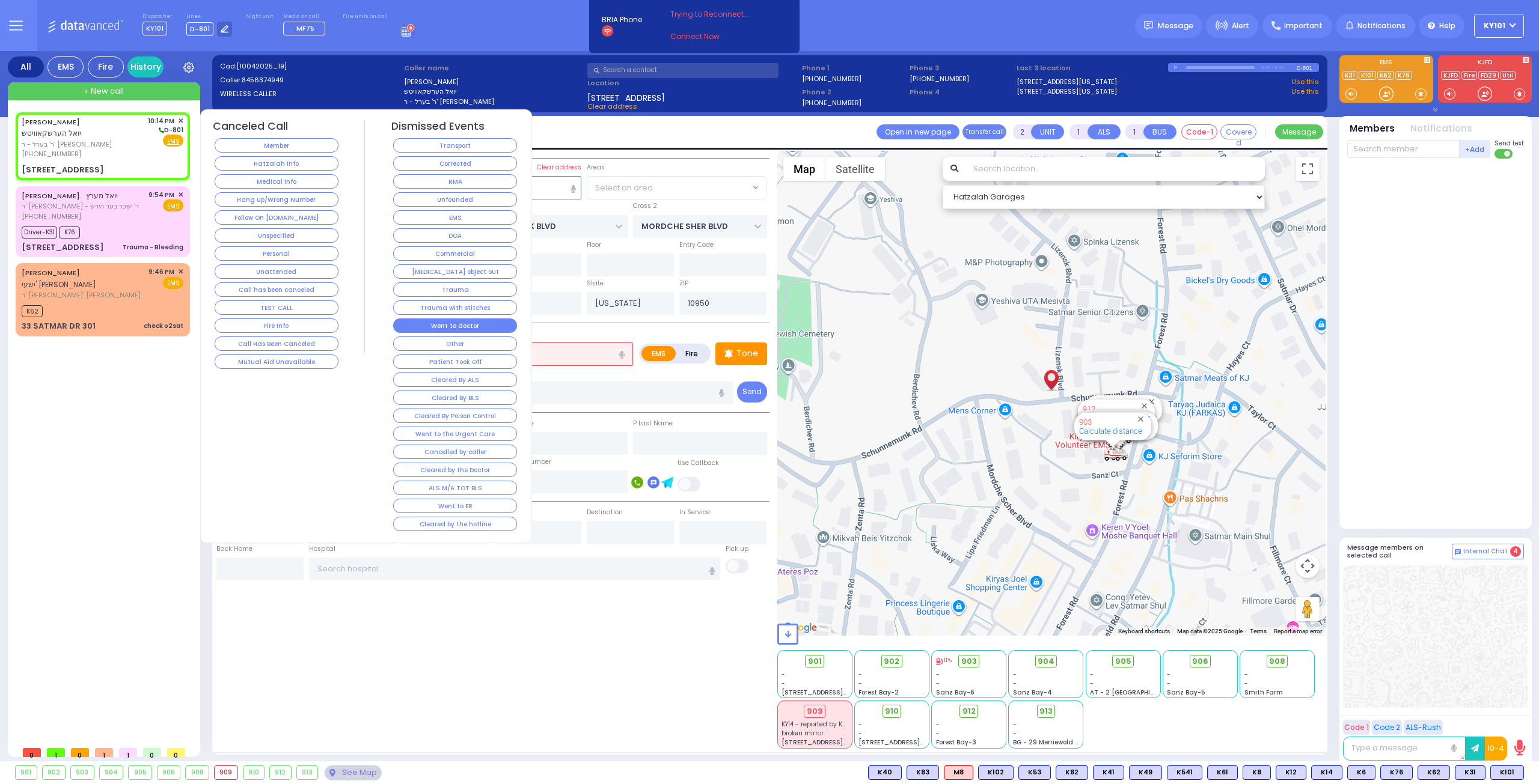
click at [472, 323] on button "Went to doctor" at bounding box center [455, 325] width 124 height 14
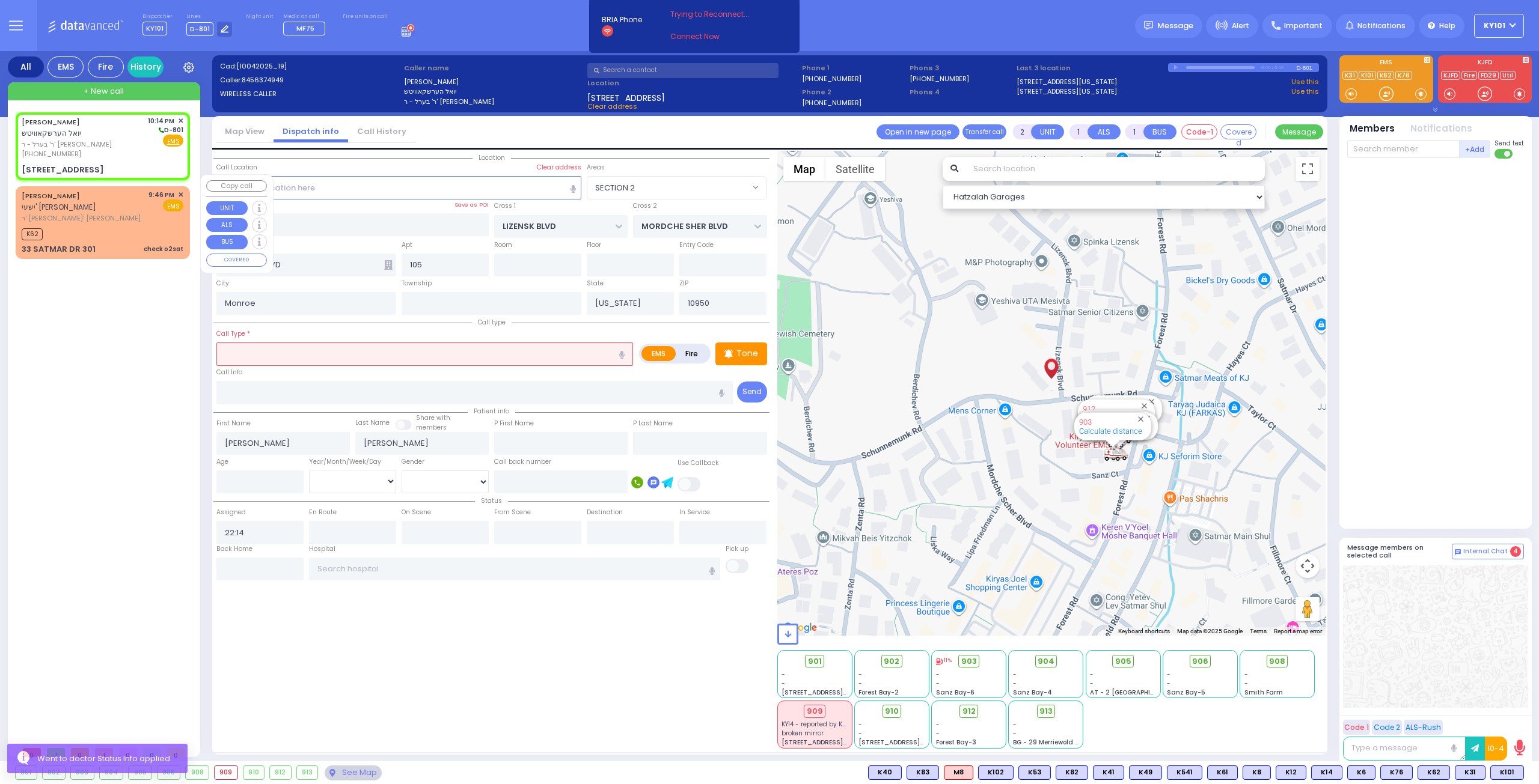
click at [183, 189] on span "✕" at bounding box center [181, 195] width 5 height 11
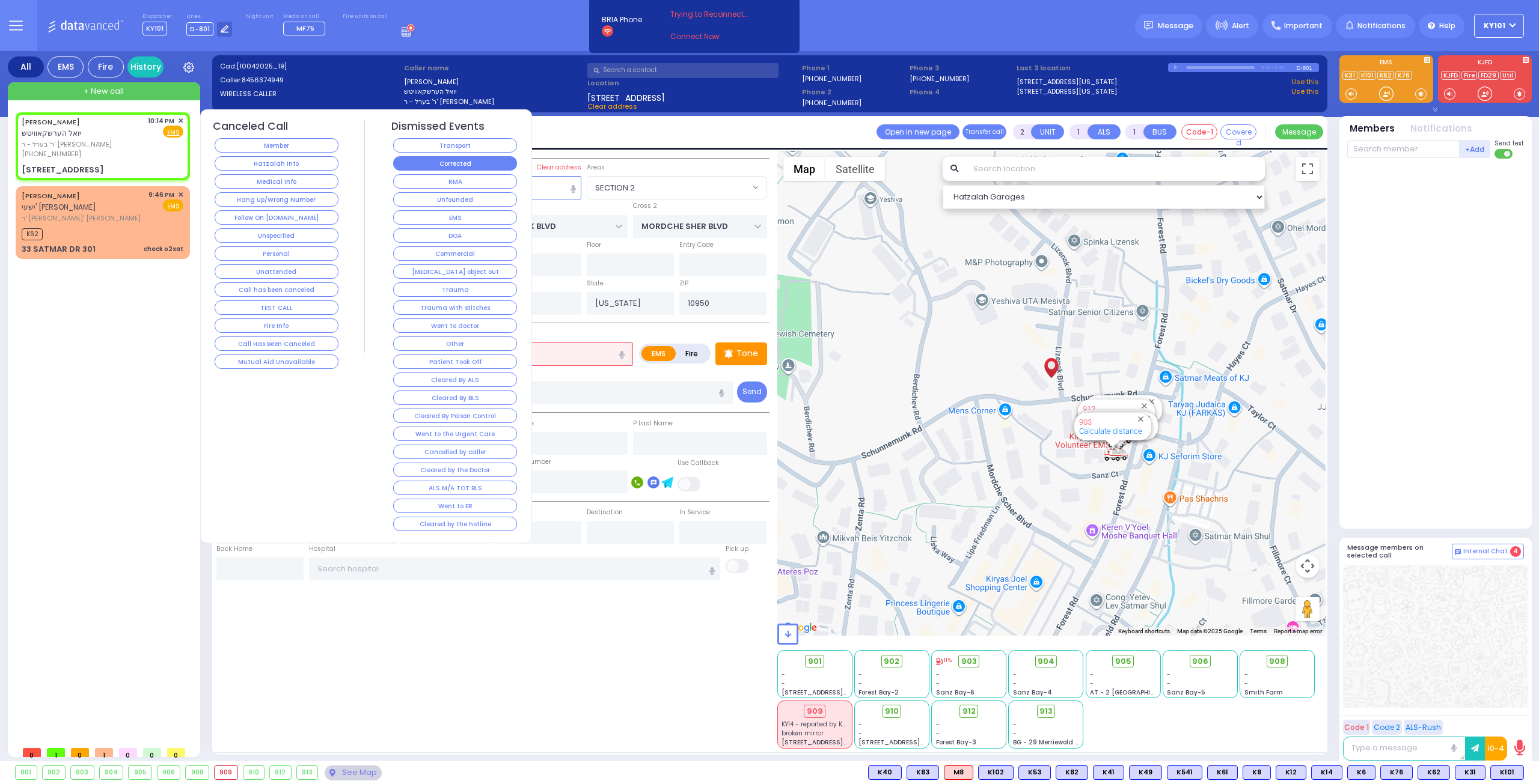
click at [470, 165] on button "Corrected" at bounding box center [455, 163] width 124 height 14
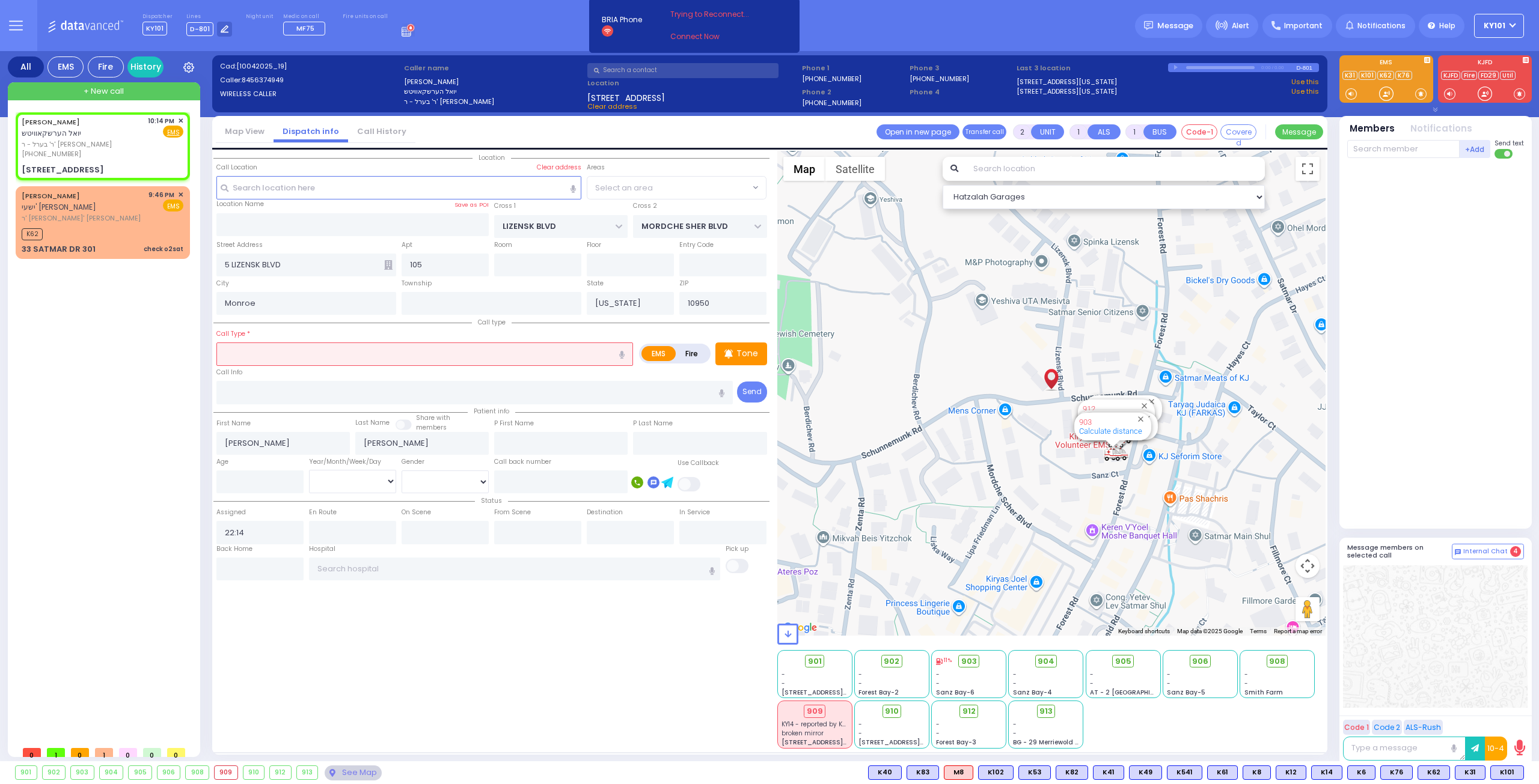
click at [270, 359] on input "text" at bounding box center [425, 354] width 417 height 23
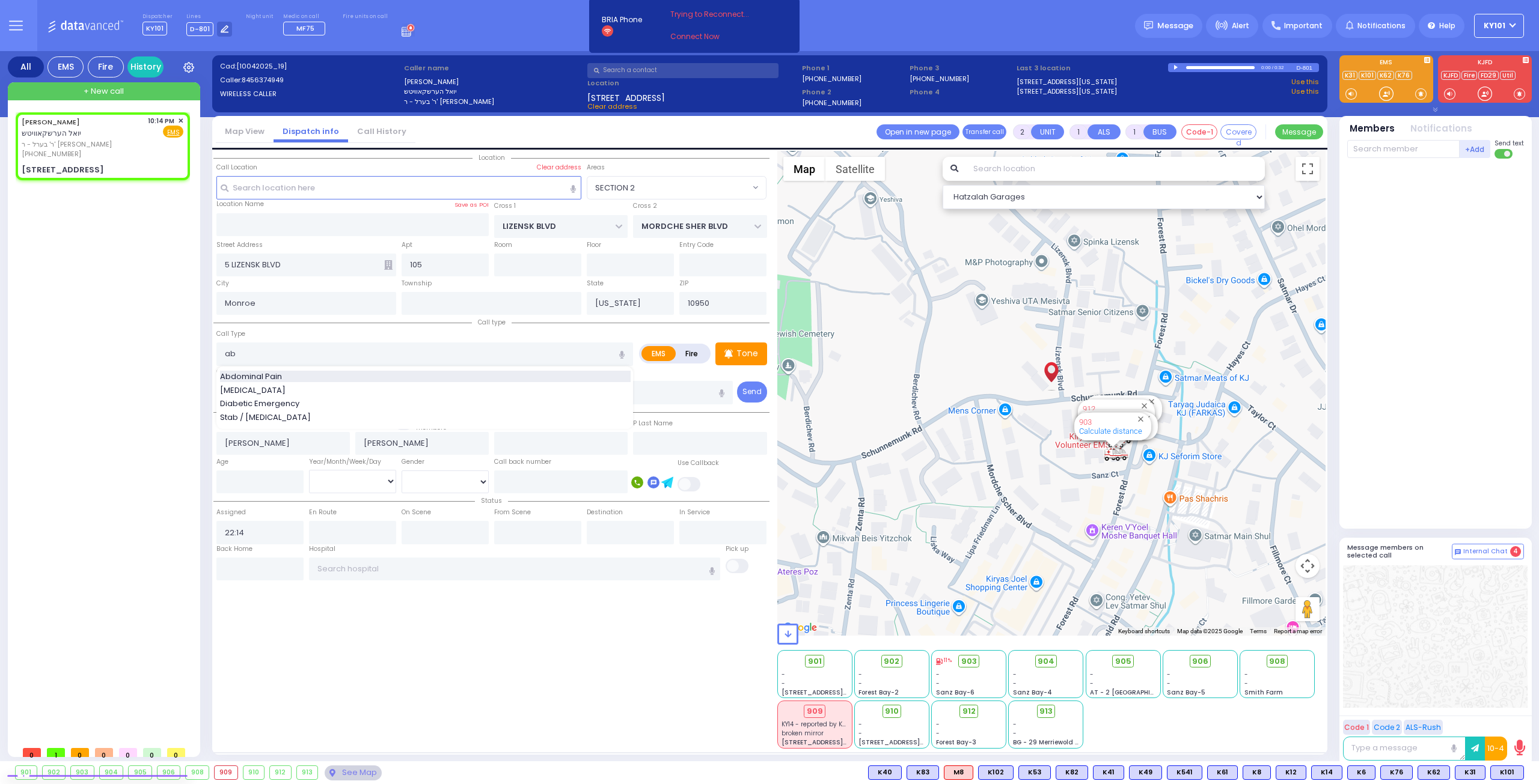
click at [270, 377] on span "Abdominal Pain" at bounding box center [253, 377] width 66 height 12
click at [283, 485] on input "number" at bounding box center [260, 481] width 87 height 23
click at [360, 474] on select "Year Month Week Day" at bounding box center [352, 481] width 87 height 23
click at [309, 470] on select "Year Month Week Day" at bounding box center [352, 481] width 87 height 23
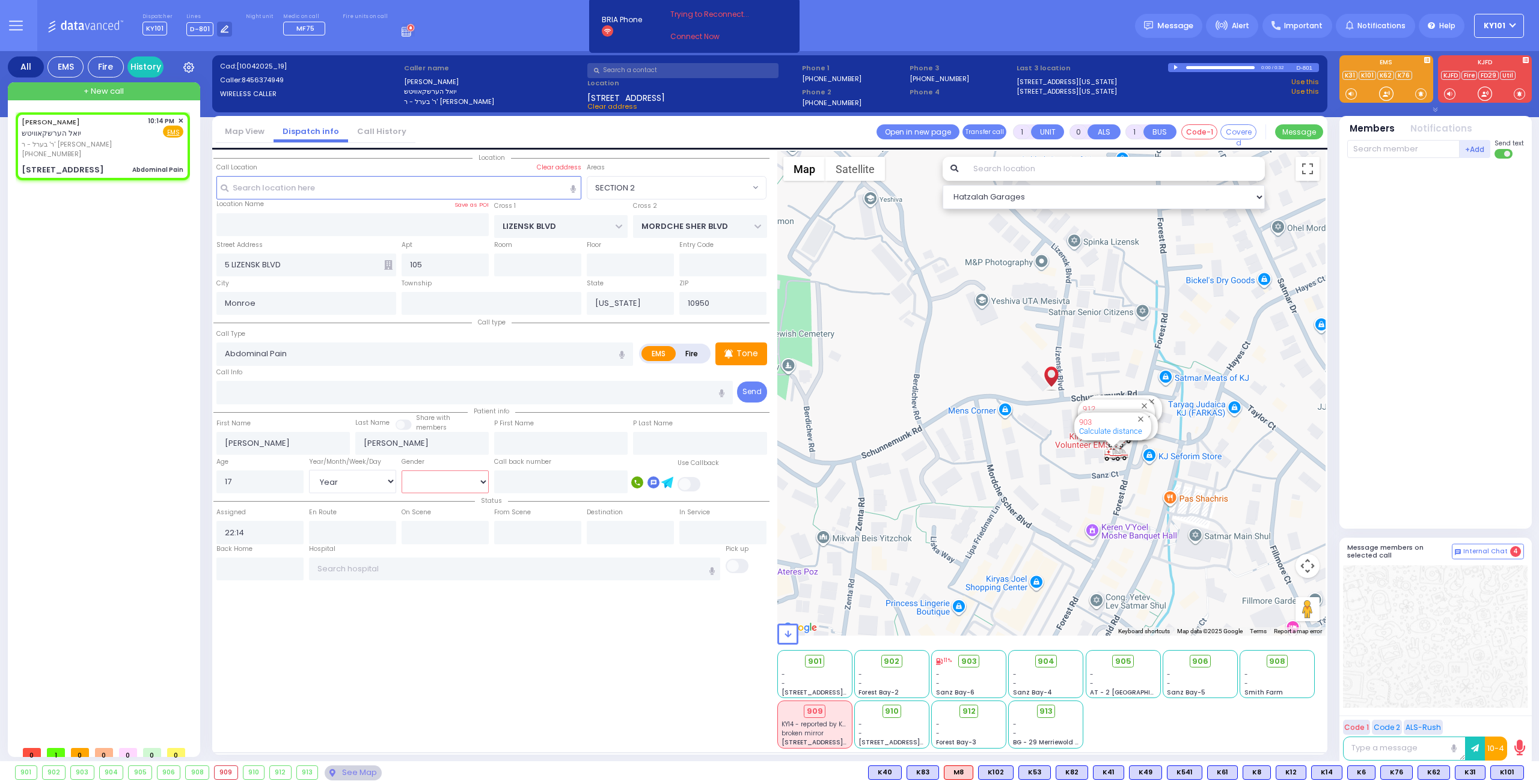
click at [426, 481] on select "[DEMOGRAPHIC_DATA] [DEMOGRAPHIC_DATA]" at bounding box center [445, 481] width 87 height 23
click at [402, 470] on select "[DEMOGRAPHIC_DATA] [DEMOGRAPHIC_DATA]" at bounding box center [445, 481] width 87 height 23
click at [1507, 770] on span "K82" at bounding box center [1507, 773] width 32 height 13
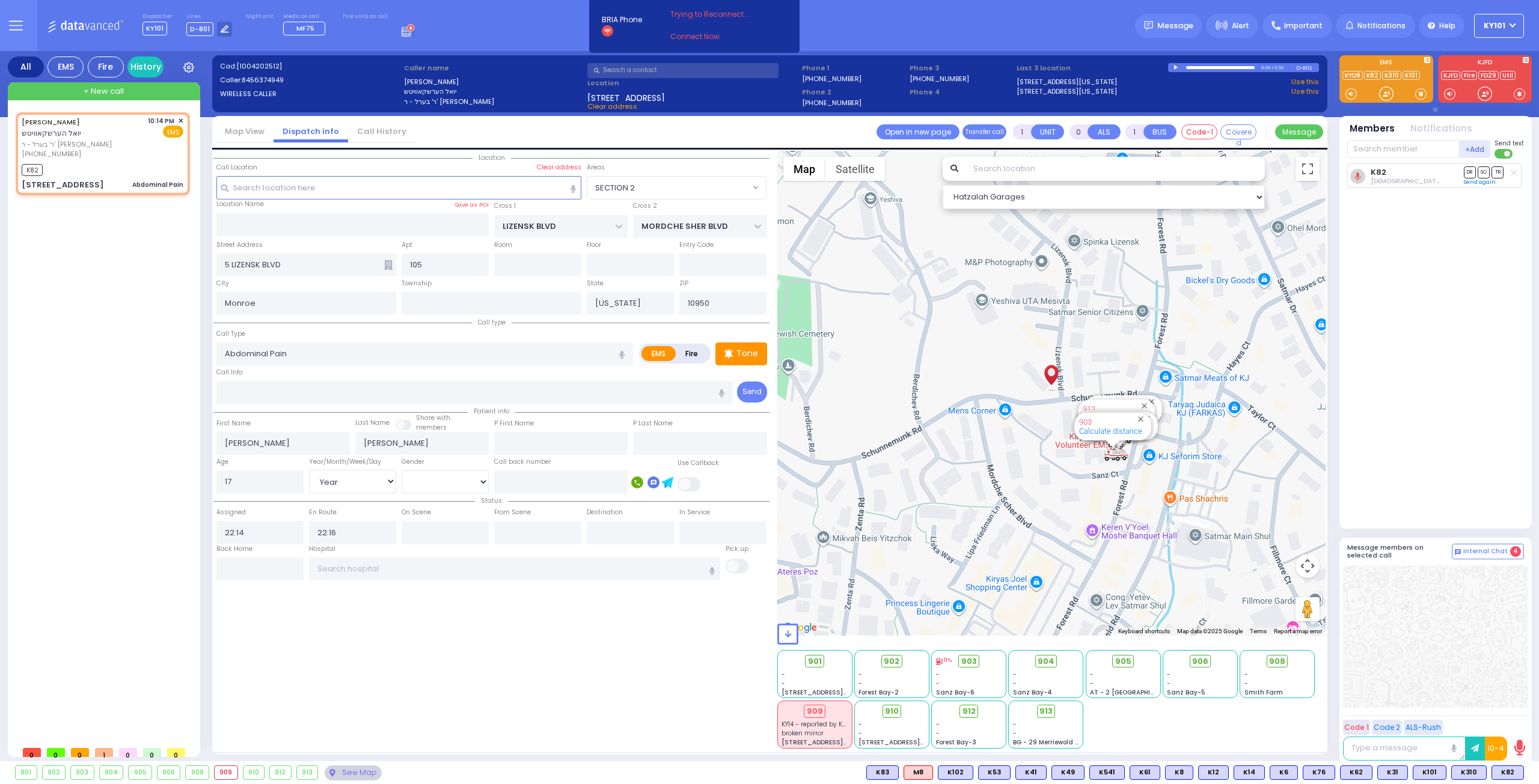
select select "SECTION 2"
select select "Year"
select select "[DEMOGRAPHIC_DATA]"
click at [1509, 775] on span "K83" at bounding box center [1507, 773] width 32 height 13
select select
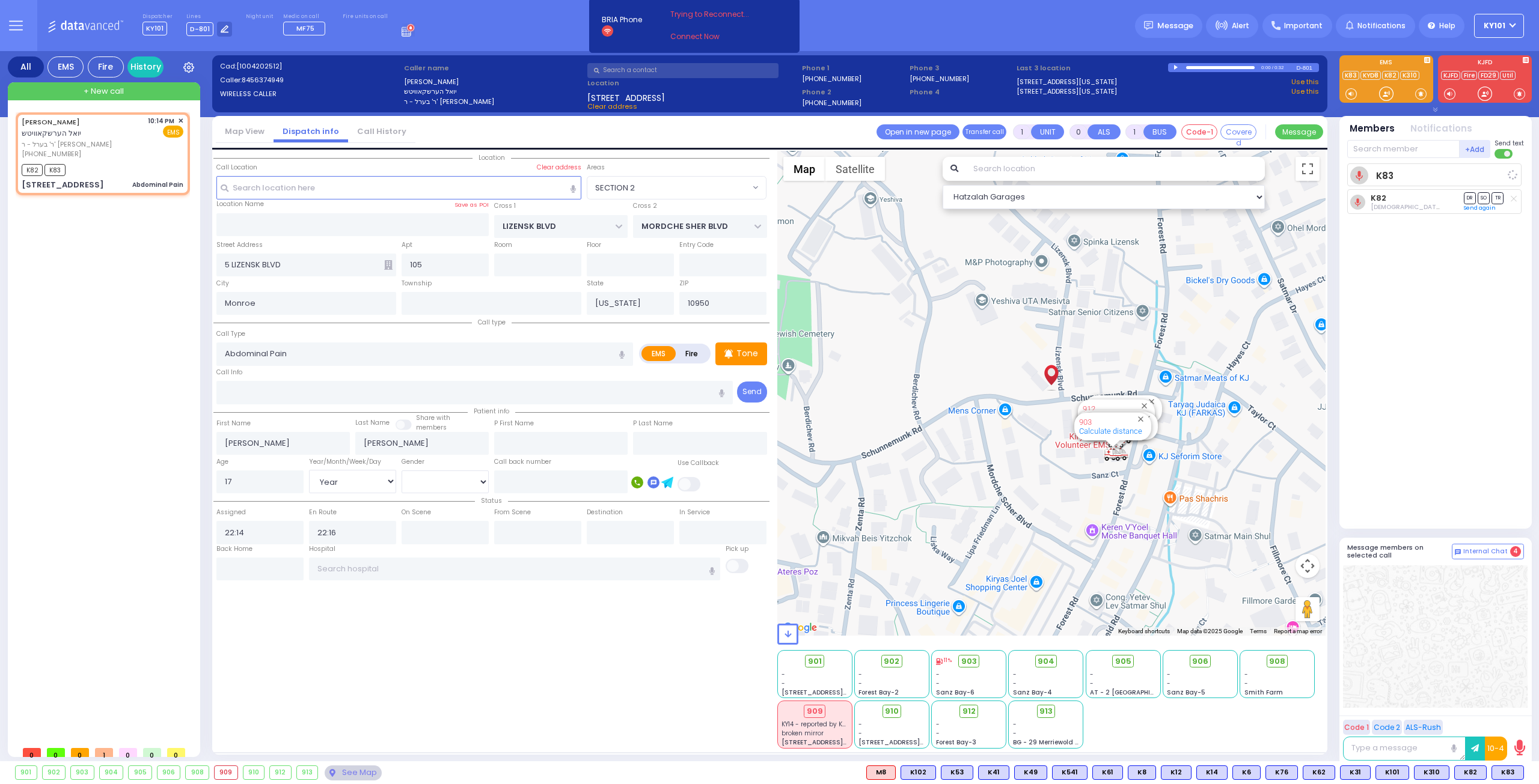
radio input "true"
select select "Year"
select select "[DEMOGRAPHIC_DATA]"
select select "Hatzalah Garages"
select select "SECTION 2"
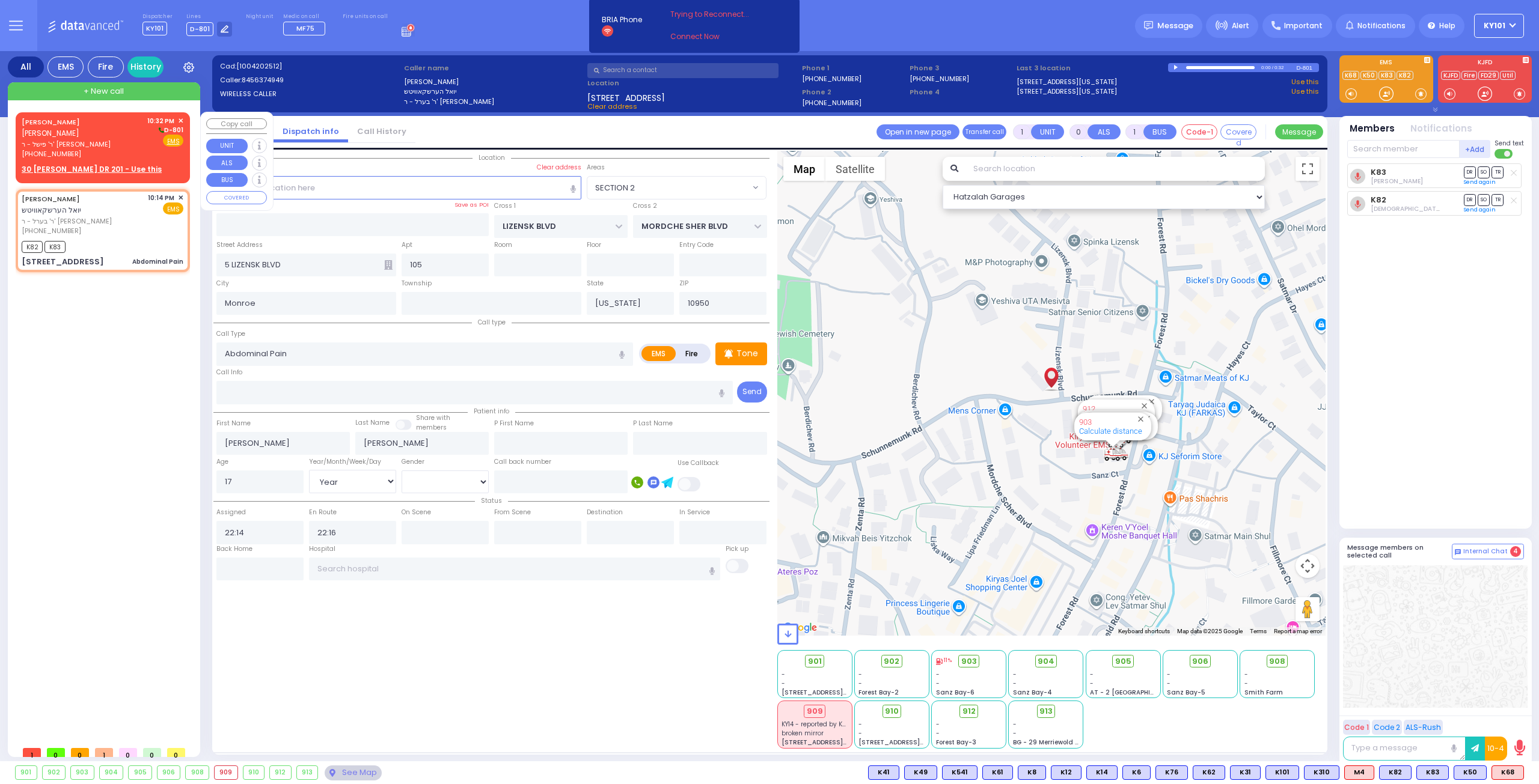
click at [110, 131] on div "JOEL SOFER יואל סופר ר' פישל - ר' אהרן יחזקאל לאוב (845) 662-7298 10:32 PM ✕ D-…" at bounding box center [103, 137] width 161 height 43
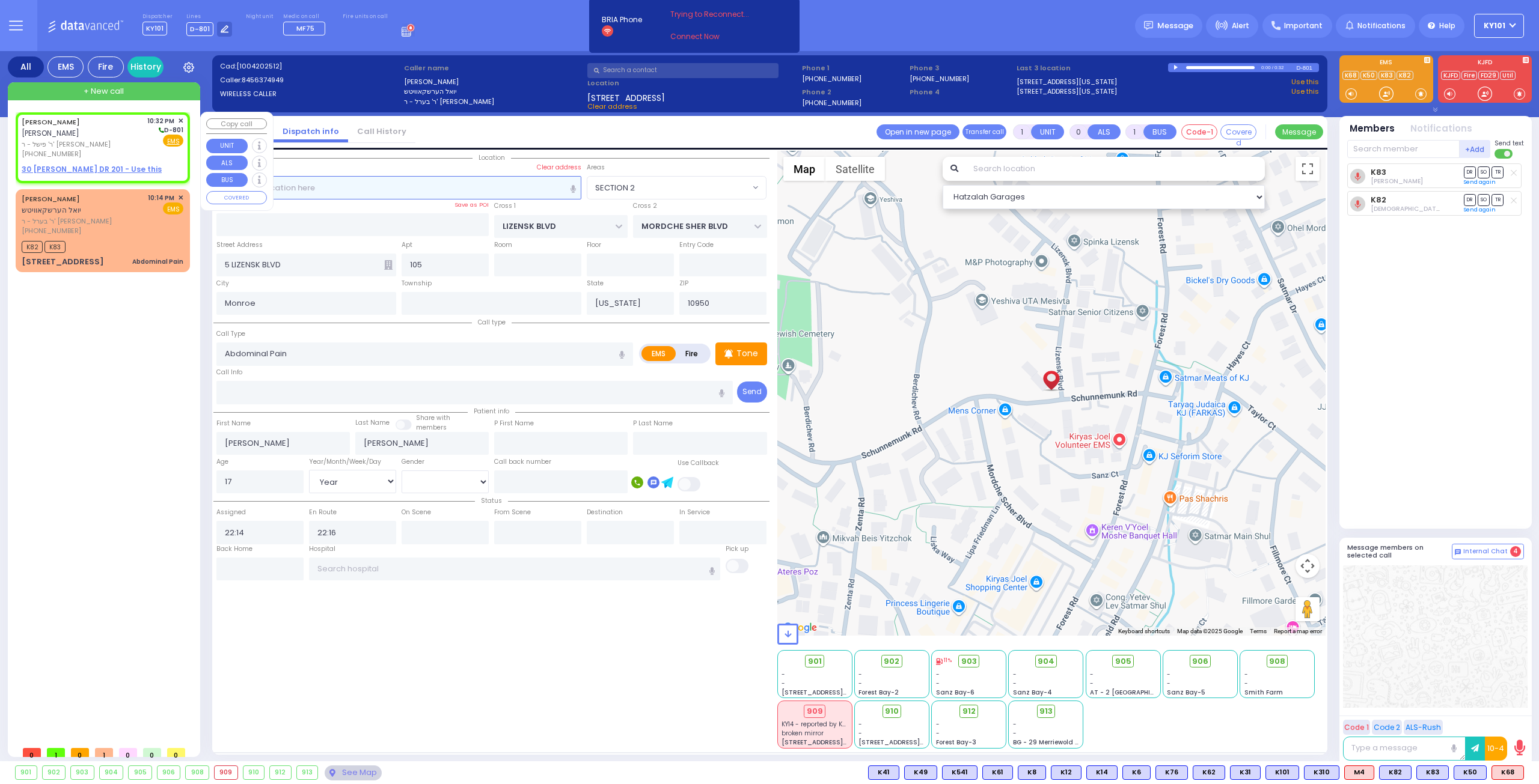
type input "2"
type input "1"
select select
radio input "true"
type input "SOFER"
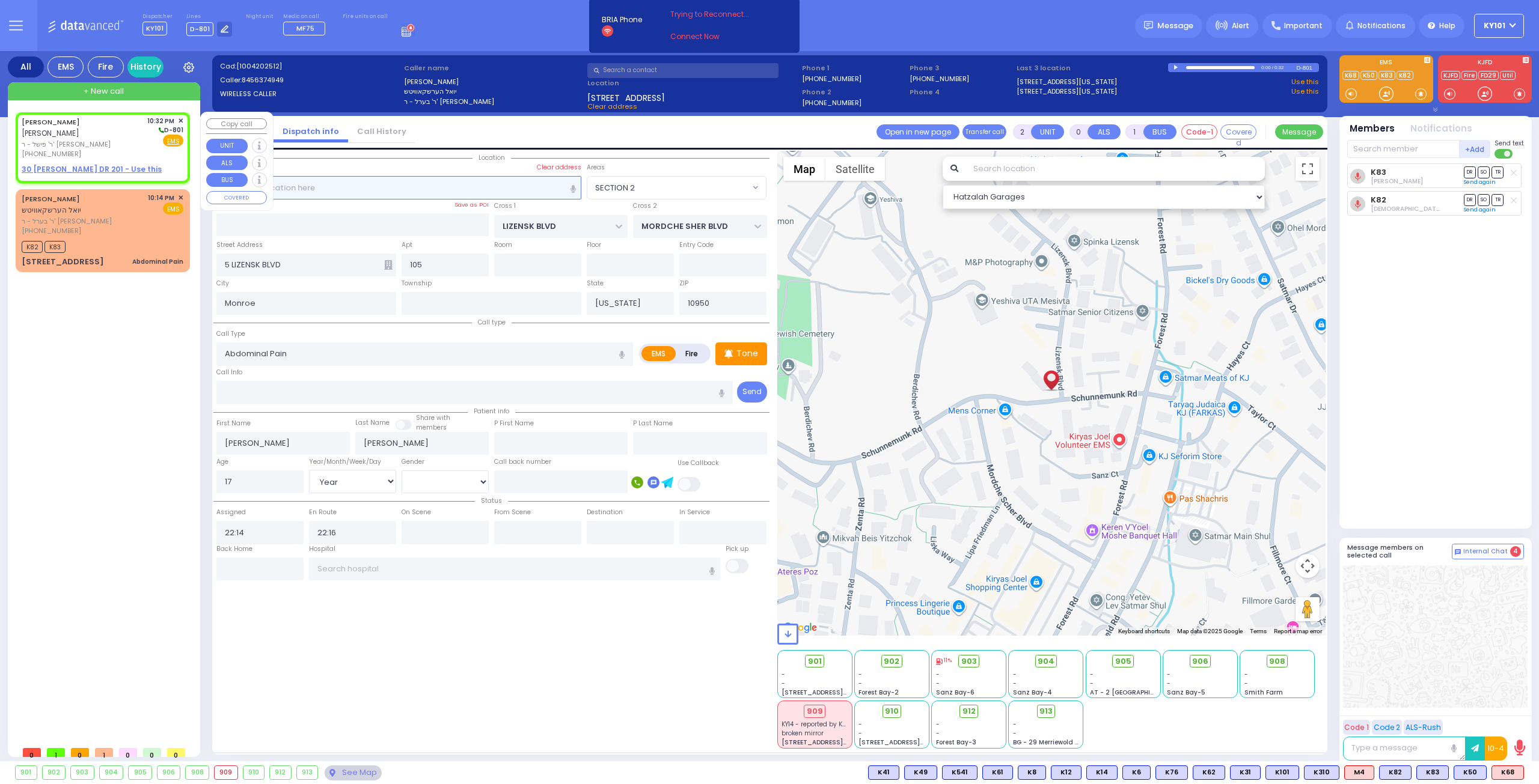
select select
type input "22:32"
select select "Hatzalah Garages"
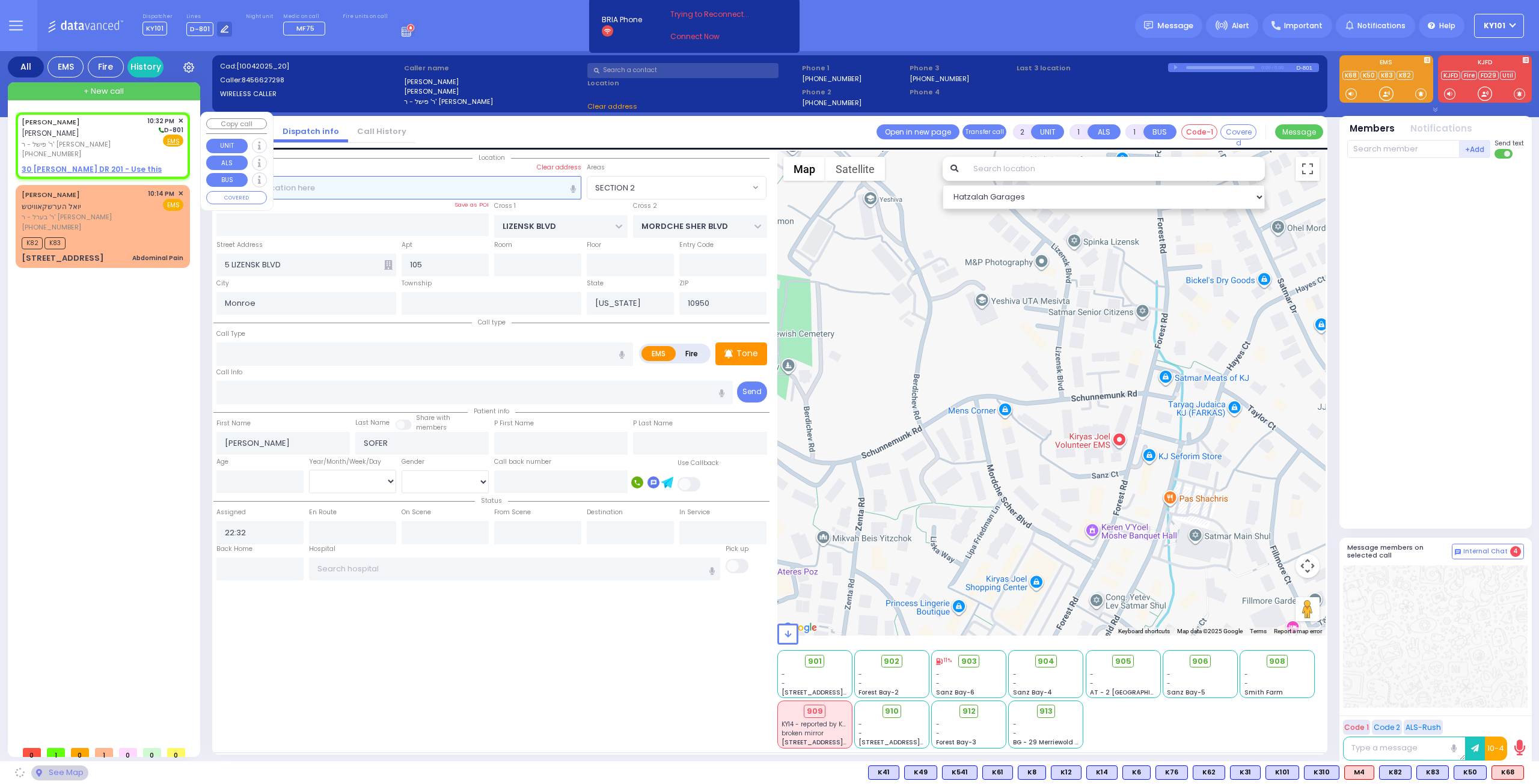
select select
radio input "true"
select select
select select "Hatzalah Garages"
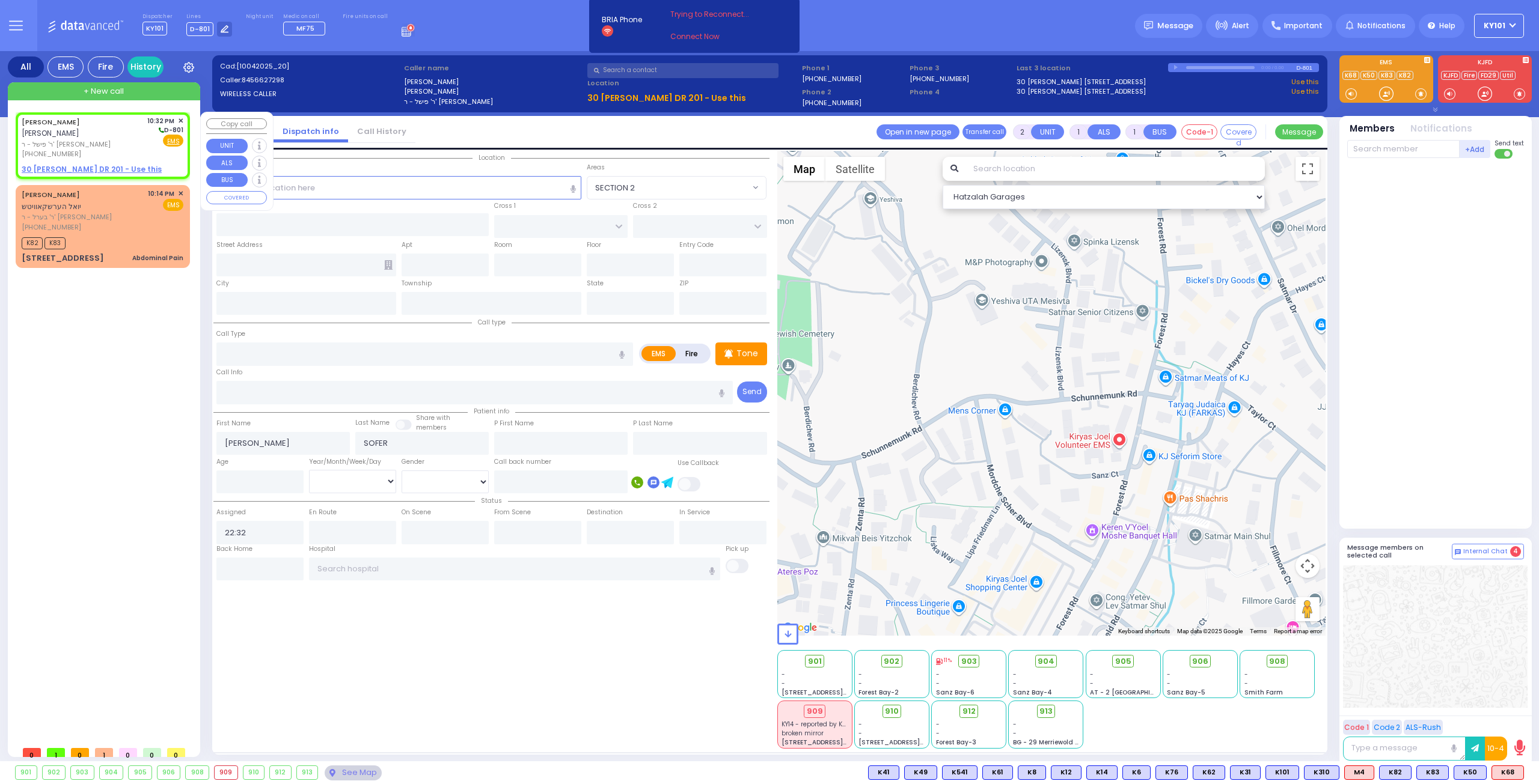
click at [97, 164] on u "30 ISRAEL ZUPNICK DR 201 - Use this" at bounding box center [92, 169] width 140 height 11
select select
radio input "true"
select select
select select "Hatzalah Garages"
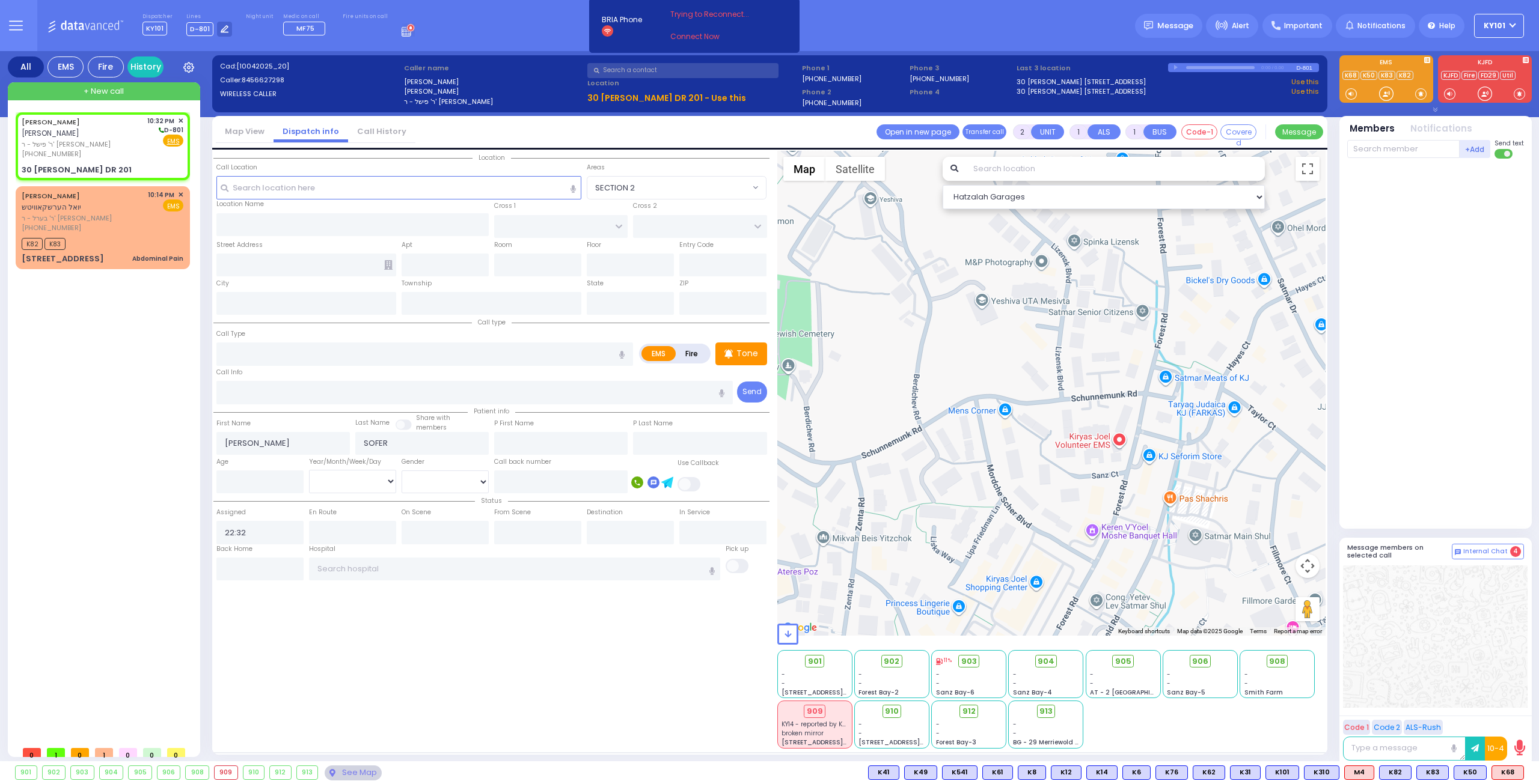
select select
radio input "true"
select select
select select "Hatzalah Garages"
type input "GETZIL BERGER BLVD"
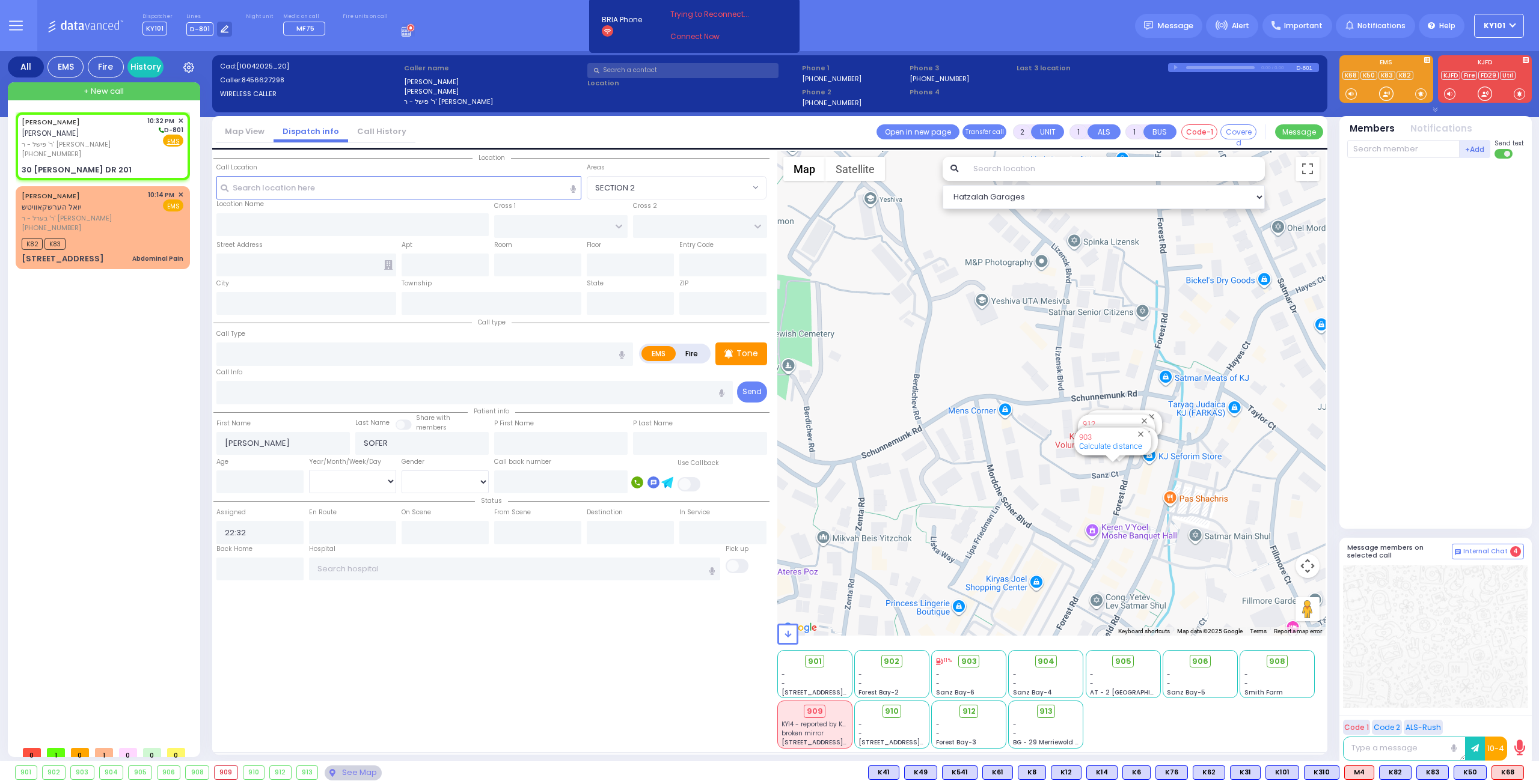
type input "ACRES RD"
type input "30 ISRAEL ZUPNICK DR"
type input "201"
type input "Monroe"
type input "[US_STATE]"
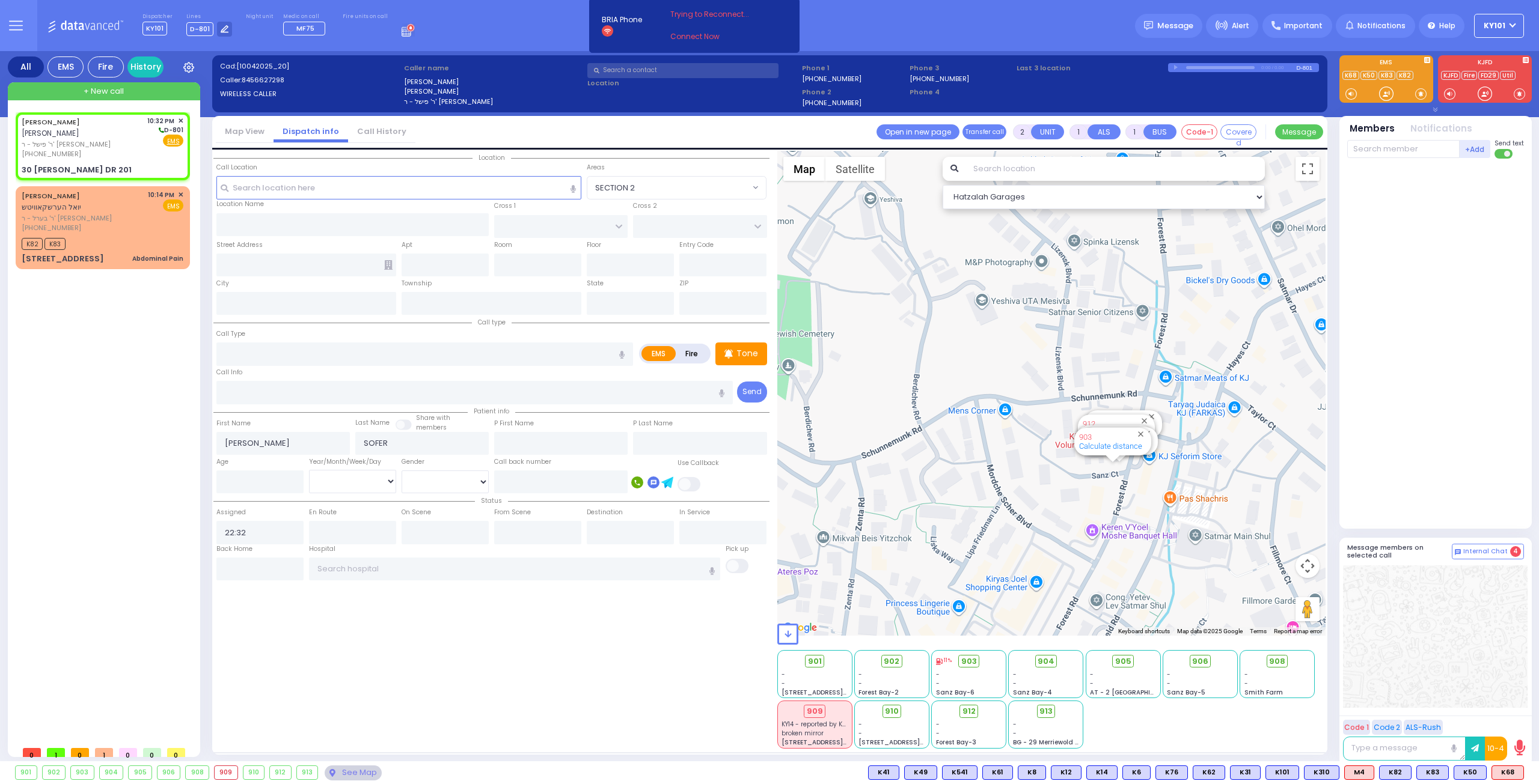
type input "10950"
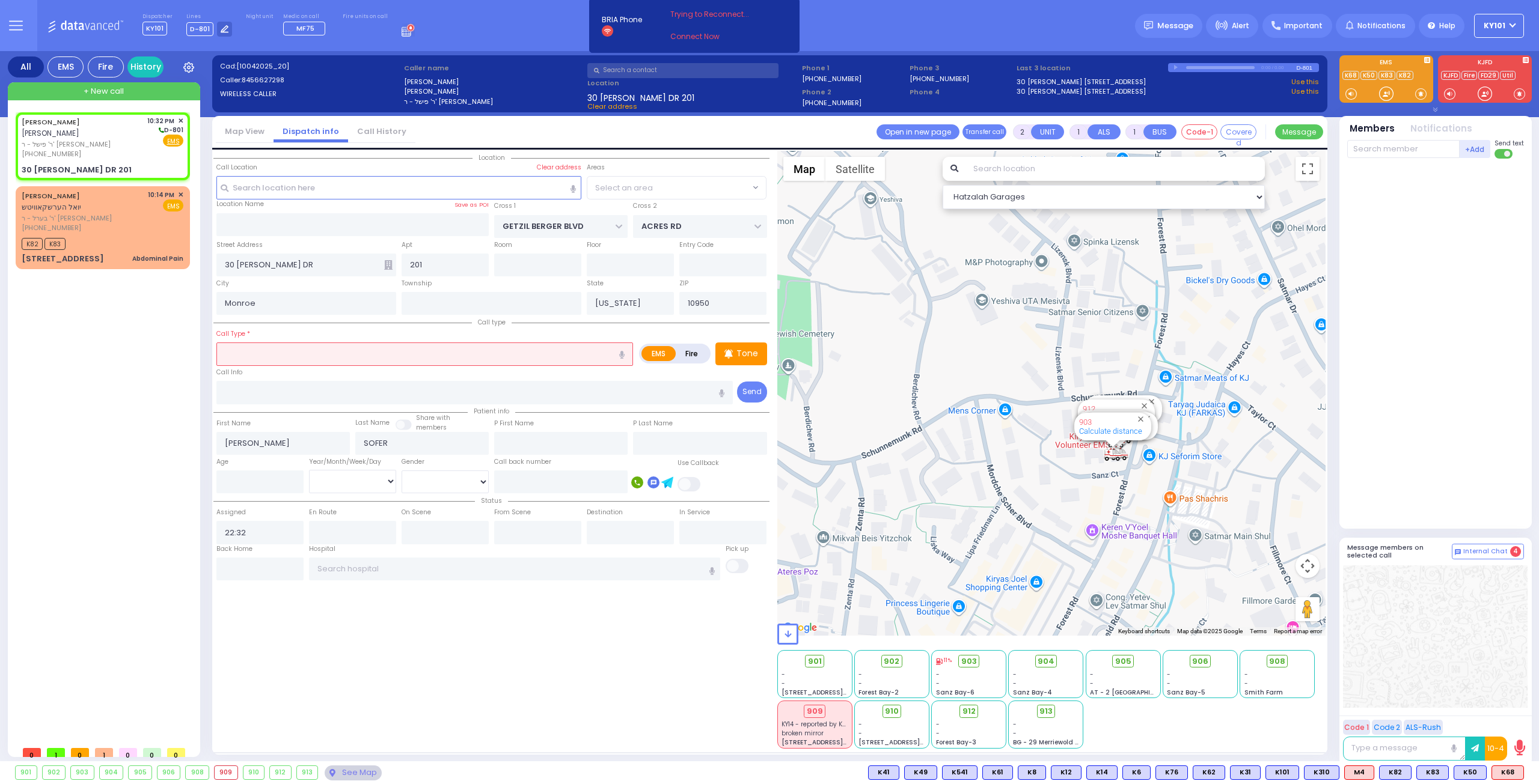
select select "SECTION 4"
click at [290, 348] on input "text" at bounding box center [425, 354] width 417 height 23
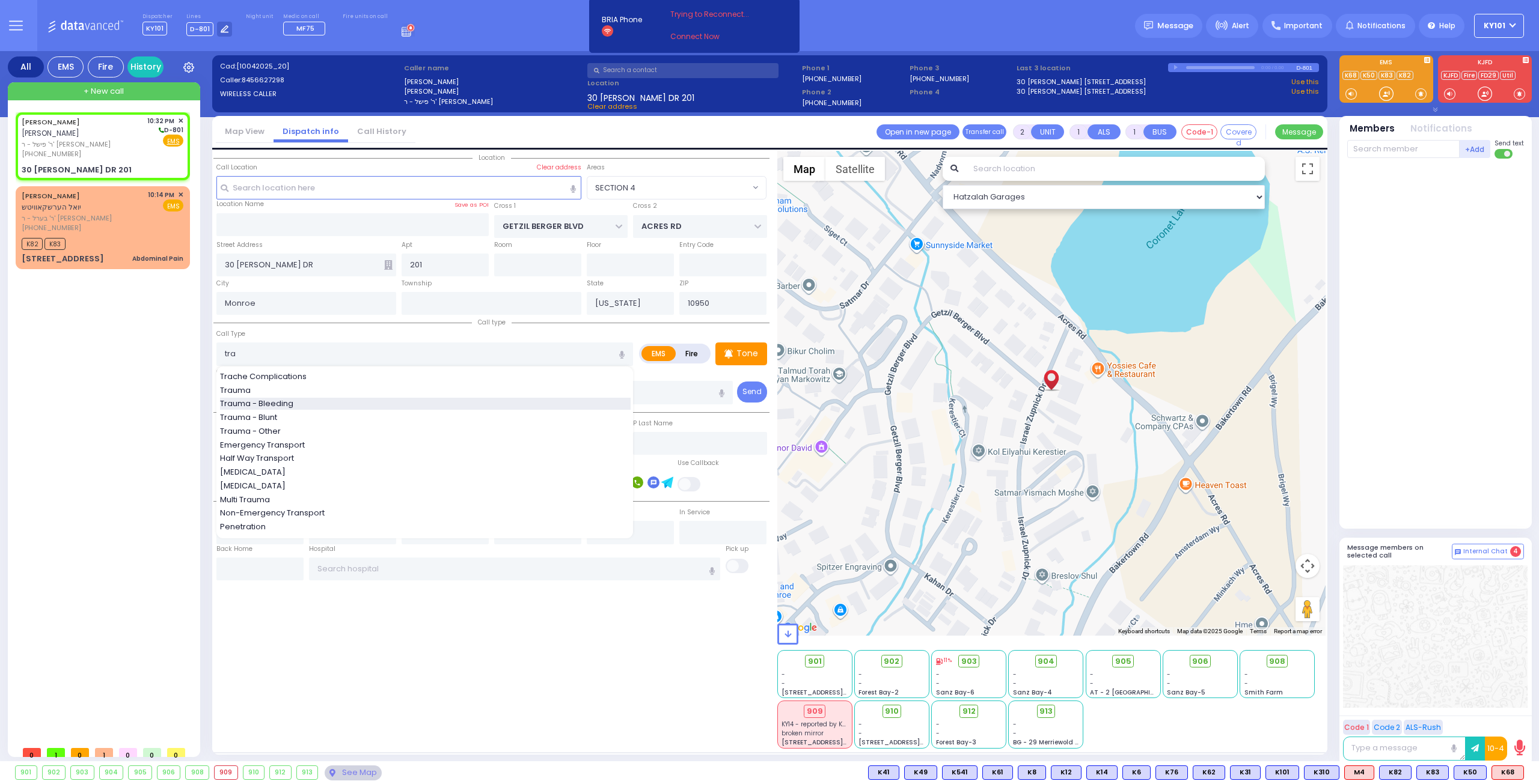
click at [307, 398] on div "Trauma - Bleeding" at bounding box center [426, 404] width 411 height 12
type input "Trauma - Bleeding"
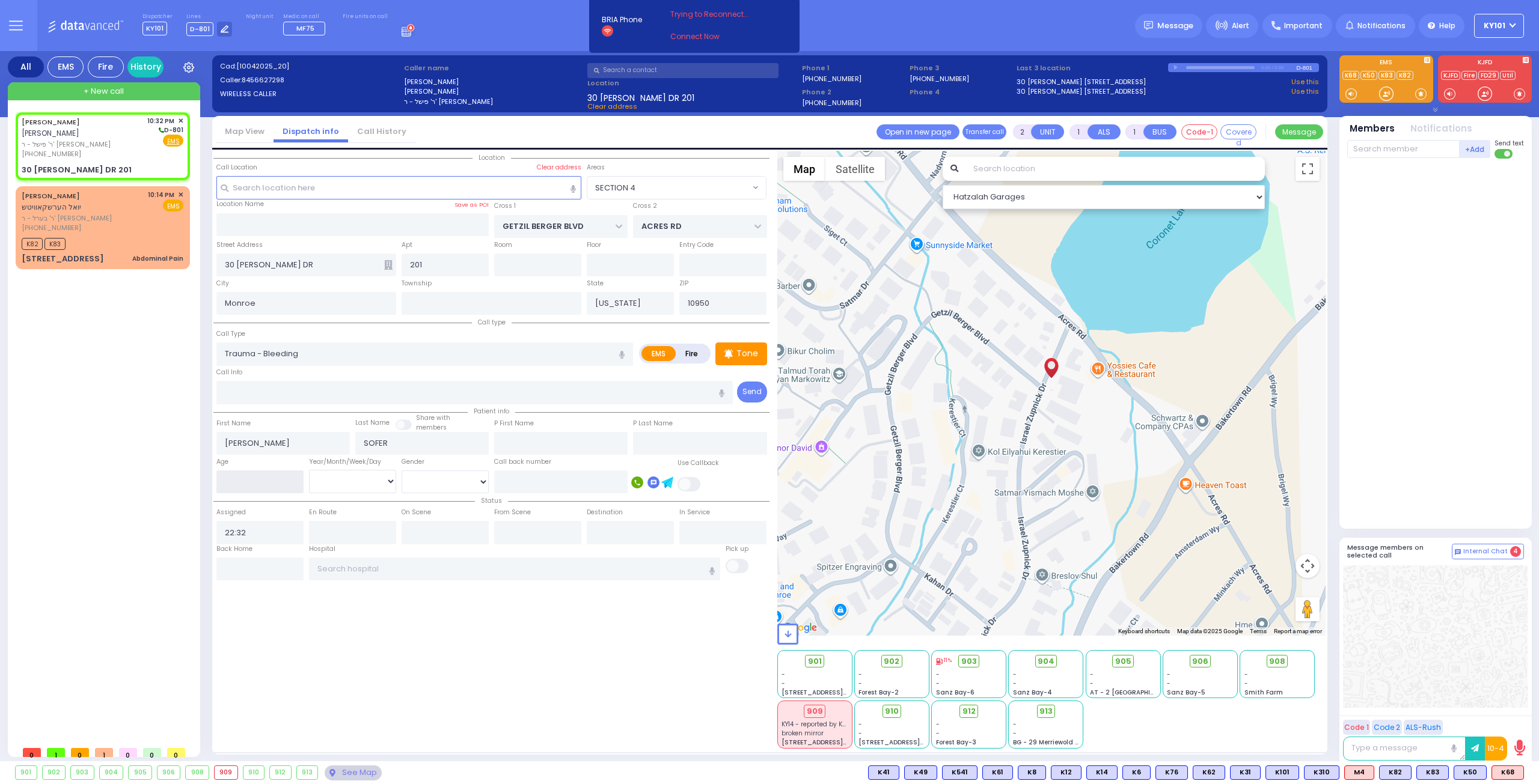
click at [248, 474] on input "number" at bounding box center [260, 481] width 87 height 23
type input "3"
select select
radio input "true"
select select
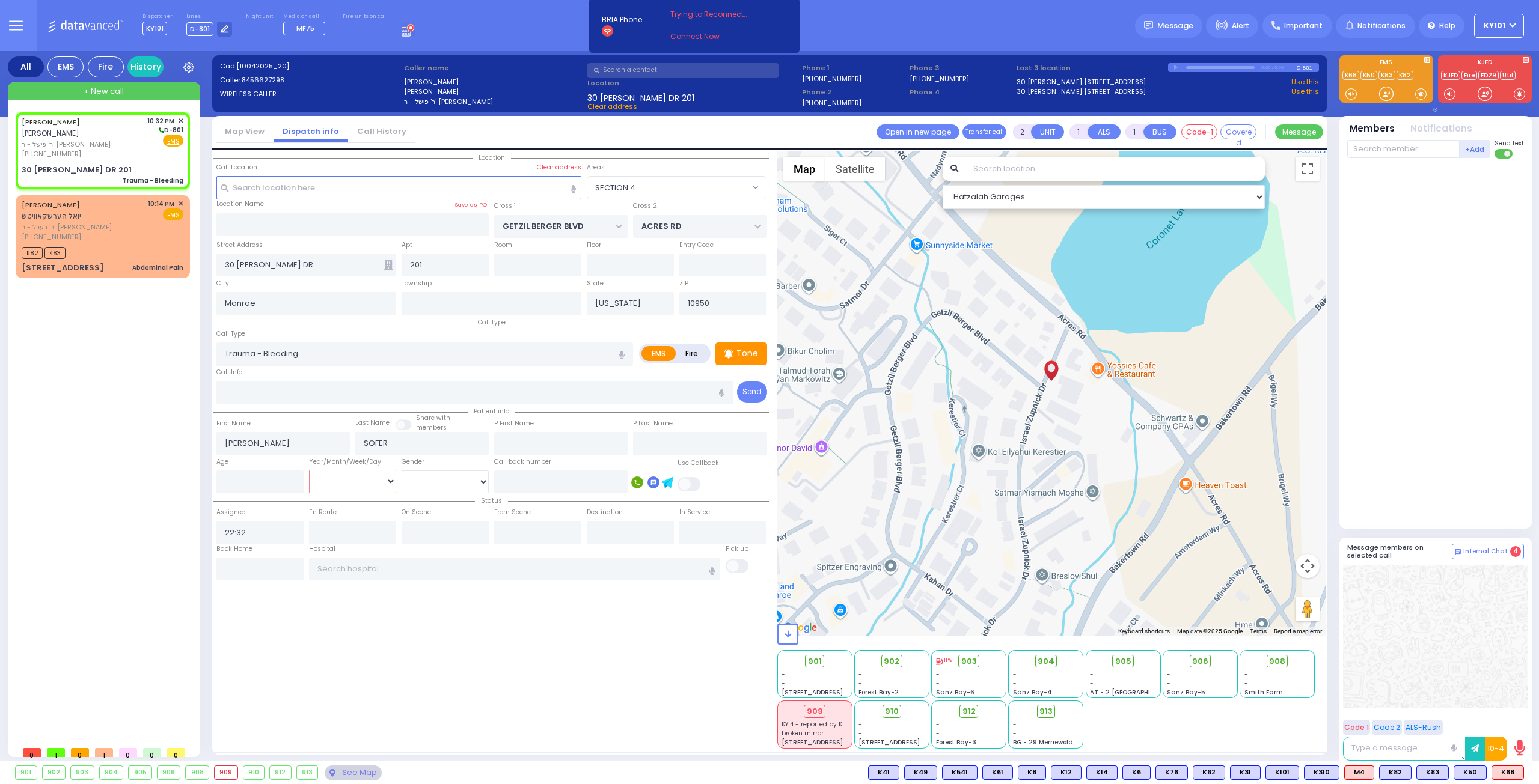
select select "Hatzalah Garages"
radio input "true"
type input "3"
select select
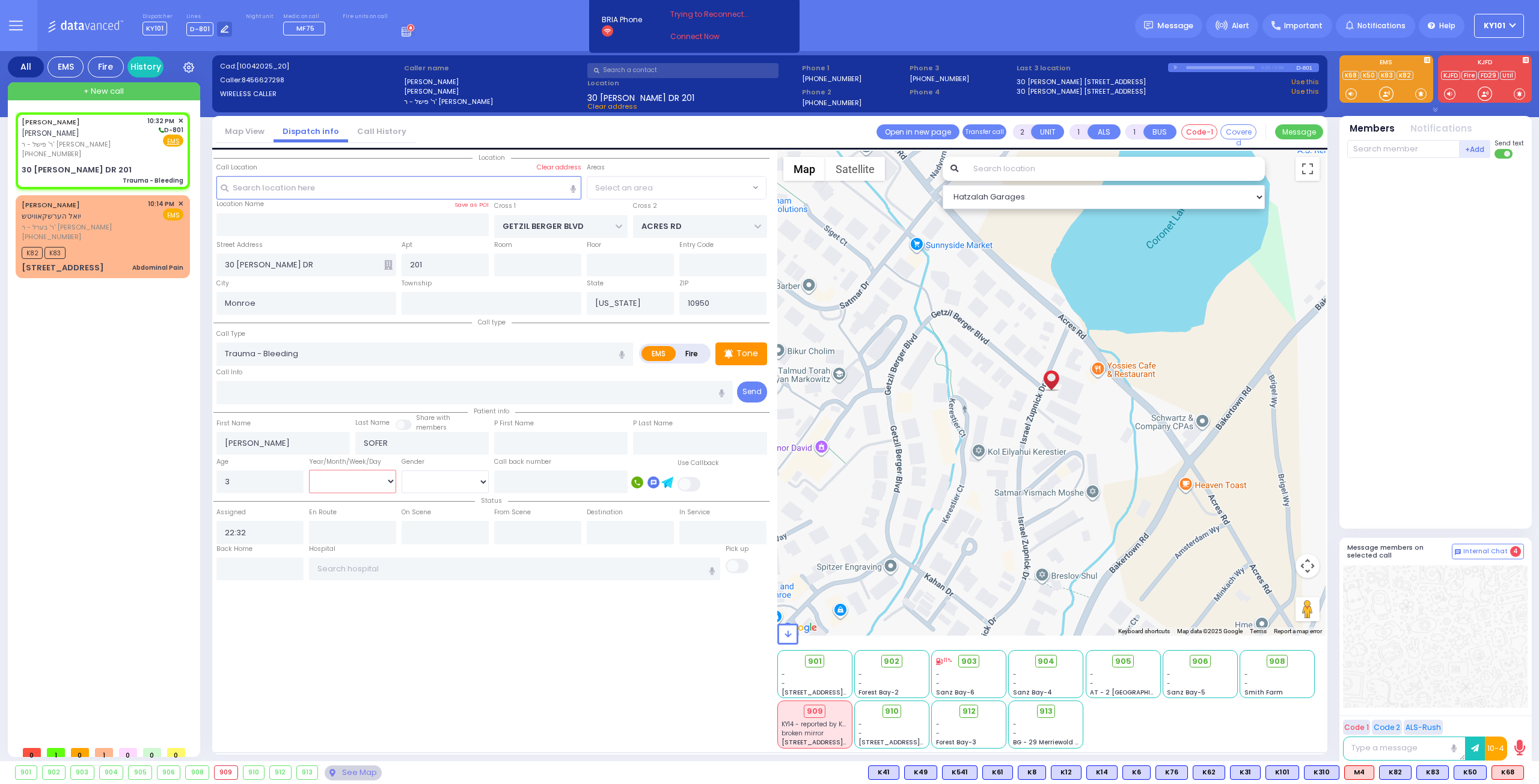
select select "Hatzalah Garages"
click at [338, 480] on select "Year Month Week Day" at bounding box center [352, 481] width 87 height 23
select select "SECTION 4"
select select "Year"
click at [309, 470] on select "Year Month Week Day" at bounding box center [352, 481] width 87 height 23
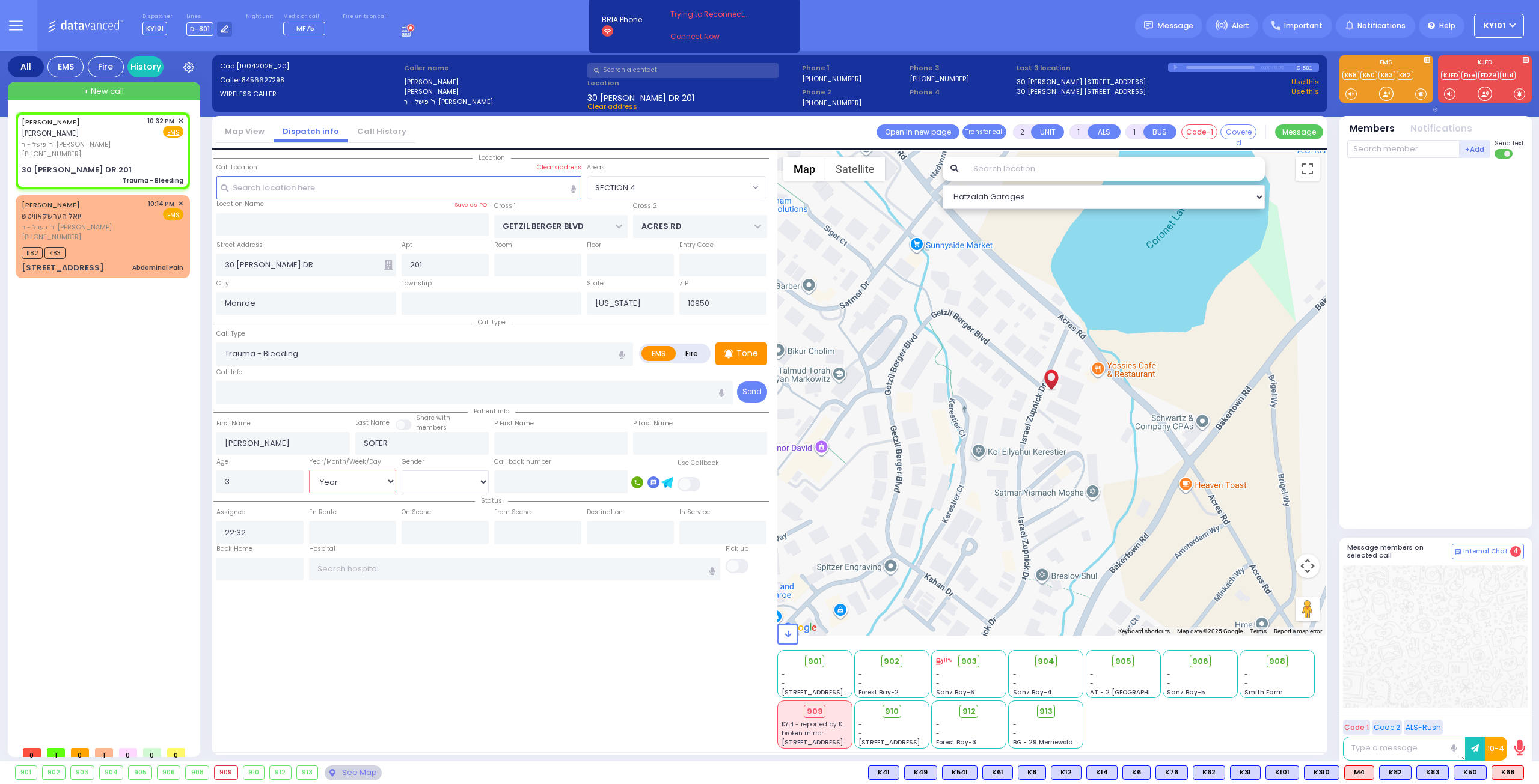
select select
radio input "true"
select select "Year"
select select "Hatzalah Garages"
click at [133, 460] on div "JOEL SOFER יואל סופר ר' פישל - ר' אהרן יחזקאל לאוב (845) 662-7298 10:32 PM EMS" at bounding box center [105, 426] width 179 height 628
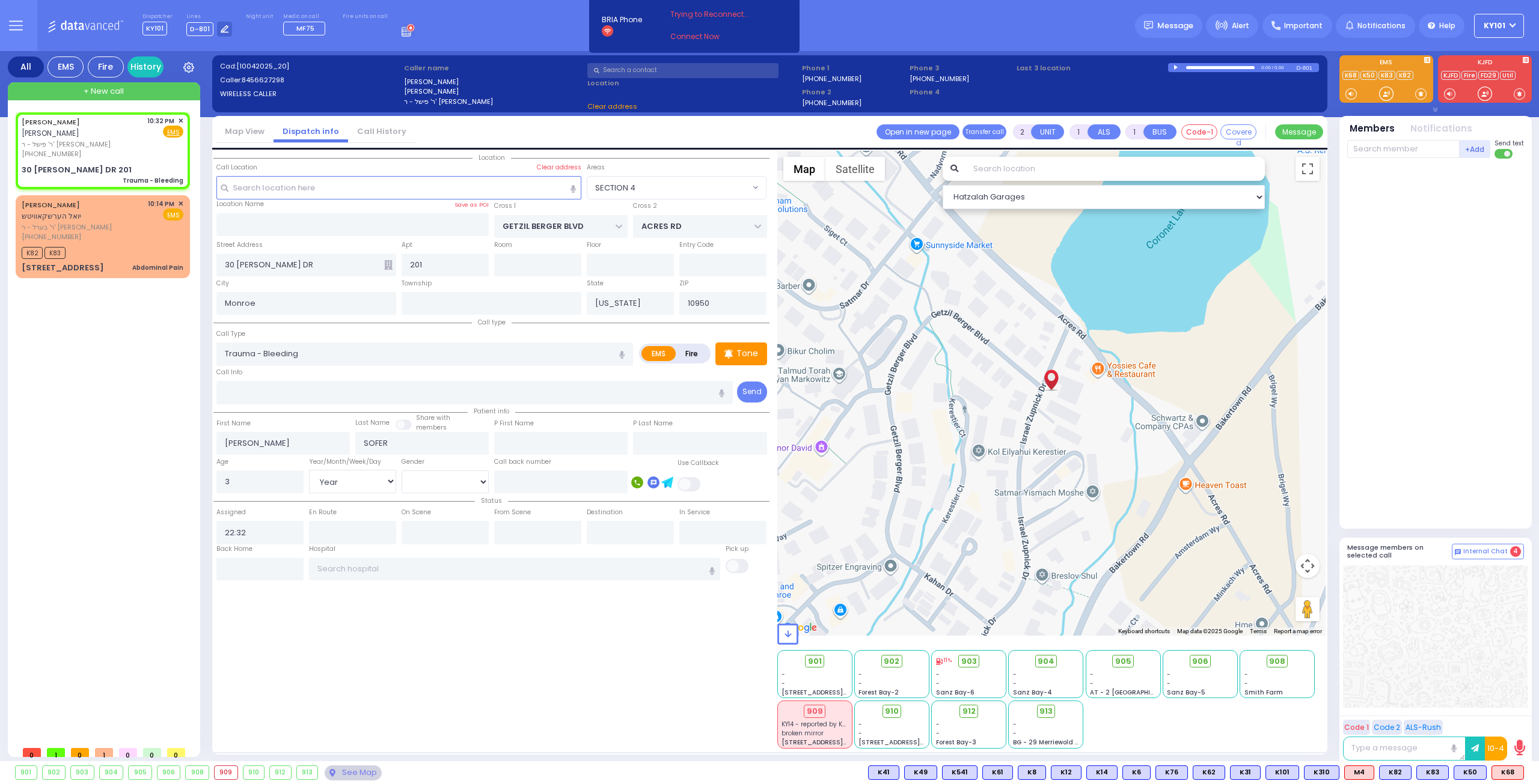
select select
radio input "true"
select select "Year"
select select "Hatzalah Garages"
select select "SECTION 4"
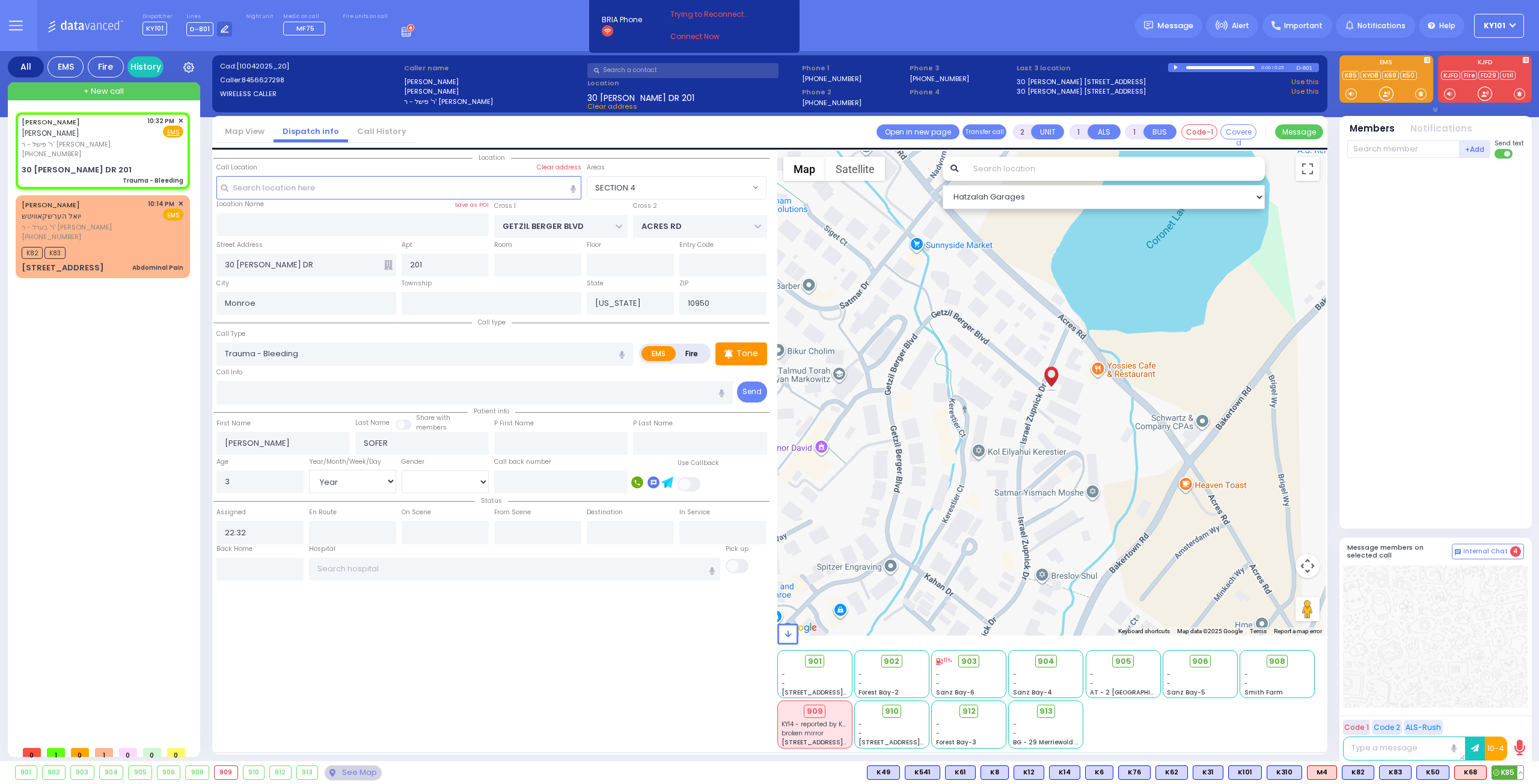
click at [1500, 772] on span "K85" at bounding box center [1507, 773] width 32 height 13
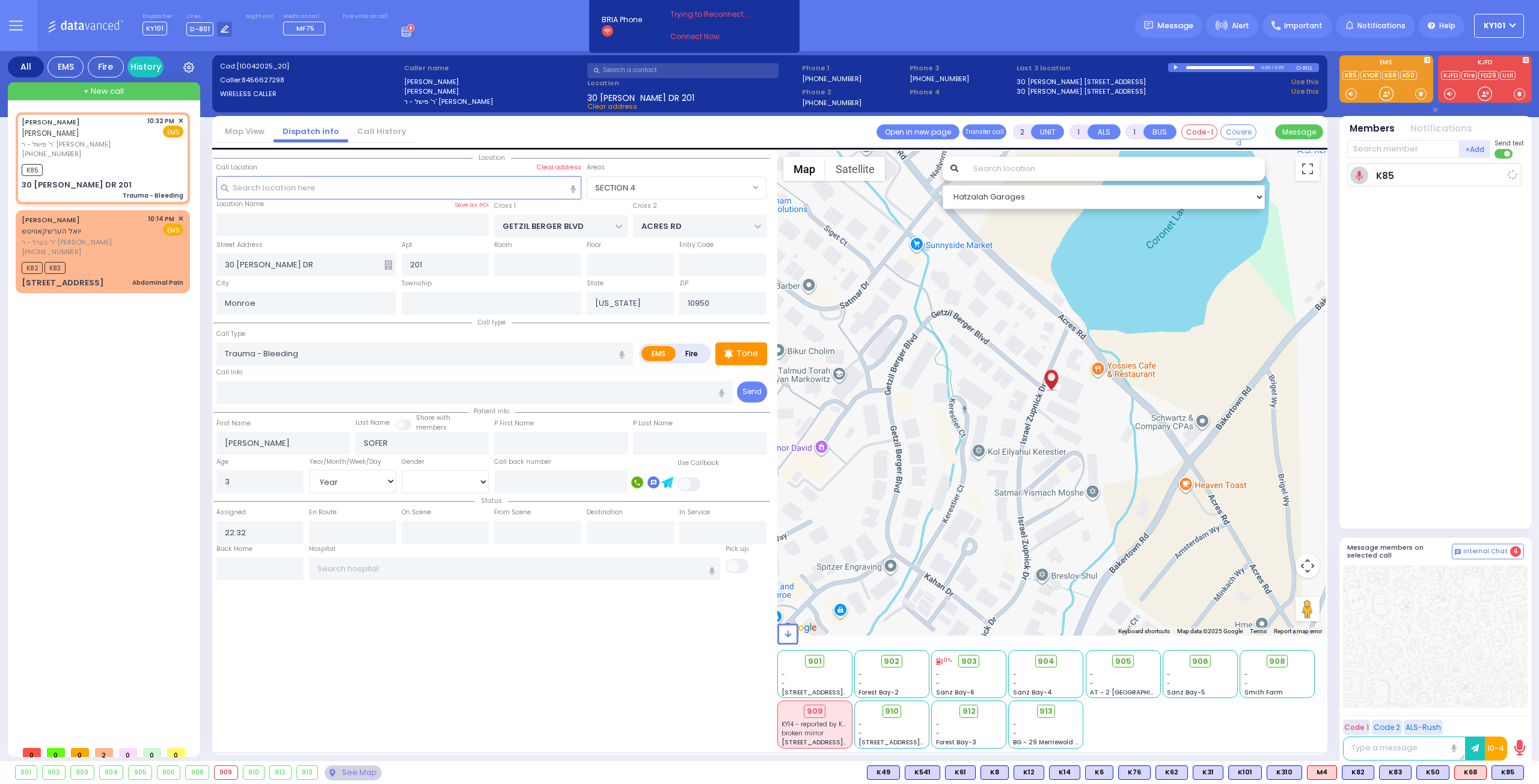
select select
radio input "true"
select select "Year"
type input "22:33"
select select "Hatzalah Garages"
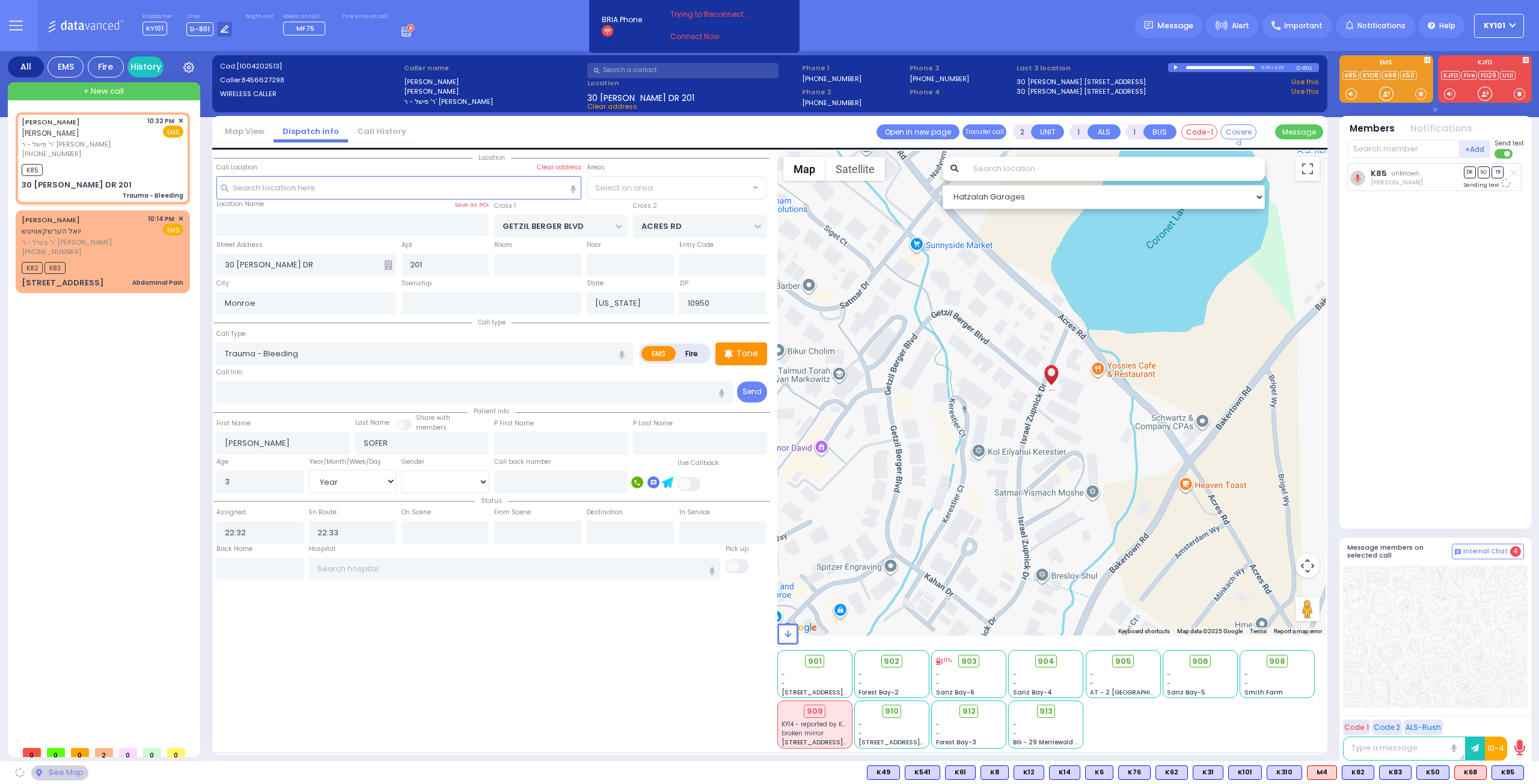
select select "SECTION 4"
click at [1521, 768] on button at bounding box center [1520, 773] width 6 height 13
click at [1517, 718] on icon at bounding box center [1512, 719] width 12 height 12
click at [1499, 770] on icon at bounding box center [1496, 773] width 6 height 6
select select
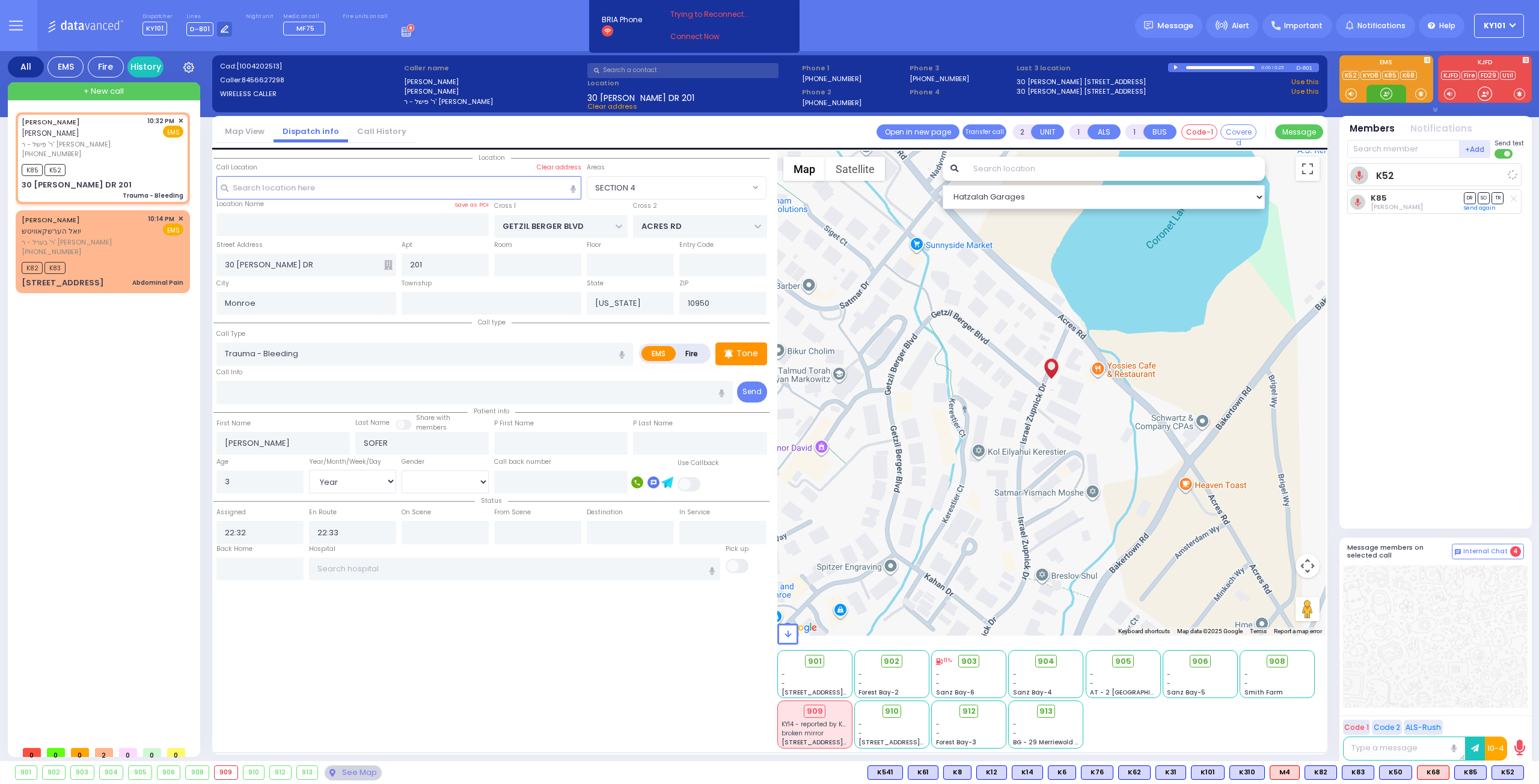
radio input "true"
select select "Year"
select select "Hatzalah Garages"
select select "SECTION 4"
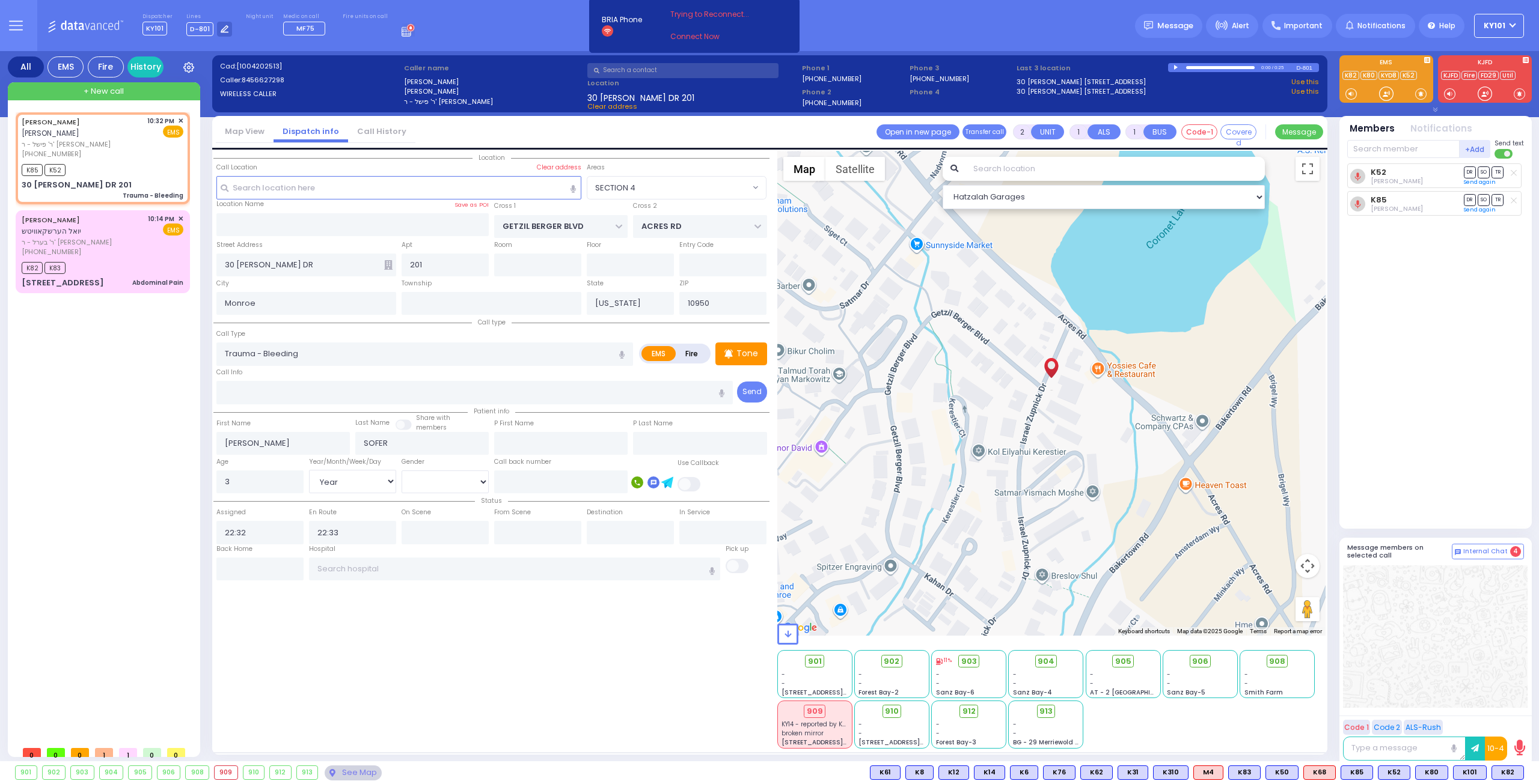
type input "6"
select select
radio input "true"
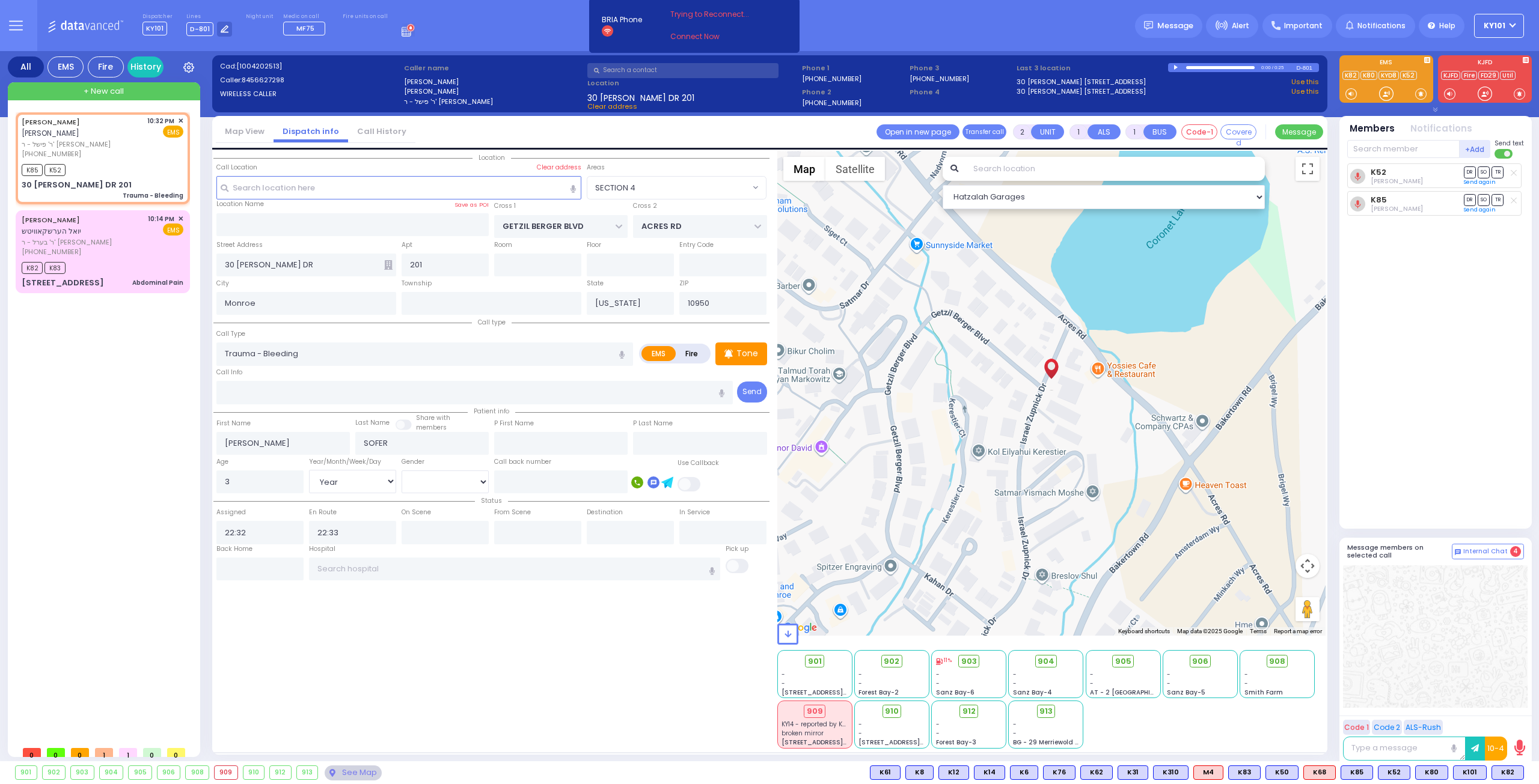
type input "Unknown"
select select "Year"
select select "Hatzalah Garages"
select select "SECTION 4"
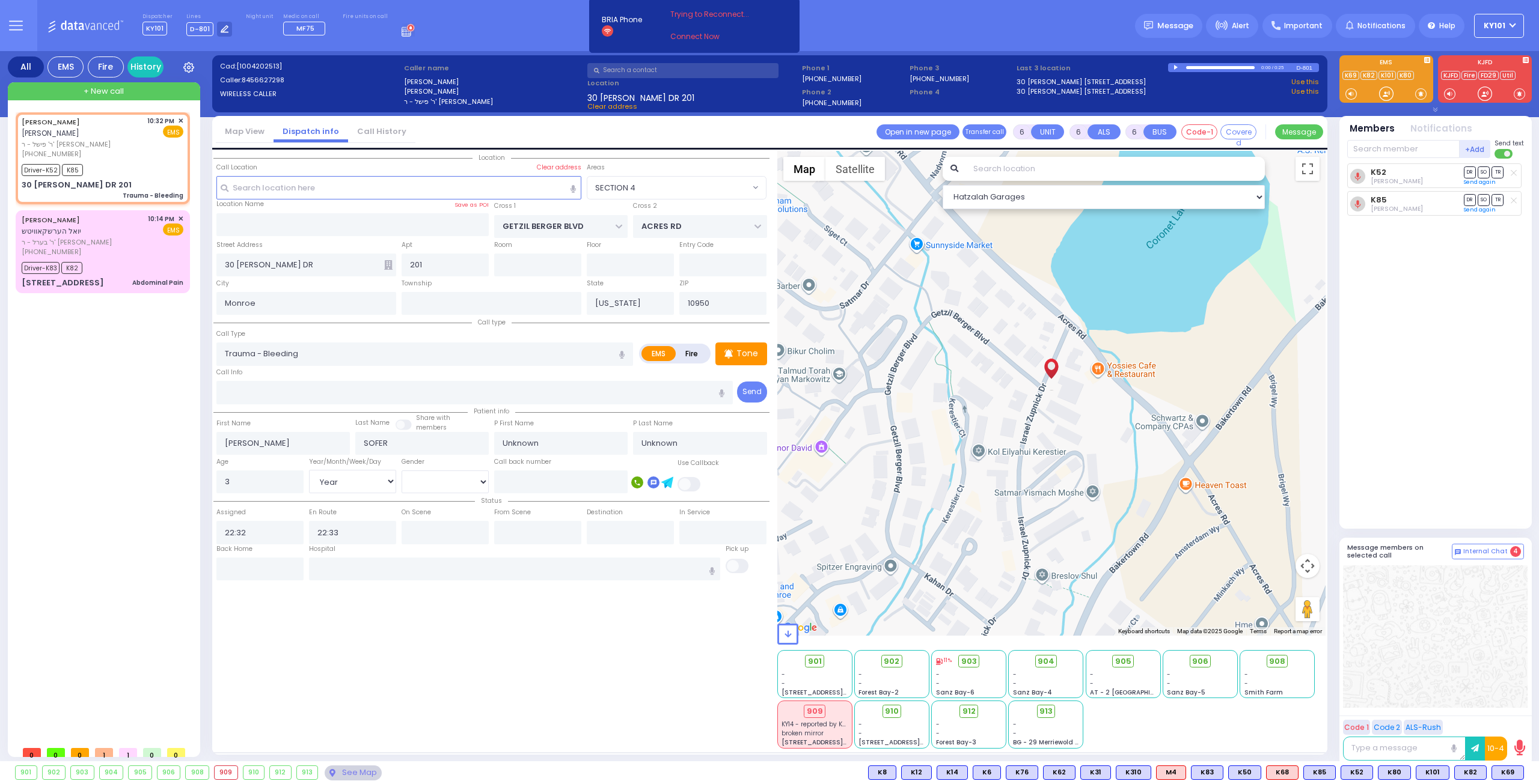
select select
radio input "true"
select select "Year"
type input "22:35"
type input "22:44"
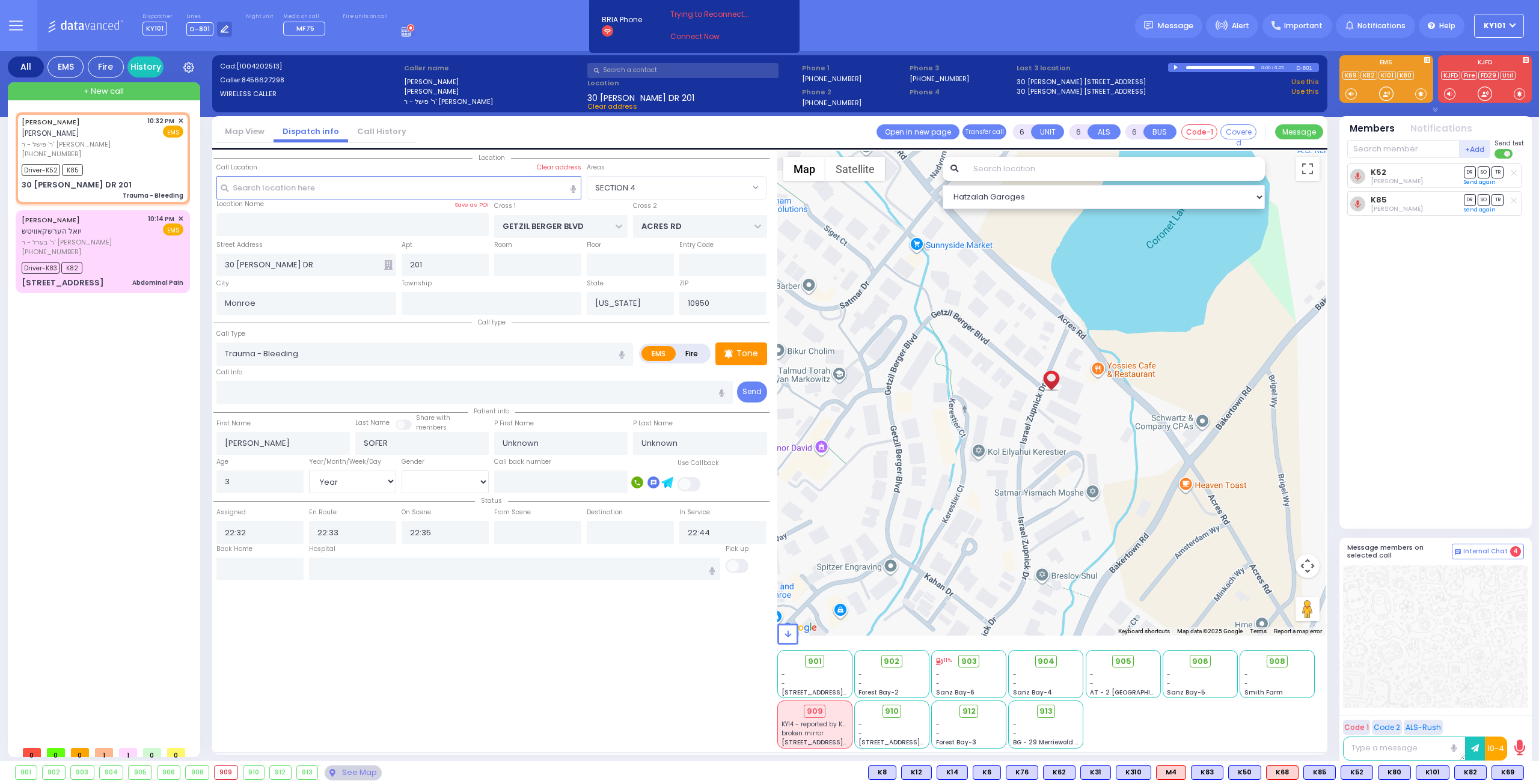
select select "Hatzalah Garages"
select select
radio input "true"
select select "Year"
select select "Hatzalah Garages"
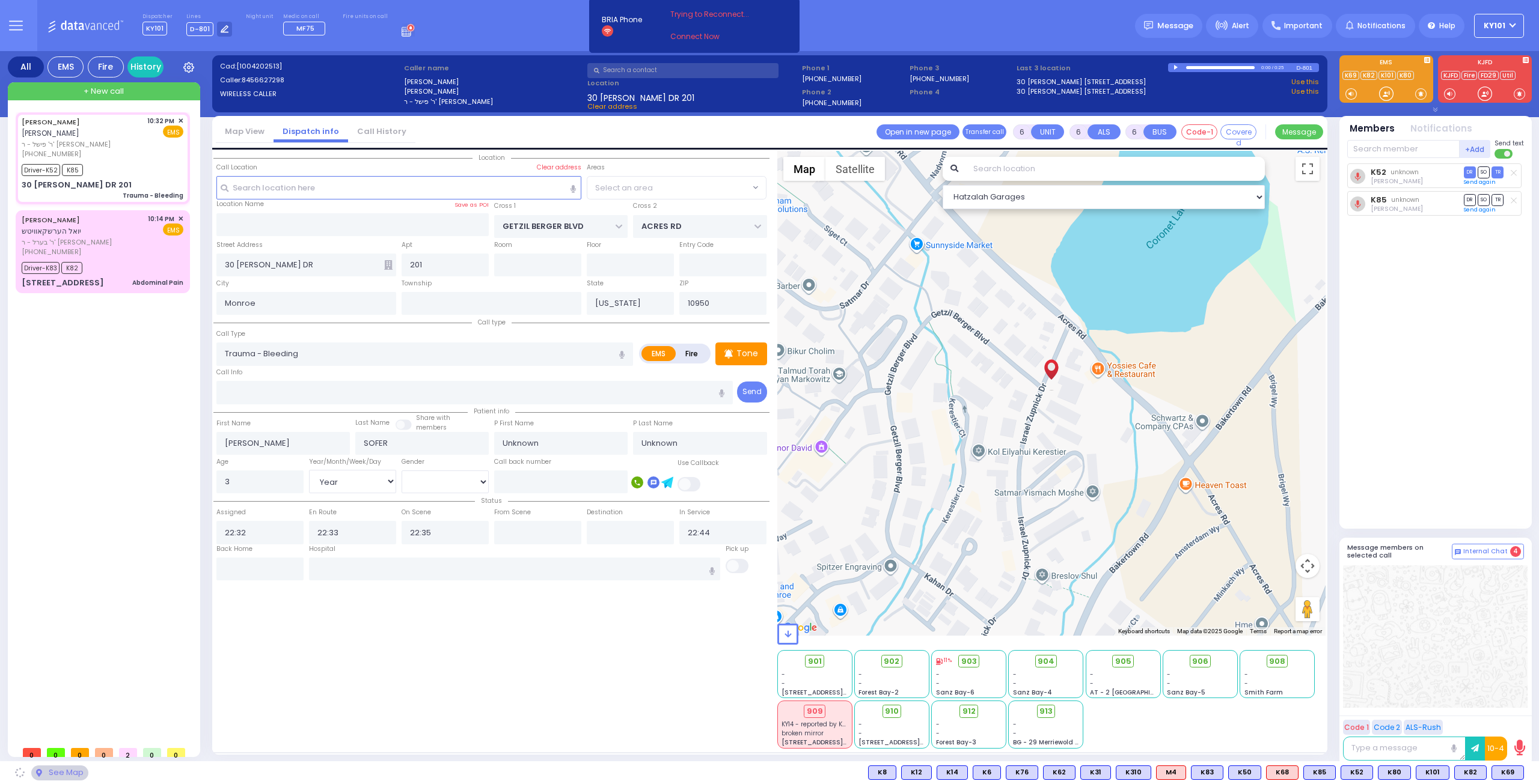
select select "SECTION 4"
select select
radio input "true"
type input "Joseph"
type input "Sofer"
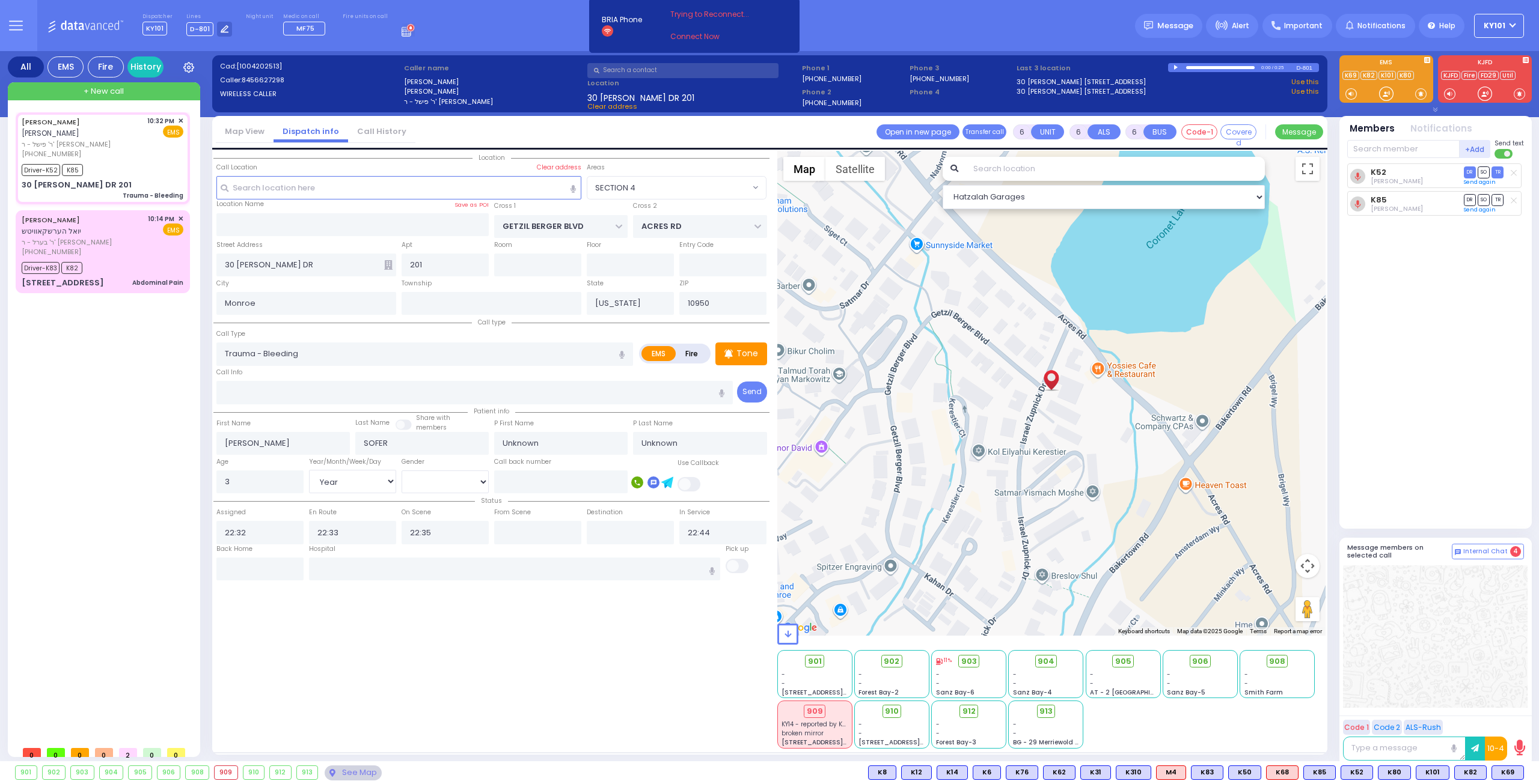
select select "Year"
select select "[DEMOGRAPHIC_DATA]"
select select "Hatzalah Garages"
select select "SECTION 4"
select select
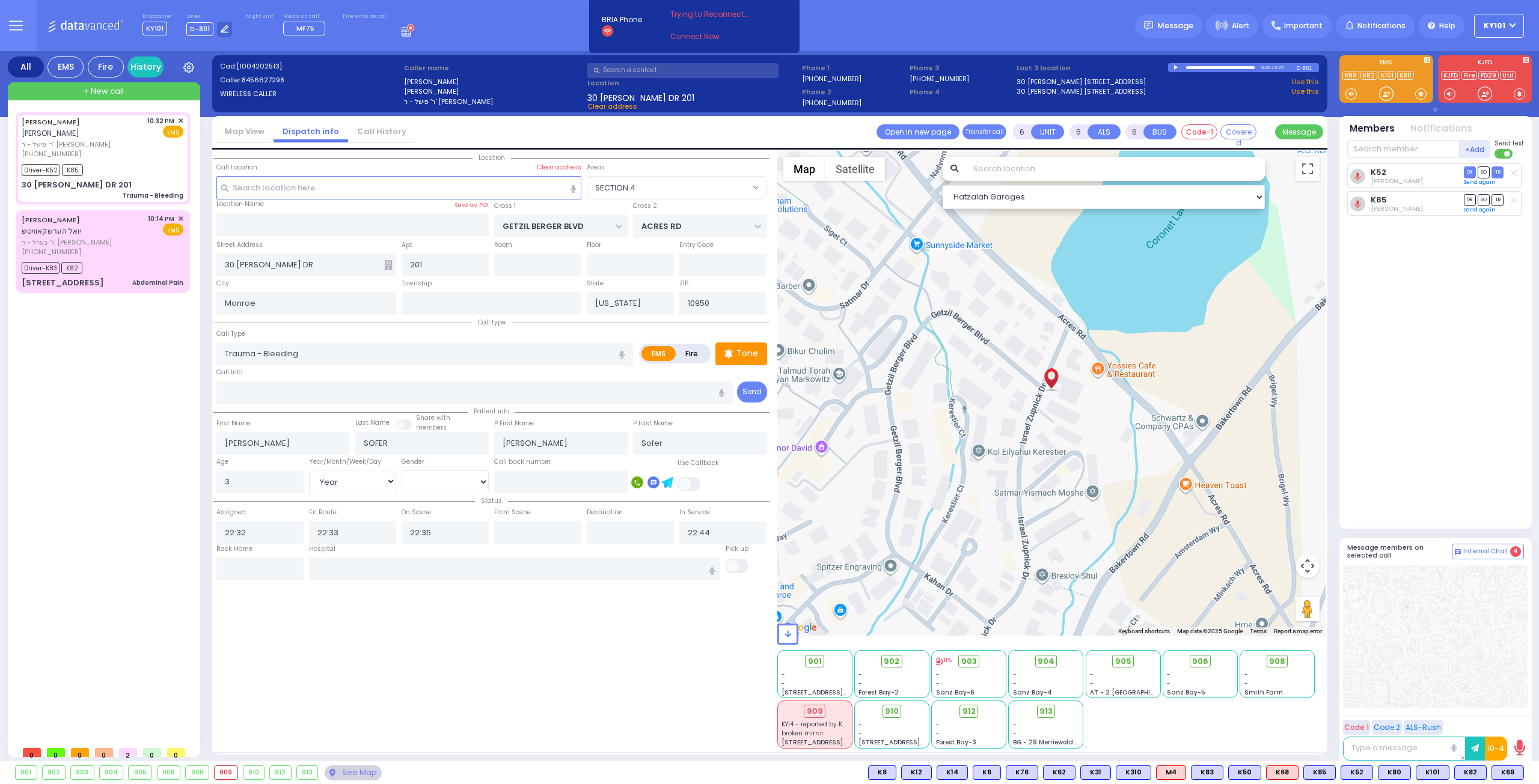
radio input "true"
select select "Year"
select select "[DEMOGRAPHIC_DATA]"
select select "Hatzalah Garages"
select select "SECTION 4"
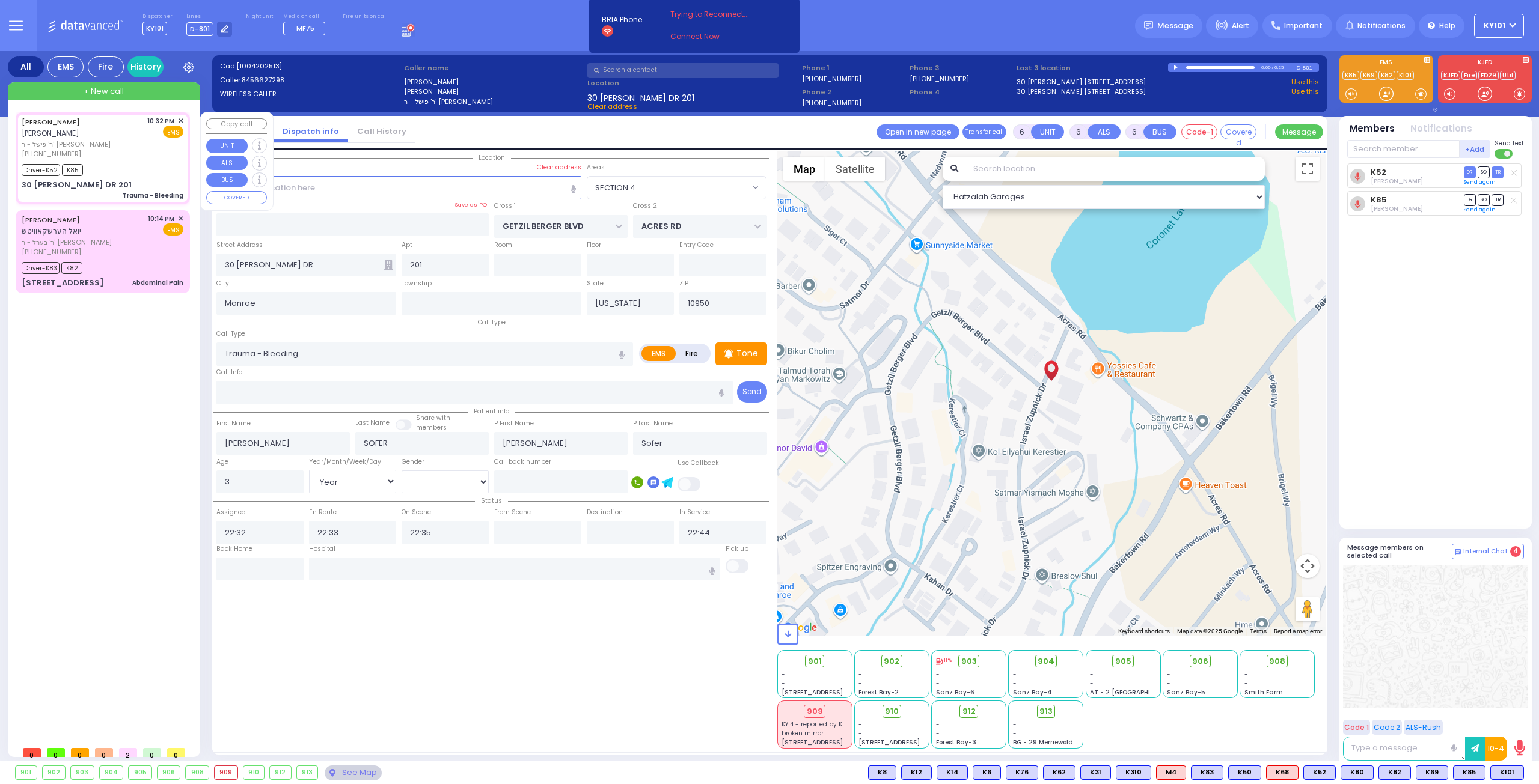
click at [181, 120] on span "✕" at bounding box center [181, 121] width 5 height 11
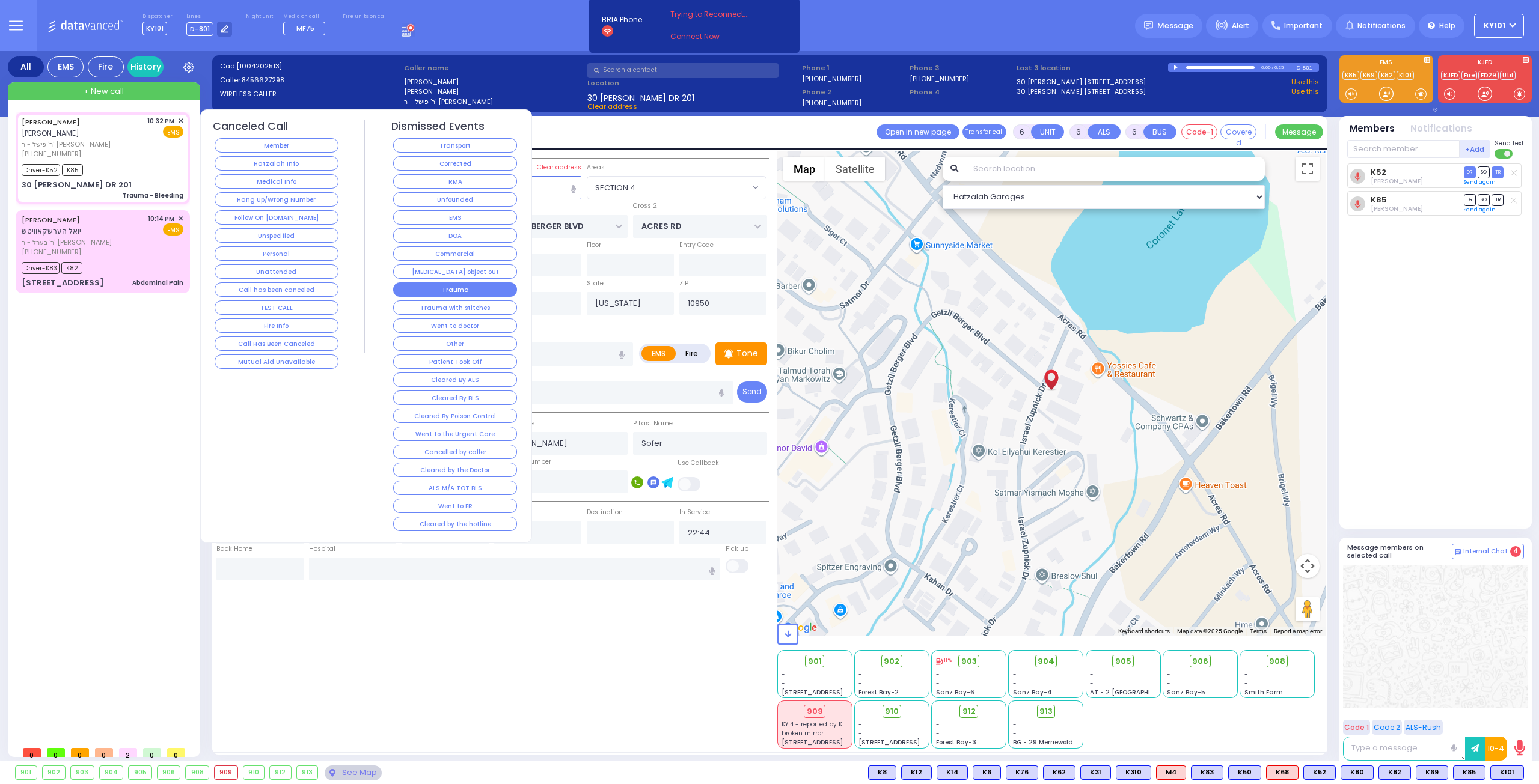
select select
radio input "true"
select select "Year"
select select "[DEMOGRAPHIC_DATA]"
select select "Hatzalah Garages"
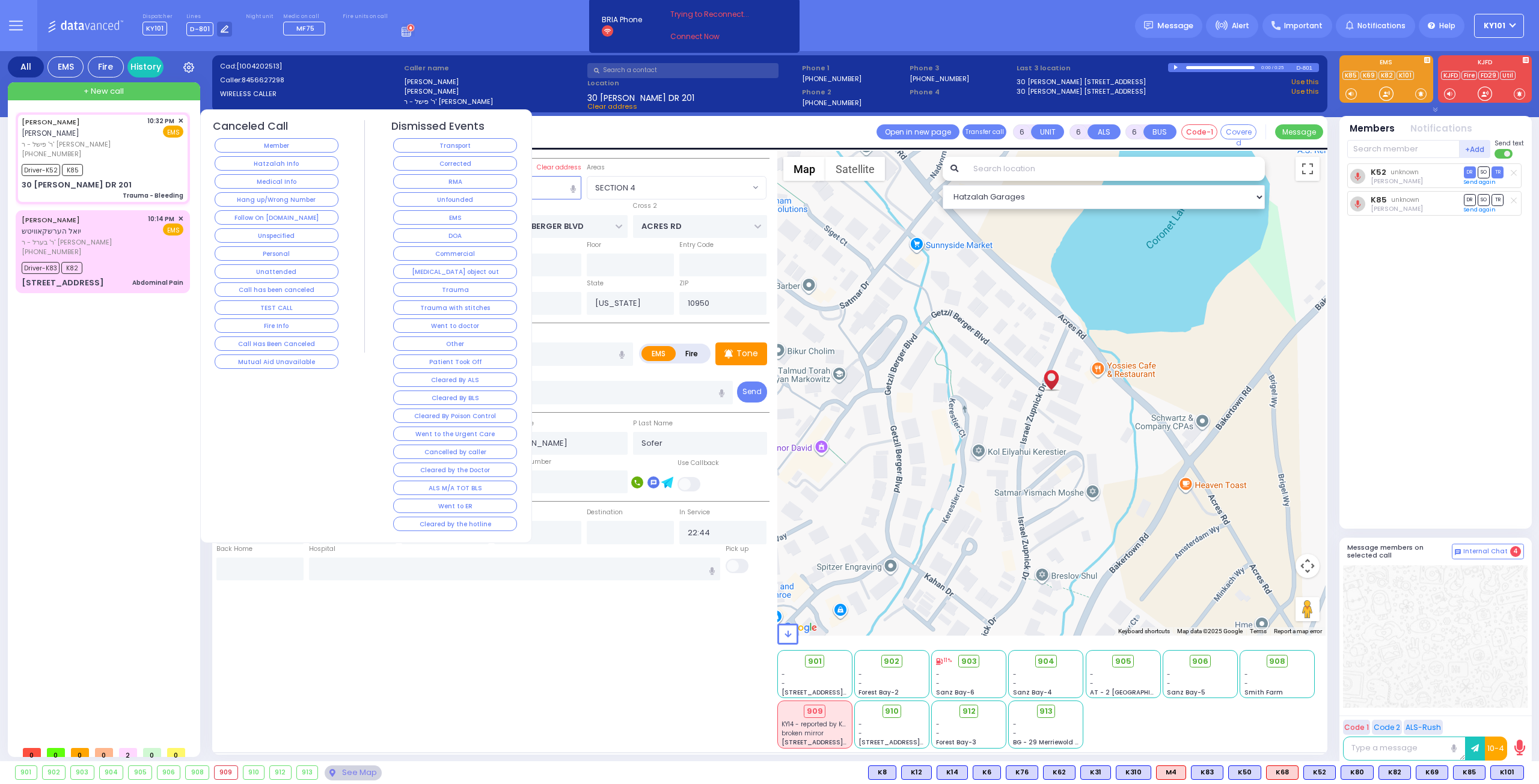
select select "SECTION 4"
click at [467, 322] on button "Went to doctor" at bounding box center [455, 325] width 124 height 14
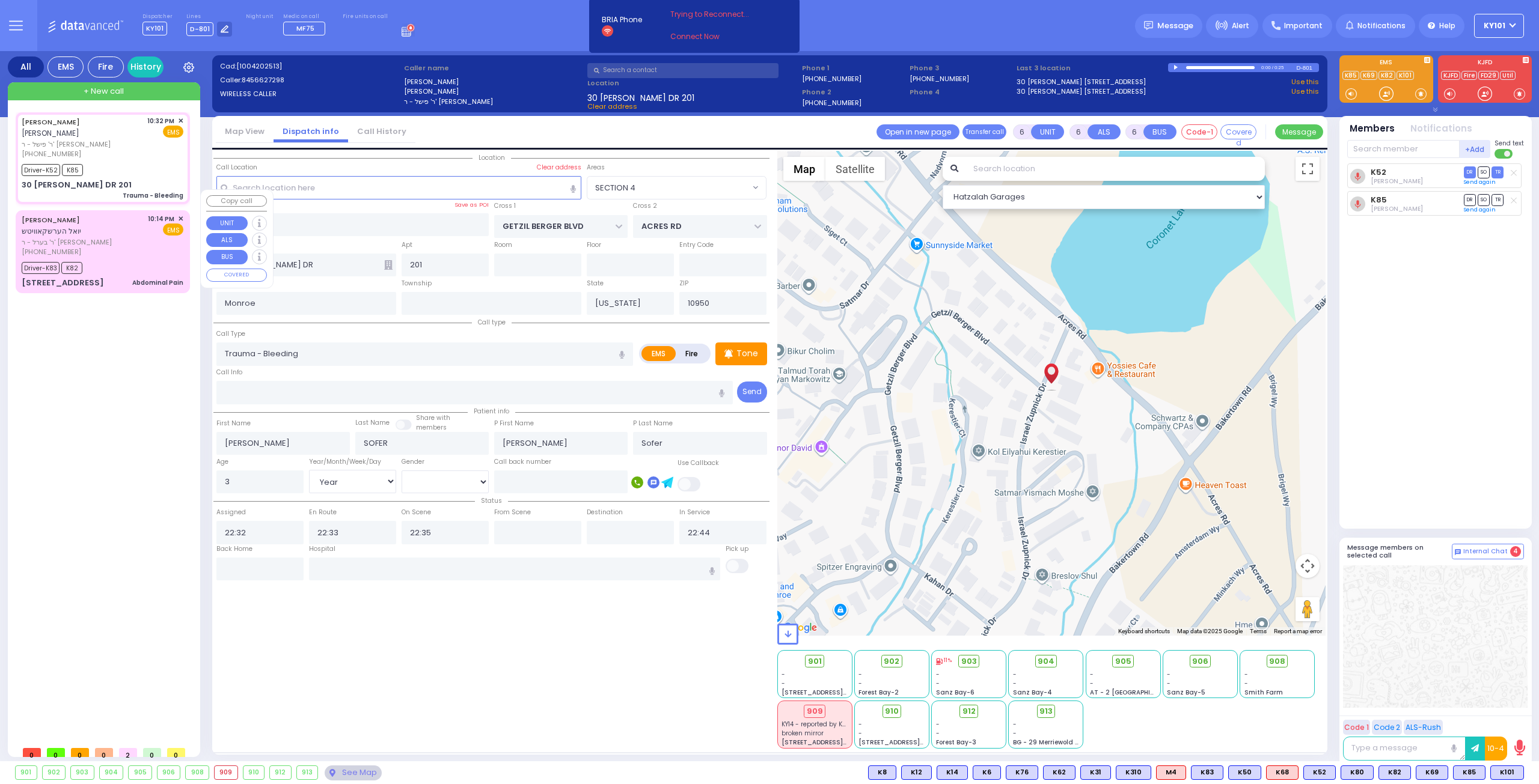
select select
radio input "true"
select select
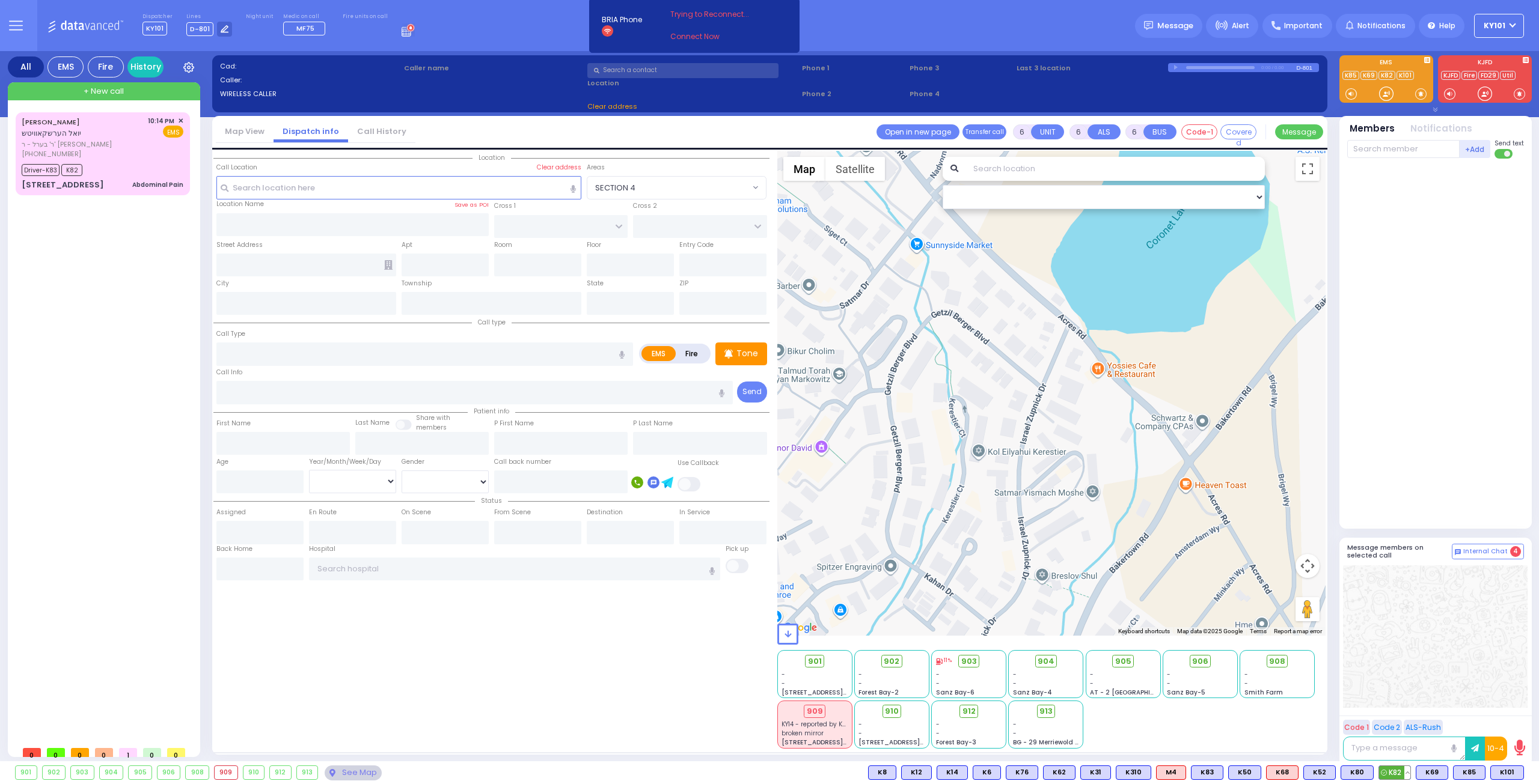
click at [1409, 773] on button at bounding box center [1407, 773] width 6 height 13
click at [1405, 723] on icon at bounding box center [1399, 719] width 12 height 12
click at [181, 121] on span "✕" at bounding box center [181, 121] width 5 height 11
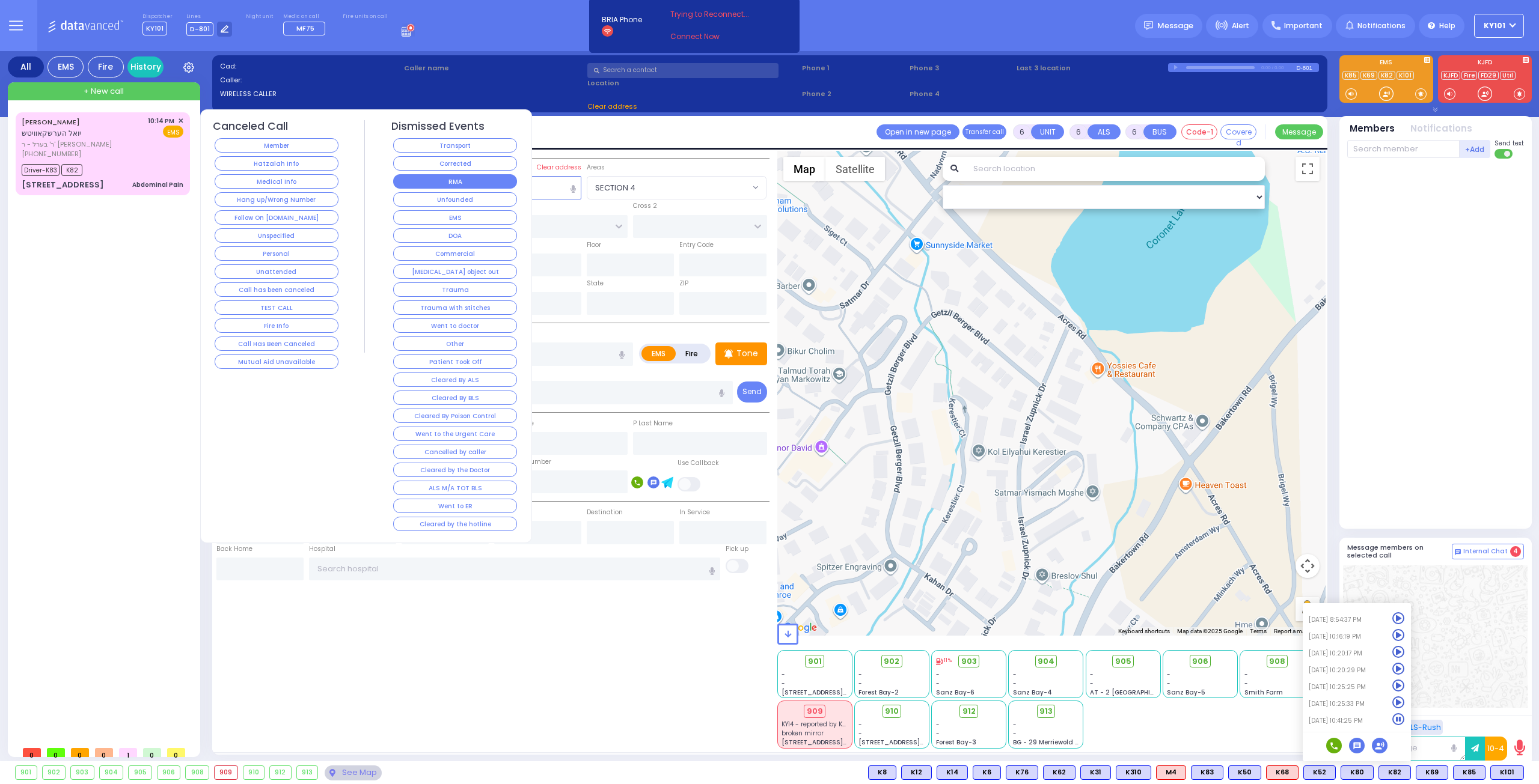
click at [488, 181] on button "RMA" at bounding box center [455, 182] width 124 height 14
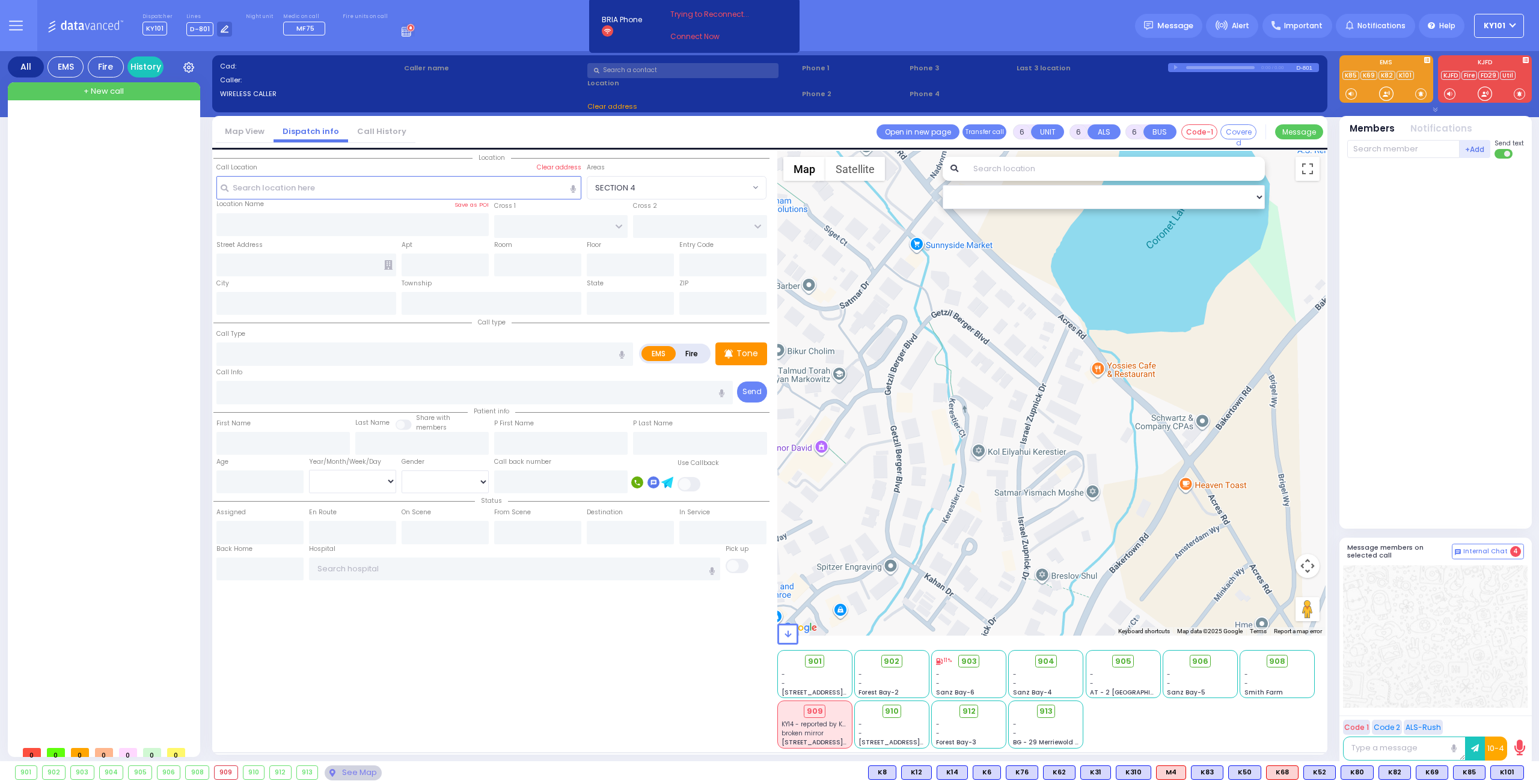
click at [81, 770] on div "903" at bounding box center [82, 773] width 23 height 13
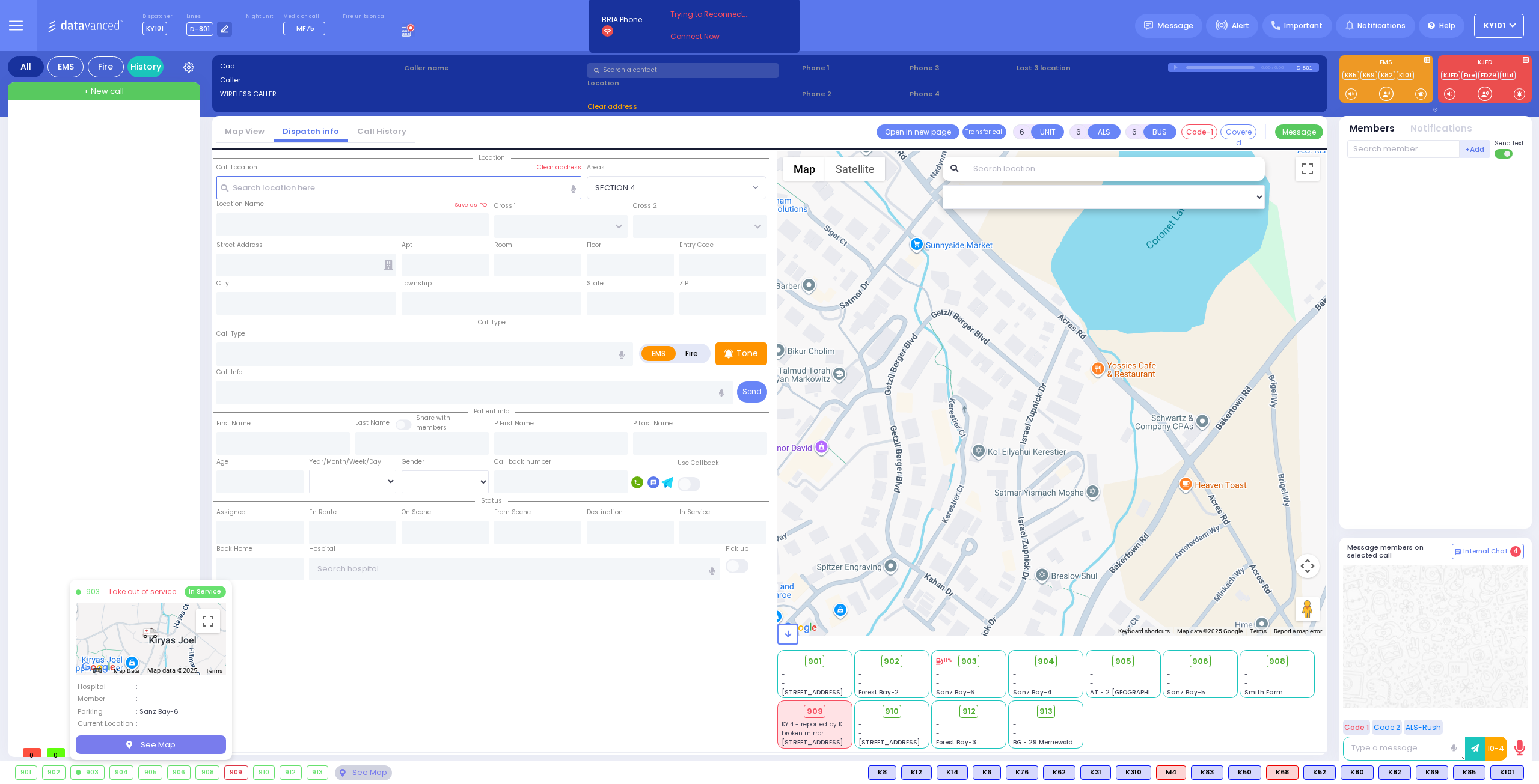
click at [435, 697] on div "Location ZIP" at bounding box center [491, 450] width 556 height 598
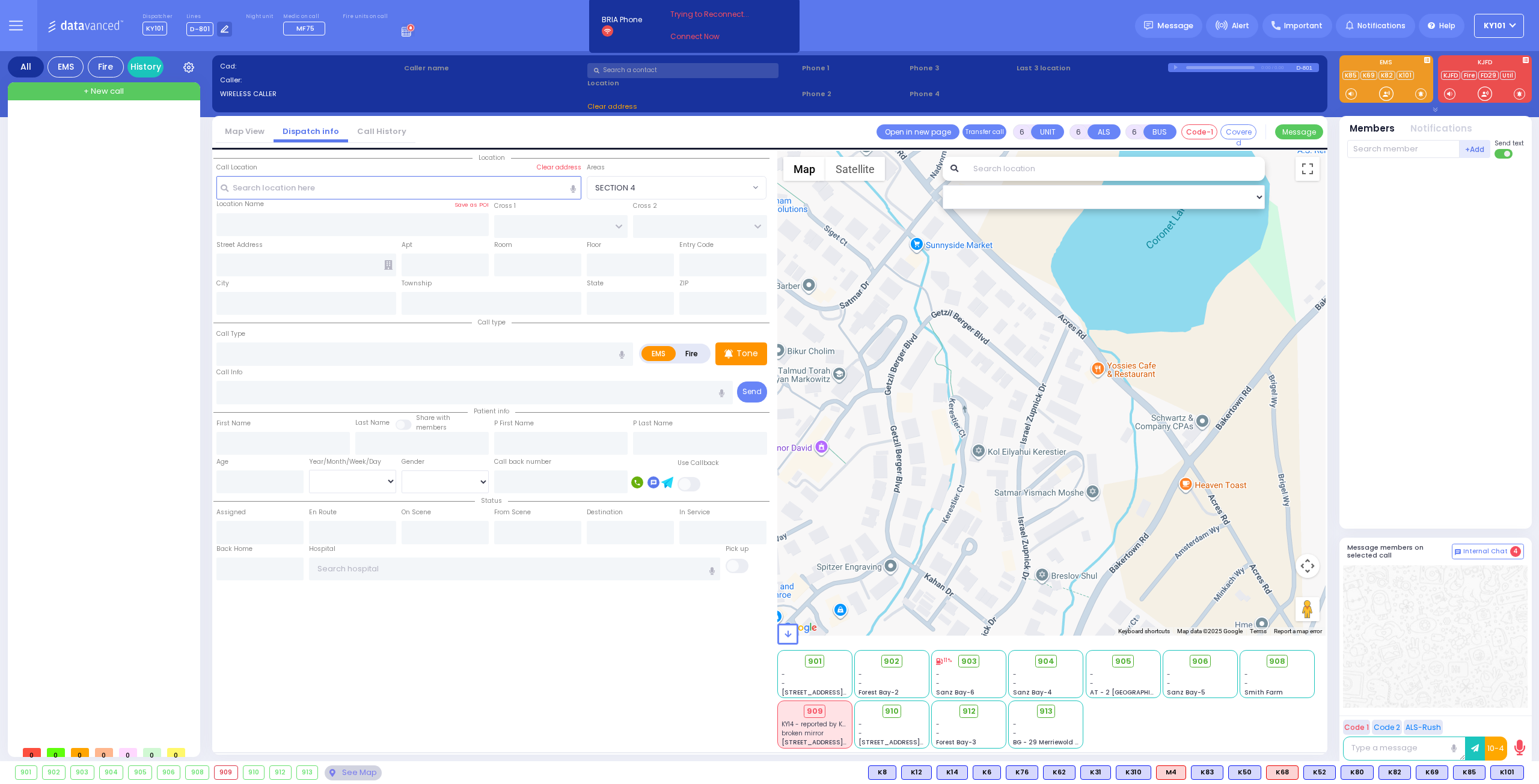
click at [943, 660] on div "11%" at bounding box center [944, 661] width 16 height 9
